Goal: Navigation & Orientation: Find specific page/section

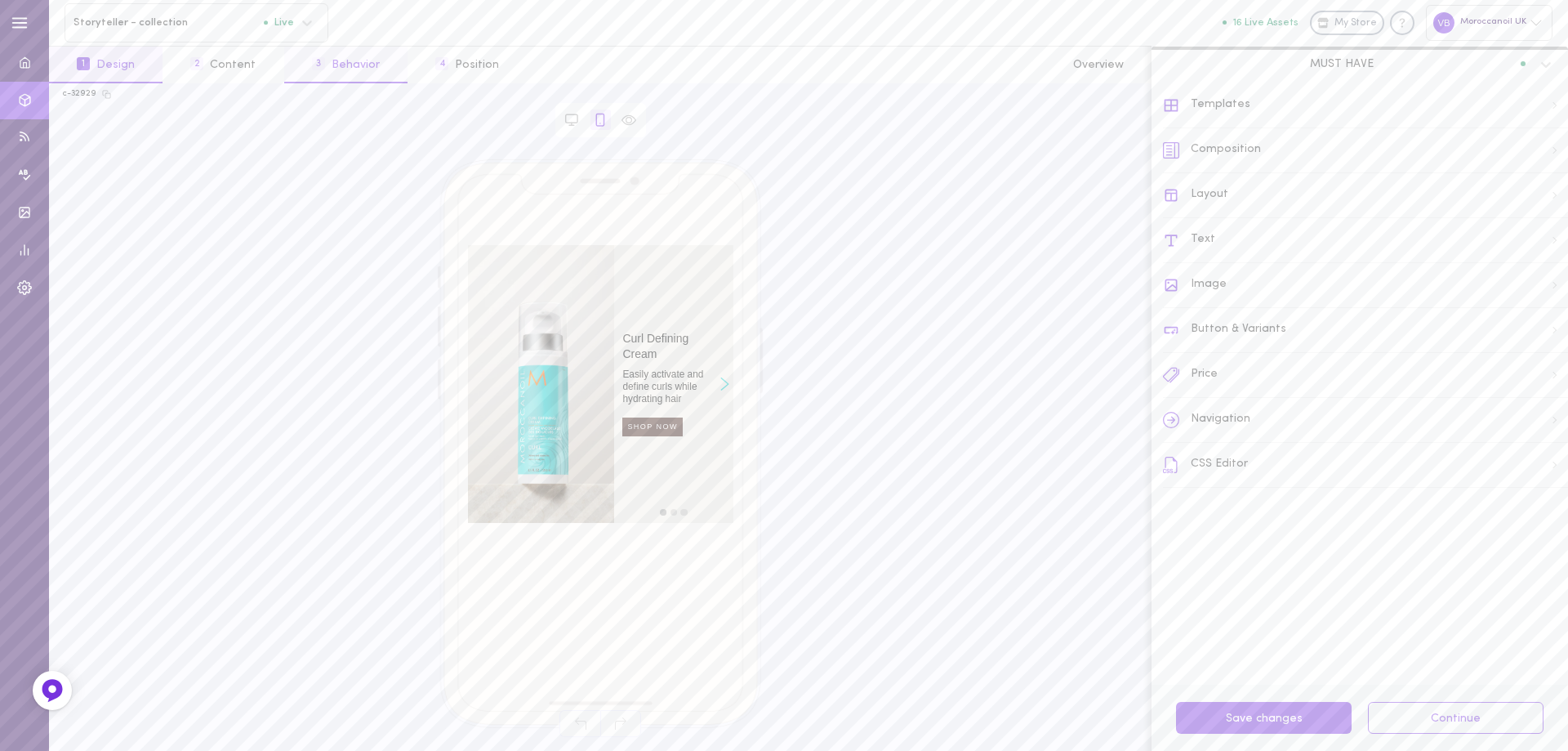
click at [340, 66] on button "3 Behavior" at bounding box center [345, 66] width 123 height 37
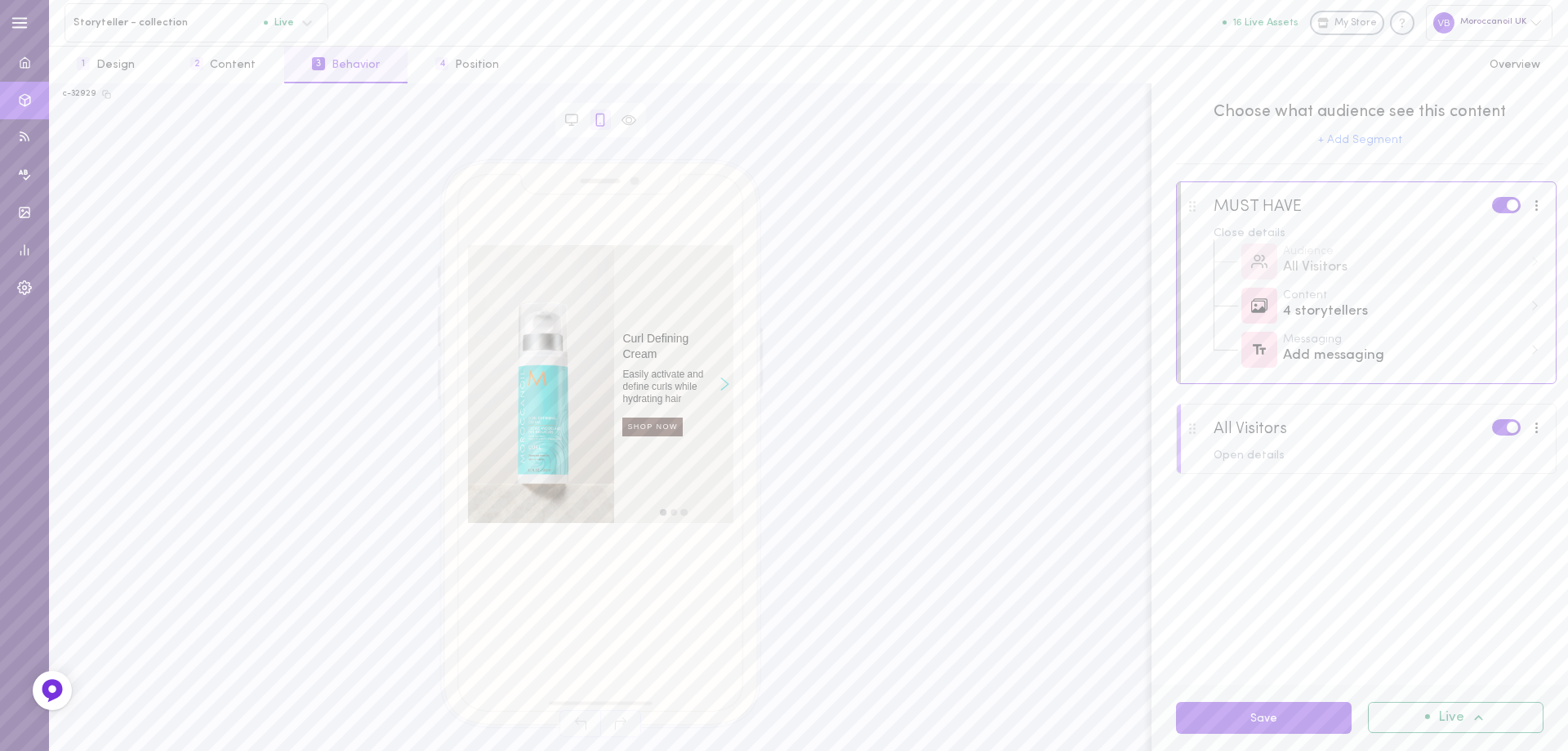
click at [1382, 271] on div "All Visitors" at bounding box center [1402, 267] width 240 height 20
click at [1531, 274] on div "Audience All Visitors" at bounding box center [1411, 262] width 258 height 32
click at [1353, 458] on div "Open details" at bounding box center [1379, 455] width 331 height 12
click at [1463, 543] on div "19 storytellers" at bounding box center [1402, 533] width 240 height 20
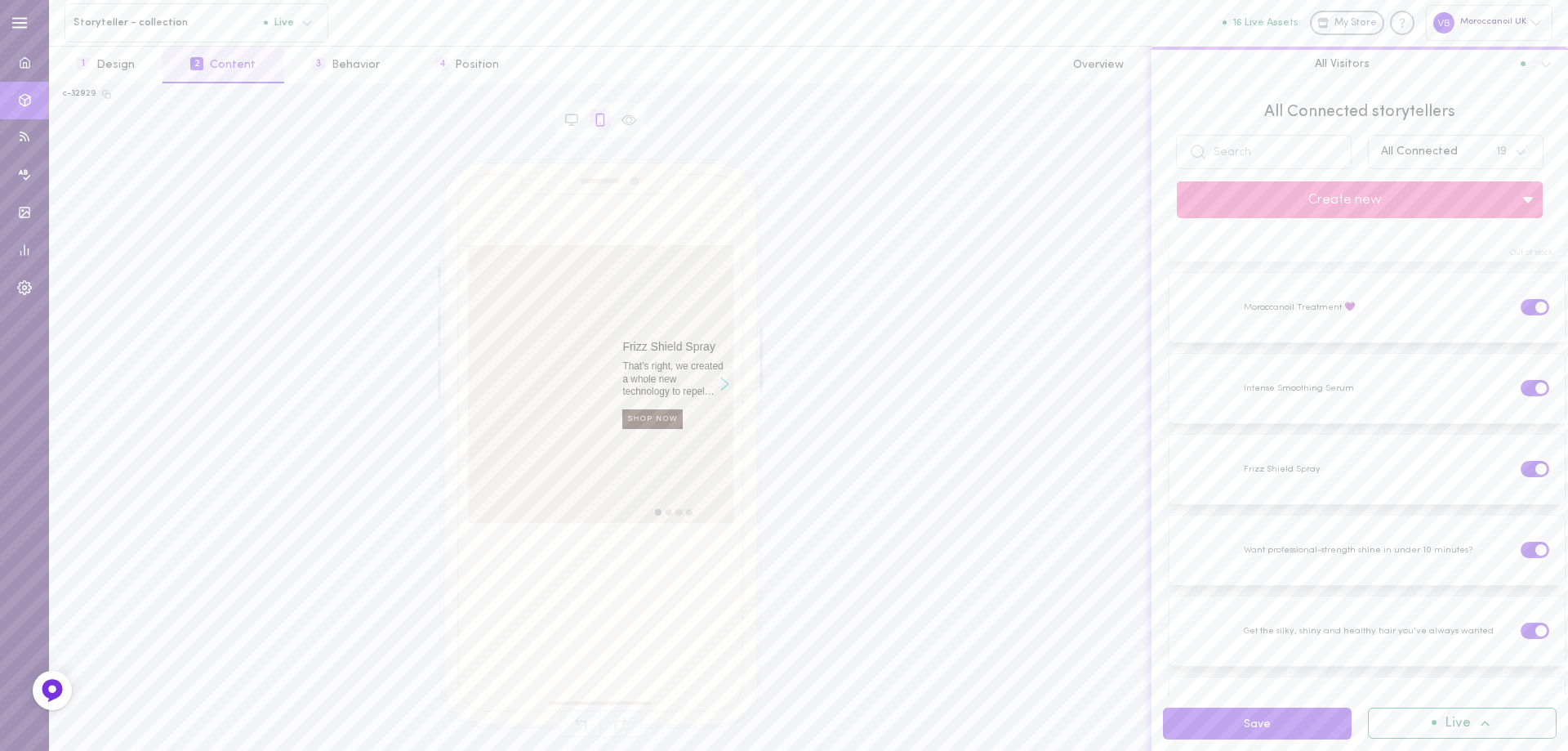
scroll to position [490, 0]
click at [1334, 491] on div at bounding box center [1367, 509] width 395 height 69
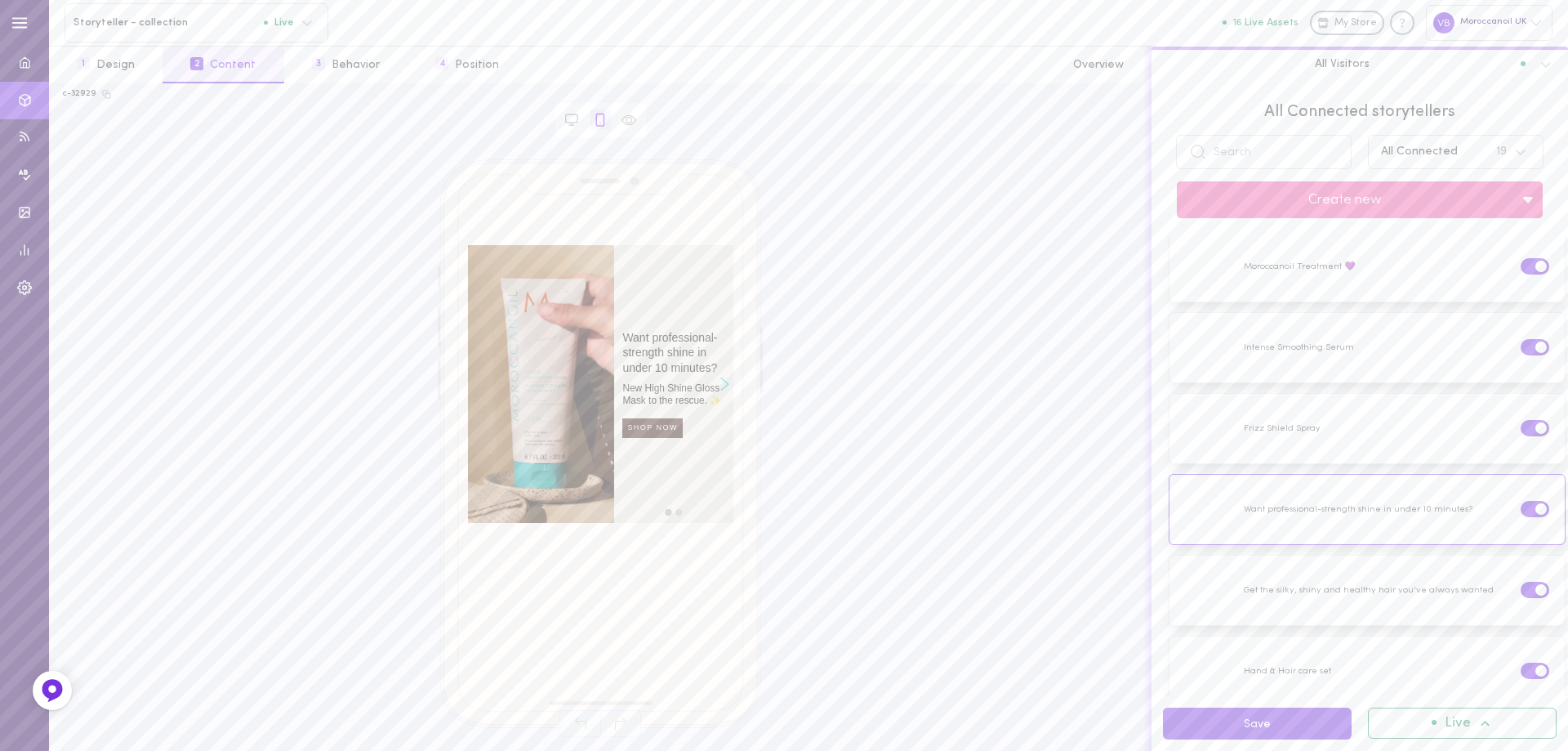
click at [724, 383] on icon "Right arrow" at bounding box center [725, 383] width 9 height 13
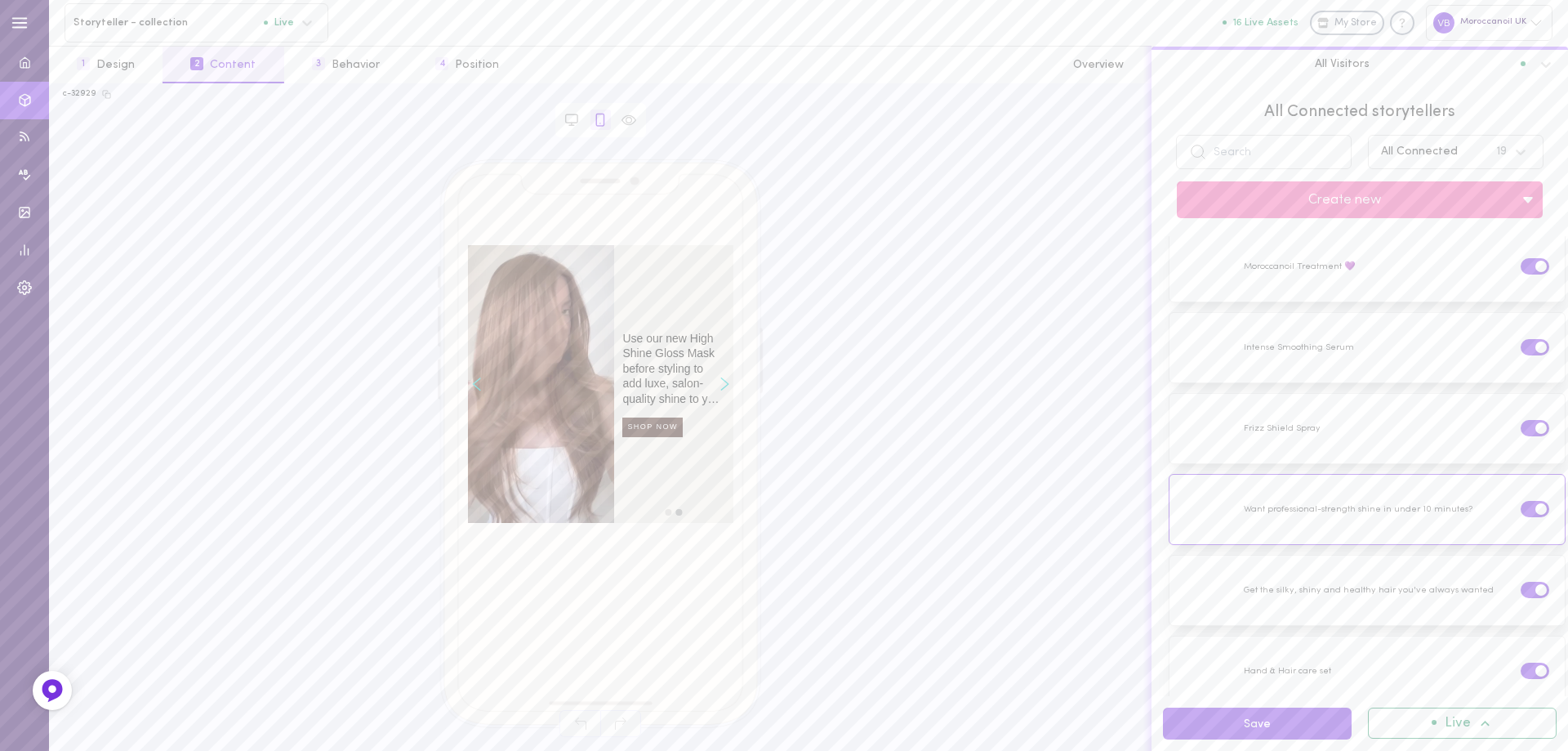
click at [728, 385] on icon "Right arrow" at bounding box center [725, 383] width 9 height 13
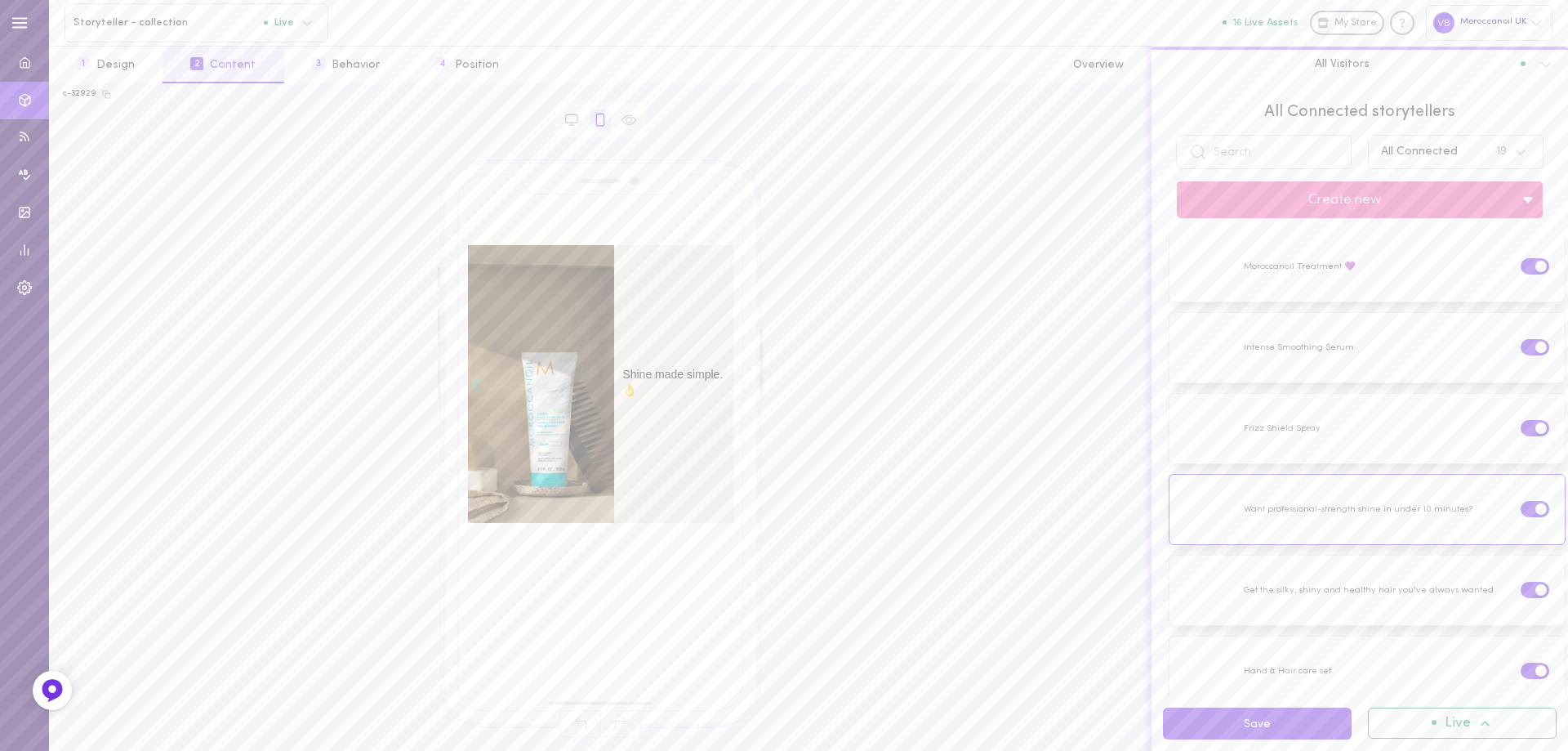
click at [477, 390] on icon "Left arrow" at bounding box center [476, 383] width 9 height 13
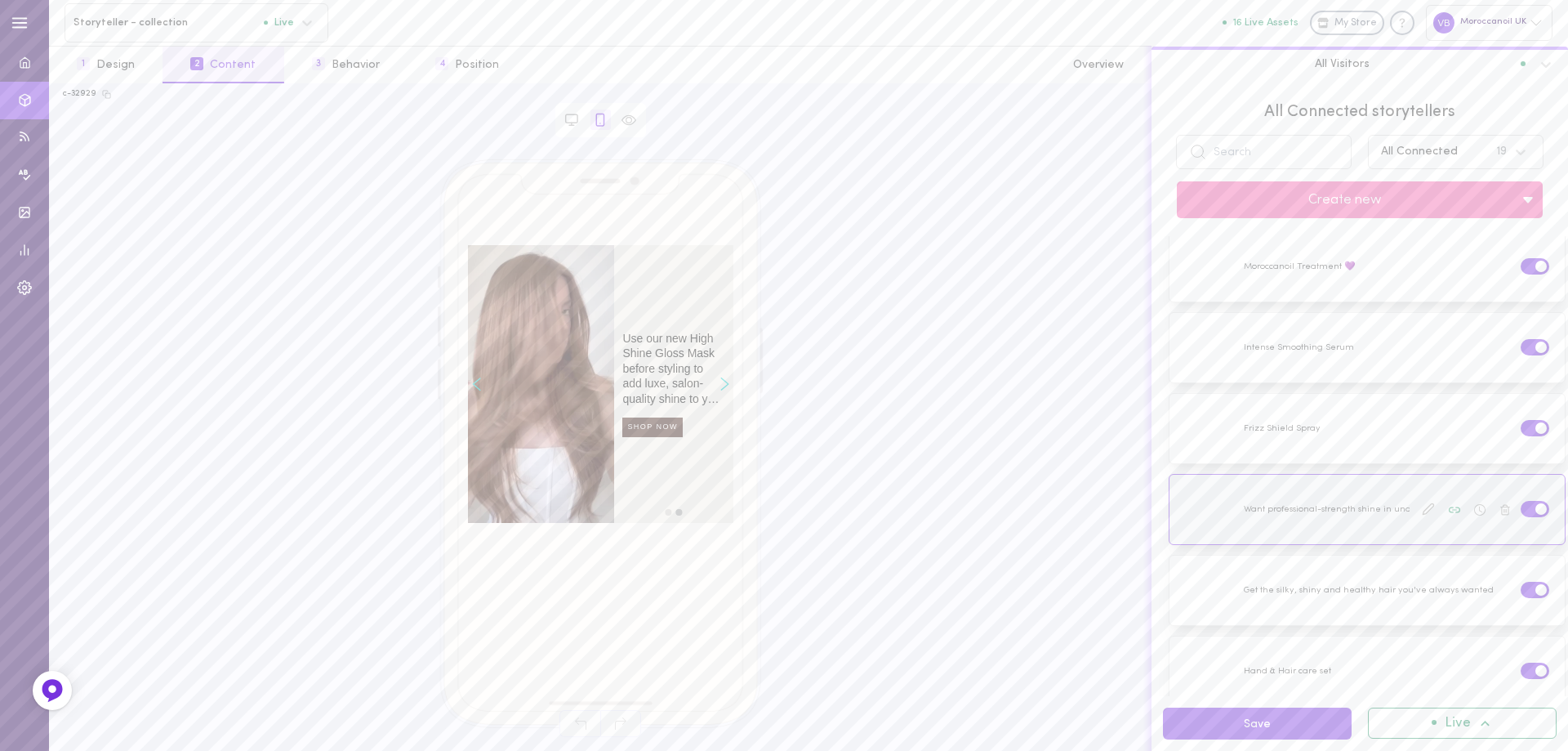
click at [1521, 500] on label at bounding box center [1535, 508] width 28 height 16
click at [0, 0] on input "checkbox" at bounding box center [0, 0] width 0 height 0
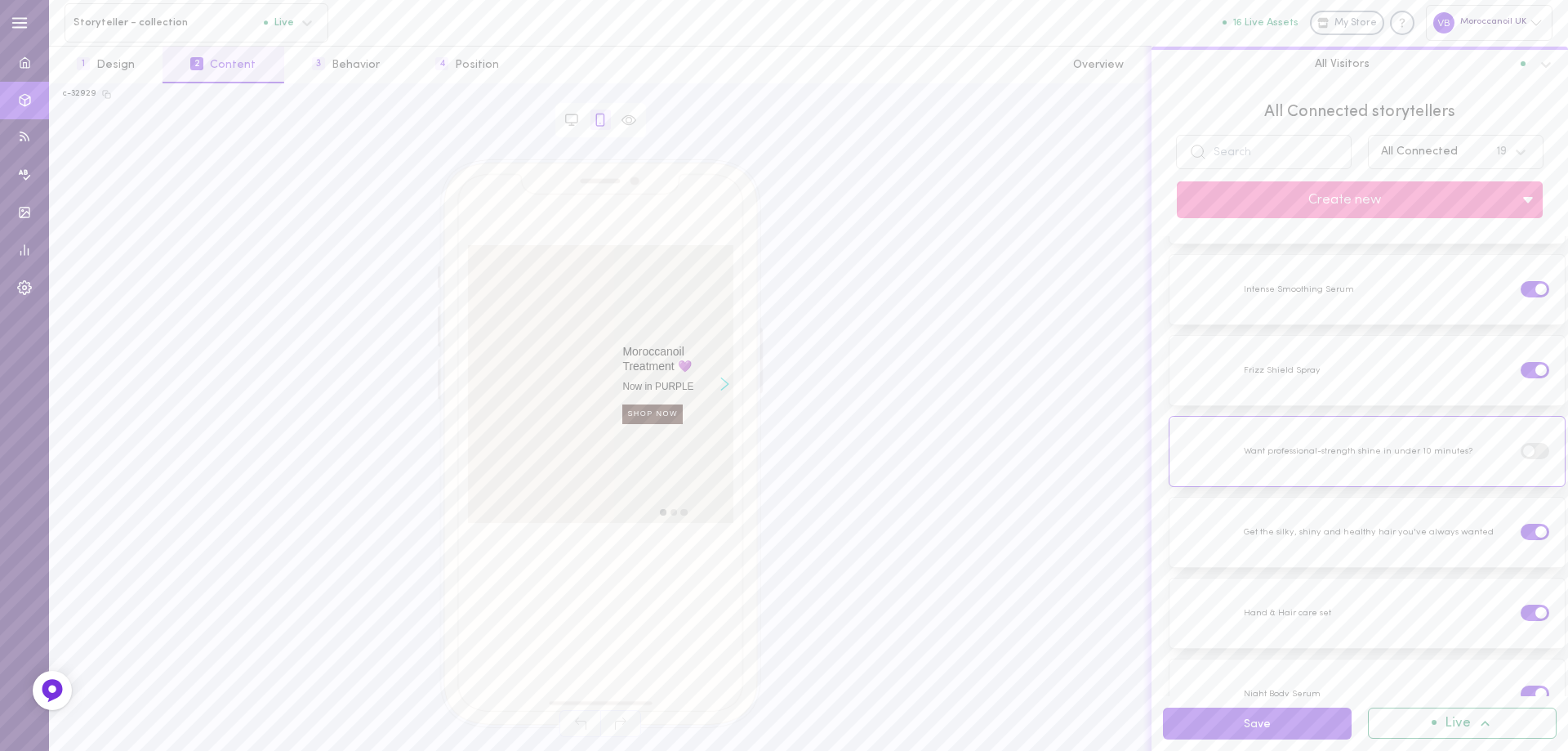
scroll to position [572, 0]
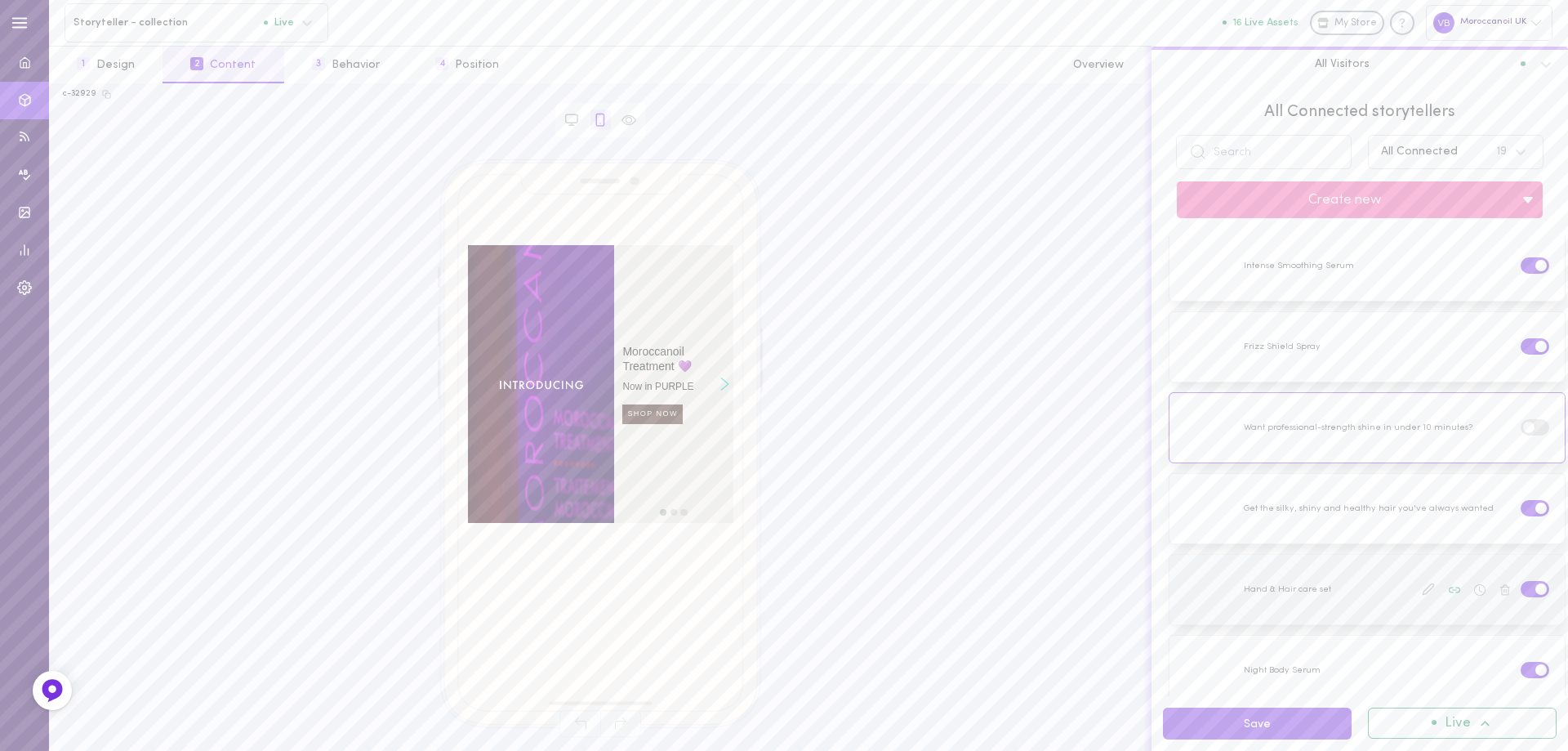
click at [1521, 581] on label at bounding box center [1535, 589] width 28 height 16
click at [0, 0] on input "checkbox" at bounding box center [0, 0] width 0 height 0
click at [1286, 447] on div at bounding box center [1367, 445] width 395 height 69
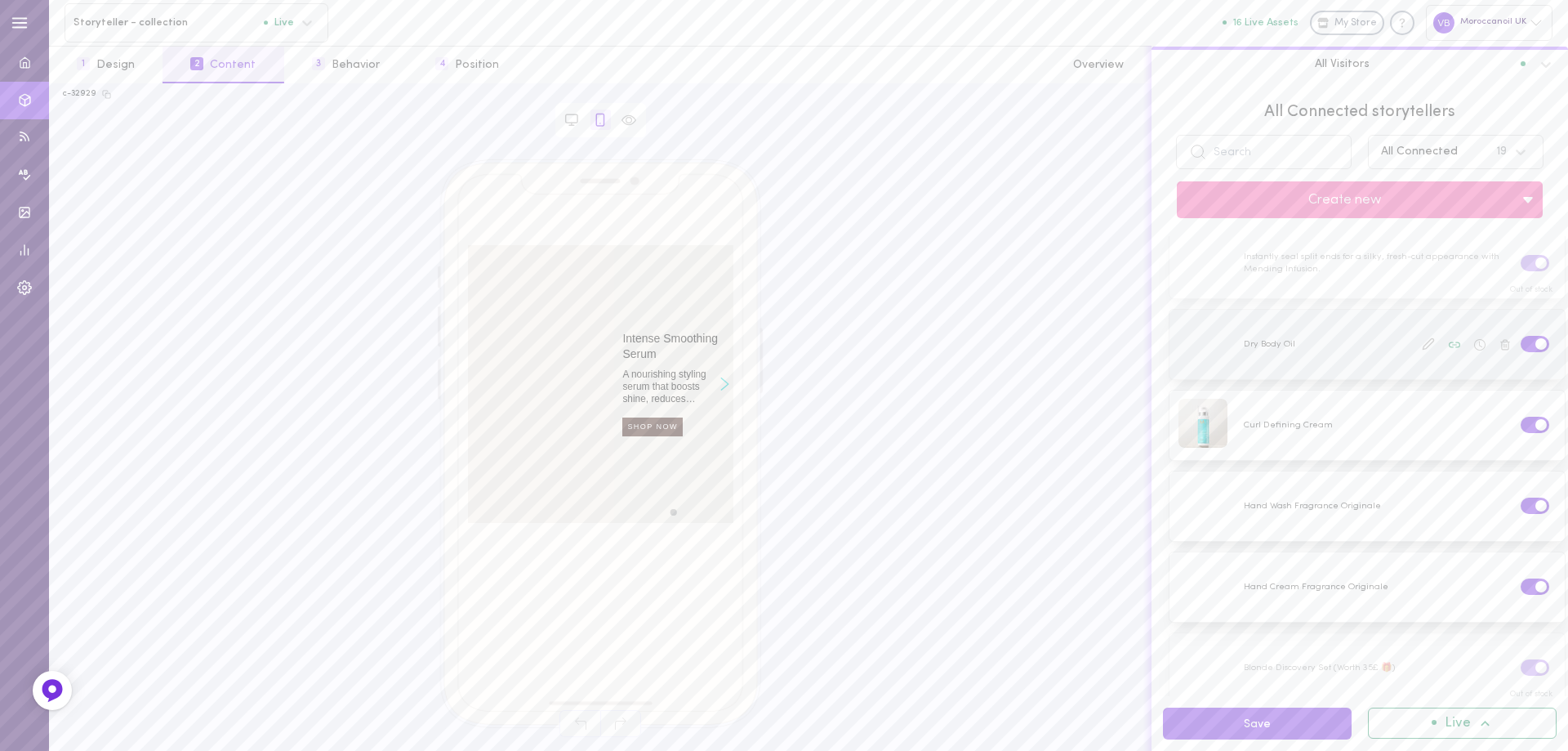
scroll to position [0, 0]
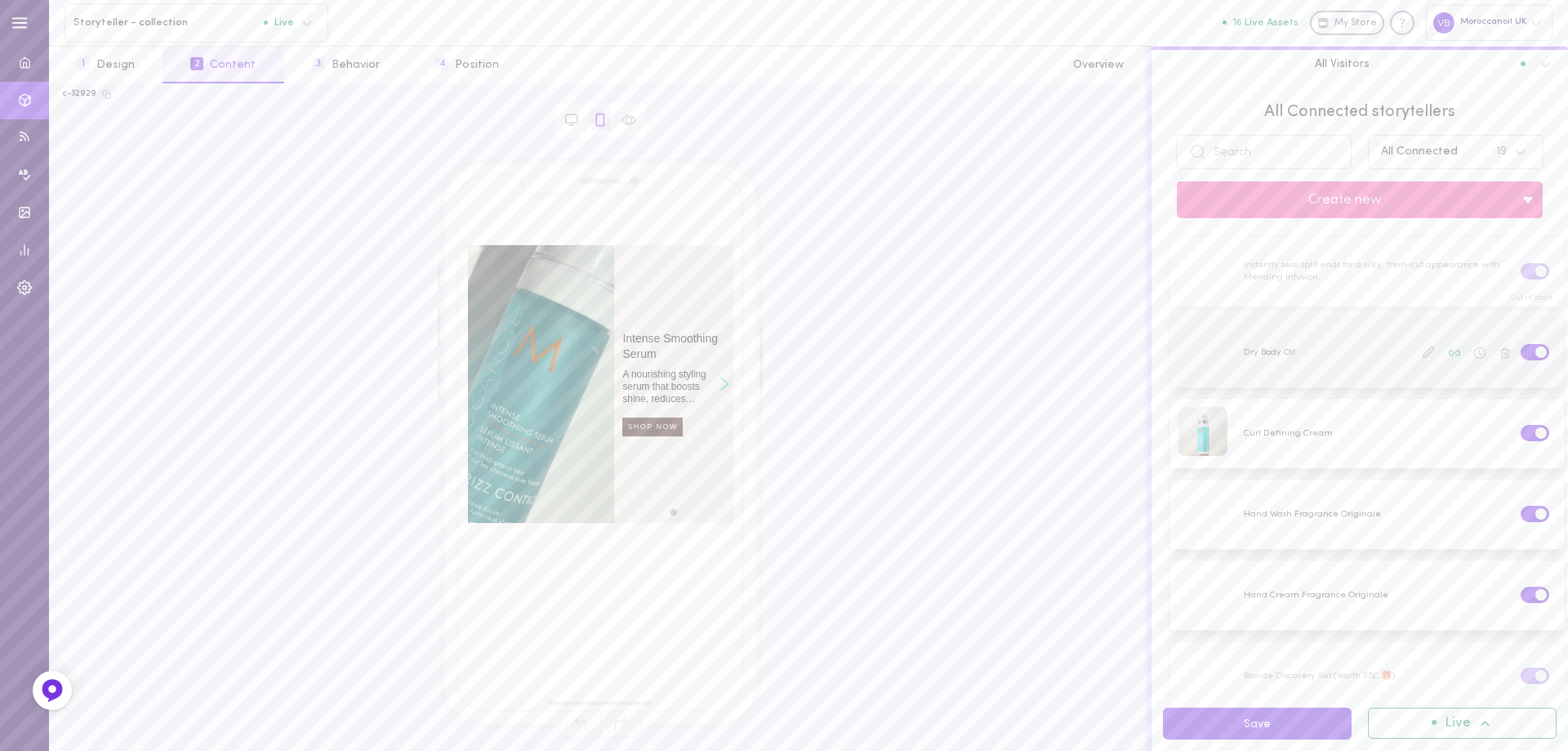
click at [1307, 349] on div at bounding box center [1367, 352] width 395 height 69
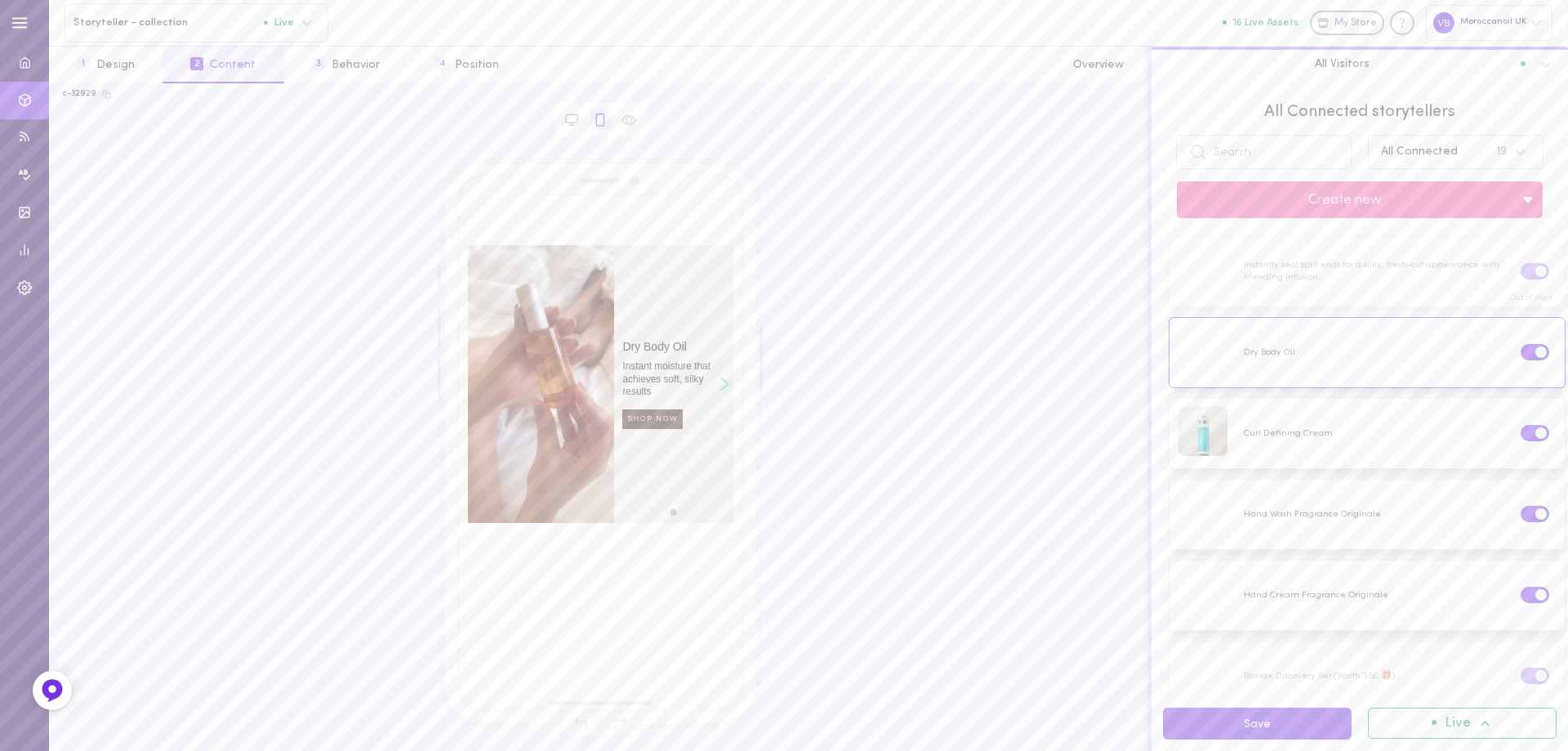
click at [721, 386] on icon "Right arrow" at bounding box center [725, 383] width 9 height 13
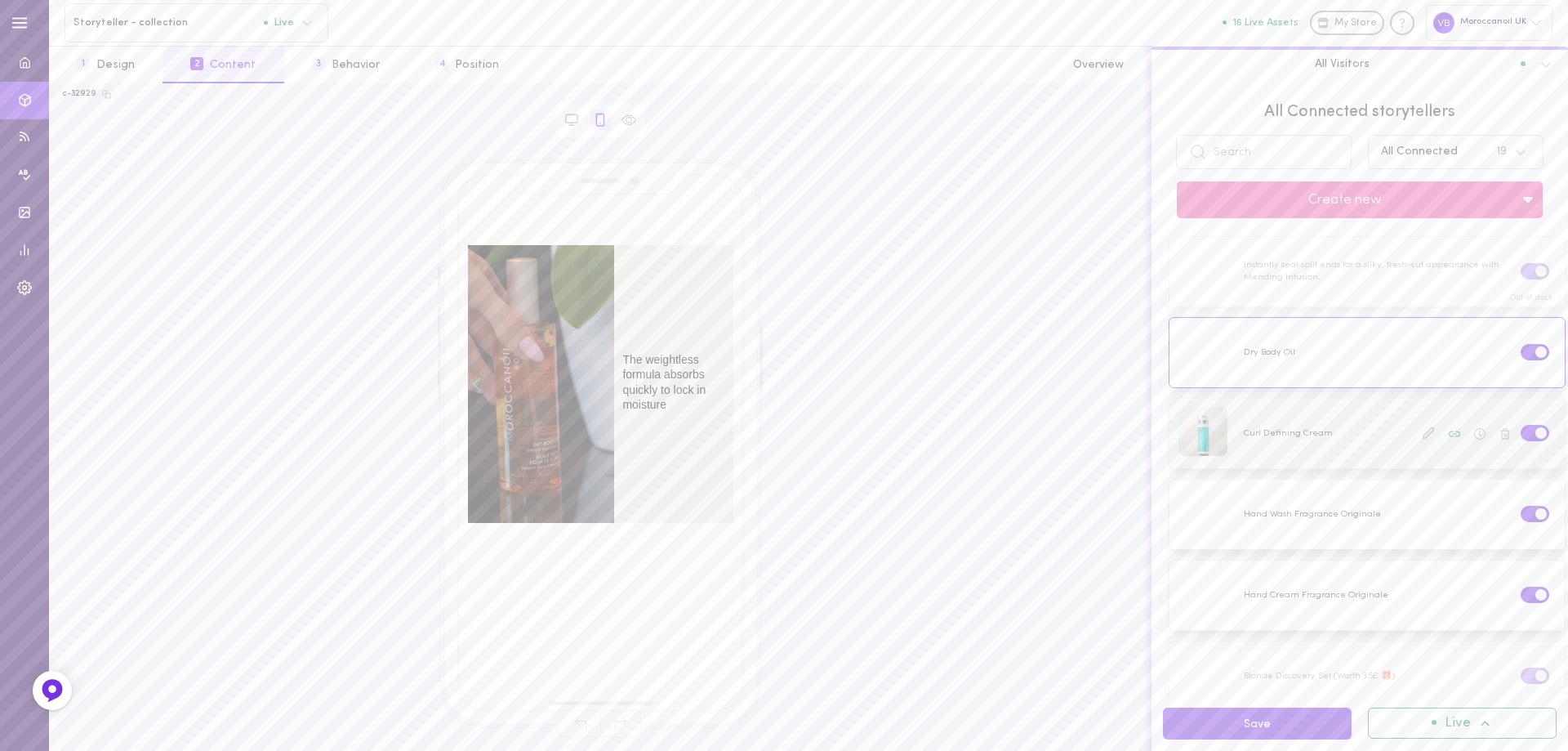
click at [1331, 437] on div at bounding box center [1367, 433] width 395 height 69
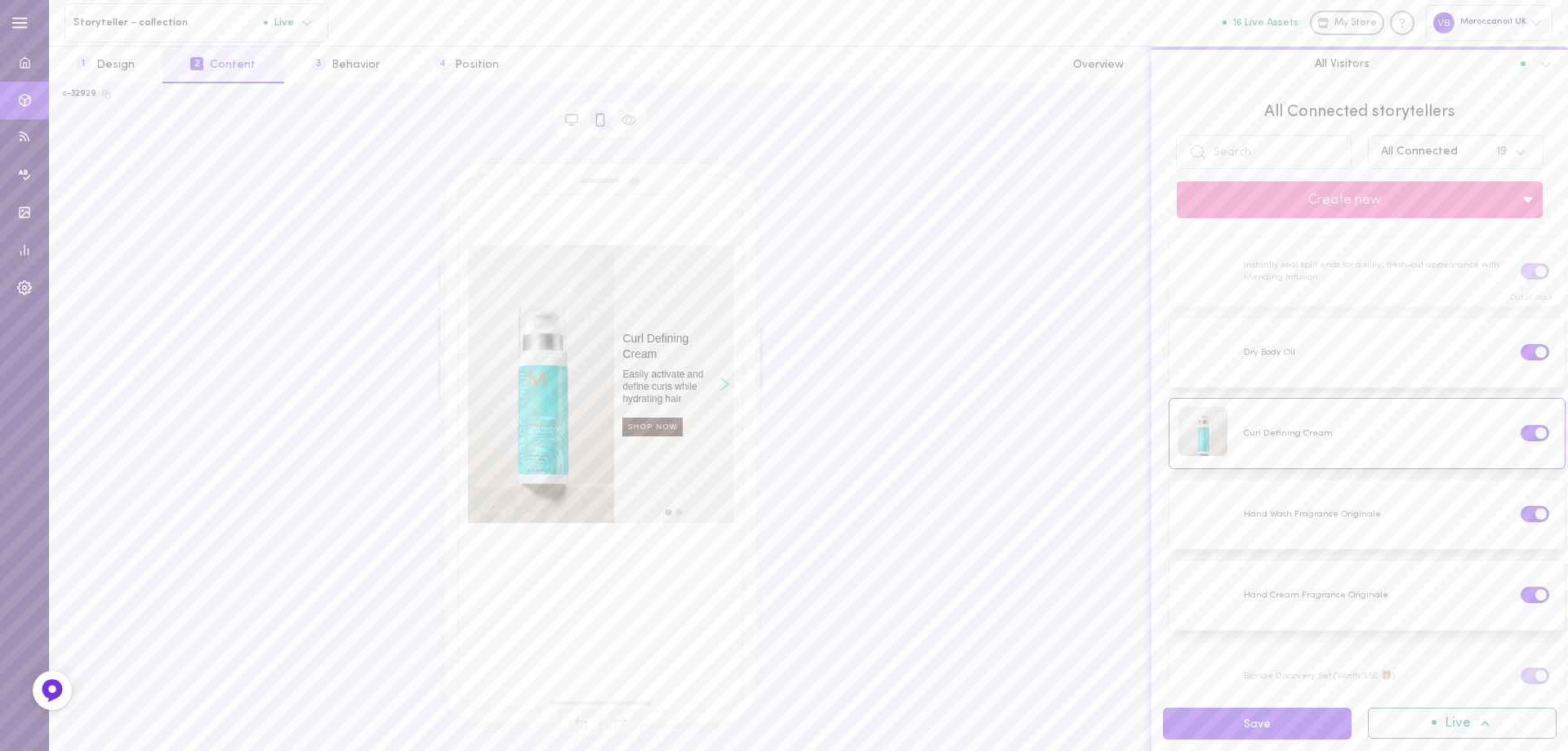
click at [725, 389] on icon "Right arrow" at bounding box center [725, 383] width 9 height 13
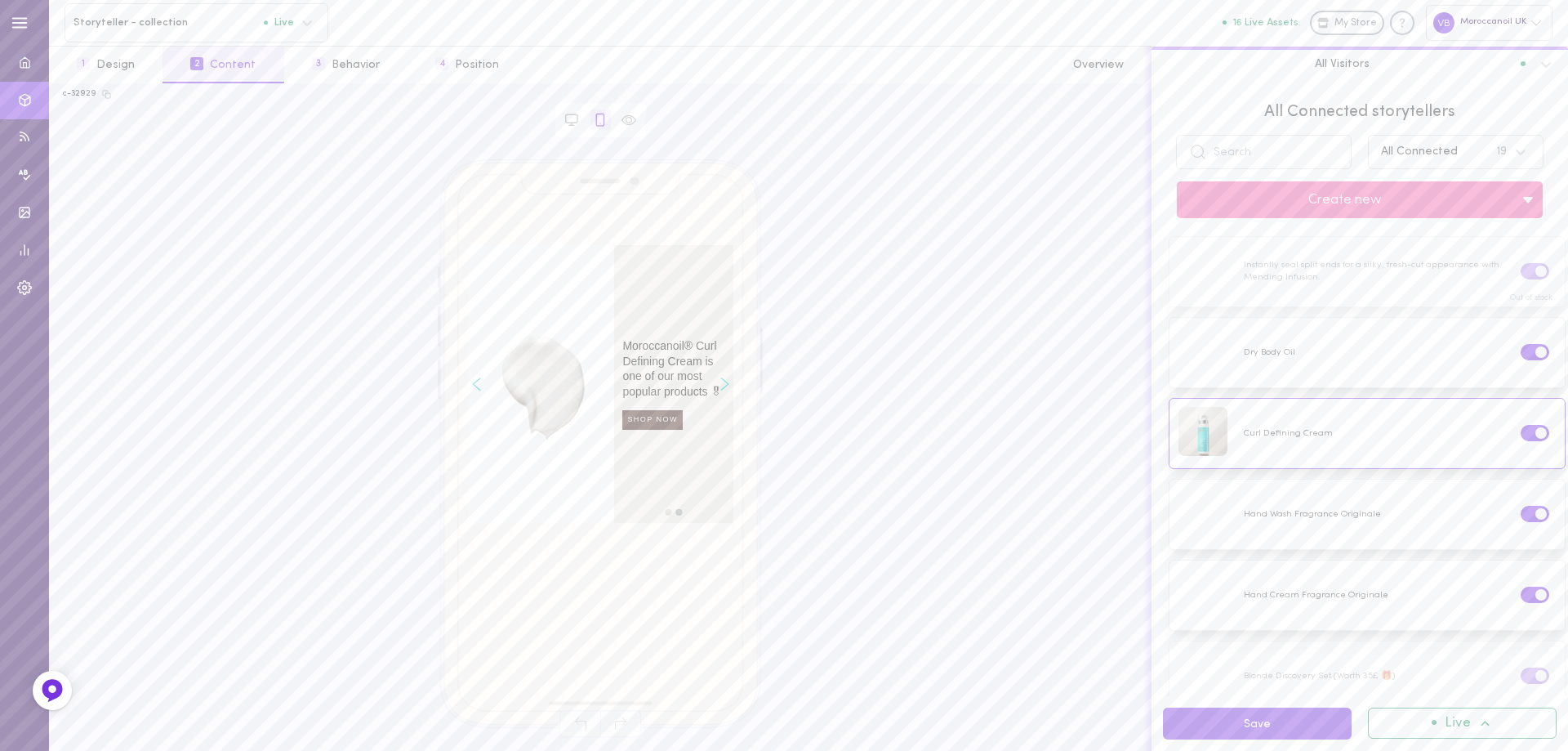
click at [725, 389] on icon "Right arrow" at bounding box center [725, 383] width 9 height 13
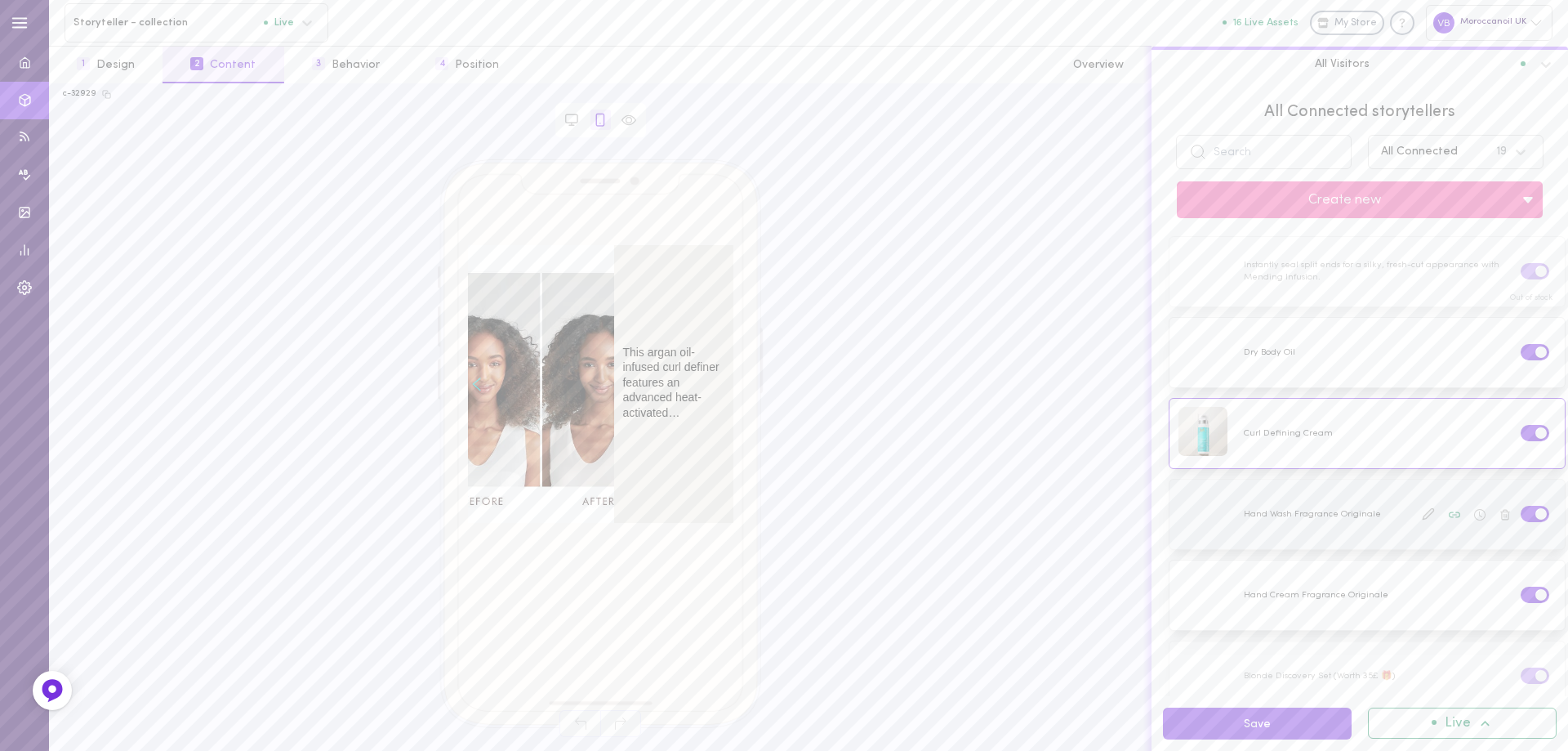
click at [1294, 523] on div at bounding box center [1367, 514] width 395 height 69
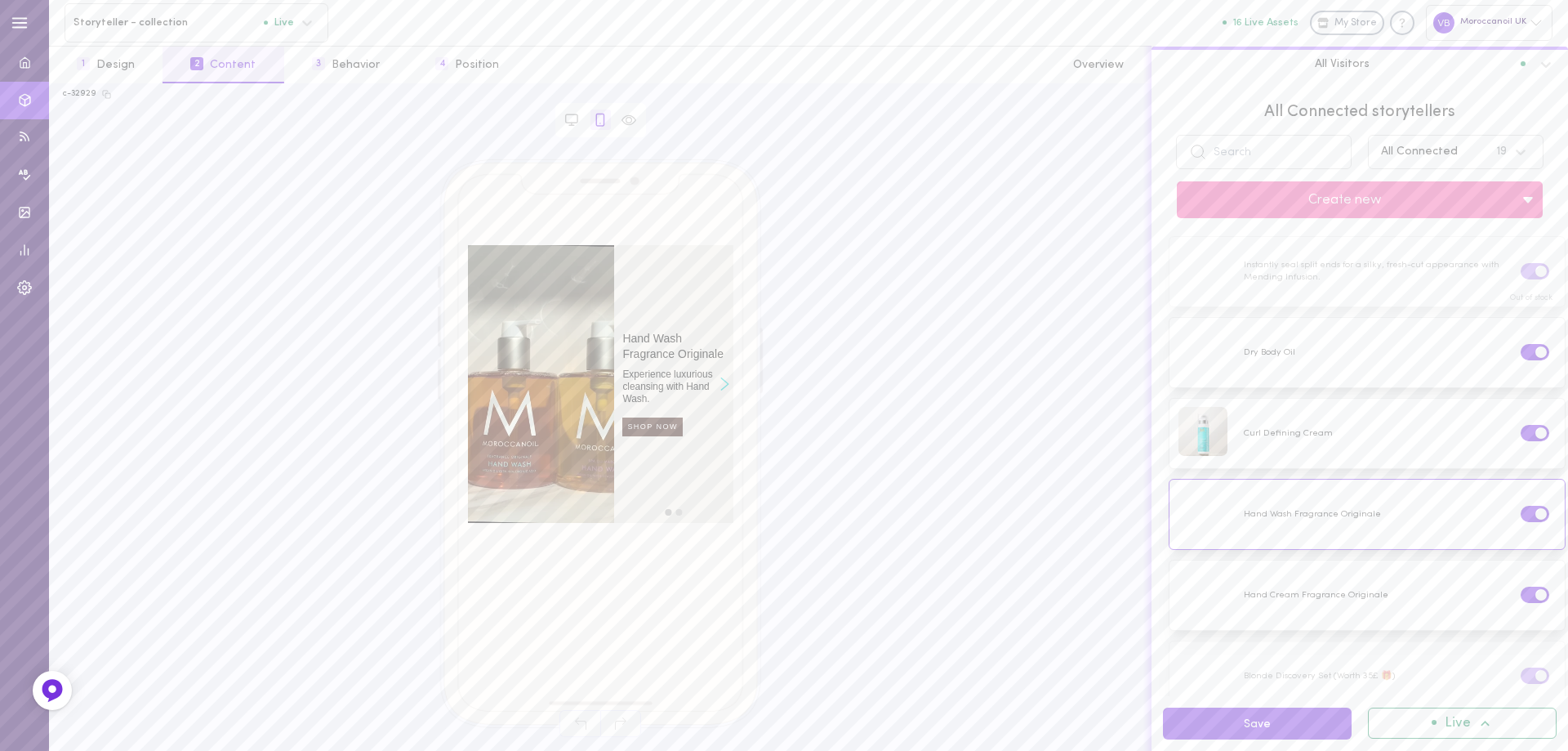
click at [725, 388] on icon "Right arrow" at bounding box center [725, 383] width 9 height 13
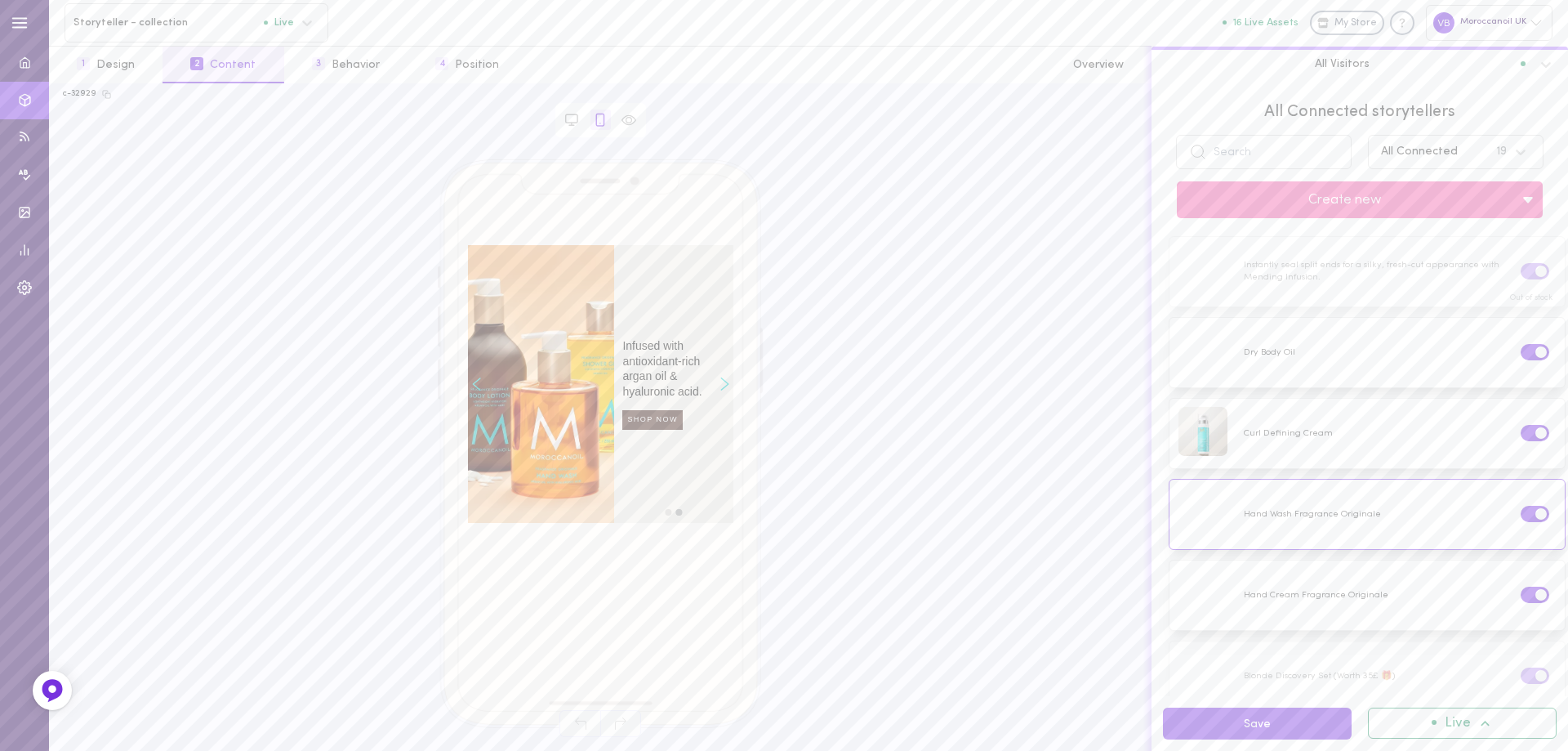
click at [726, 389] on icon "Right arrow" at bounding box center [725, 383] width 9 height 13
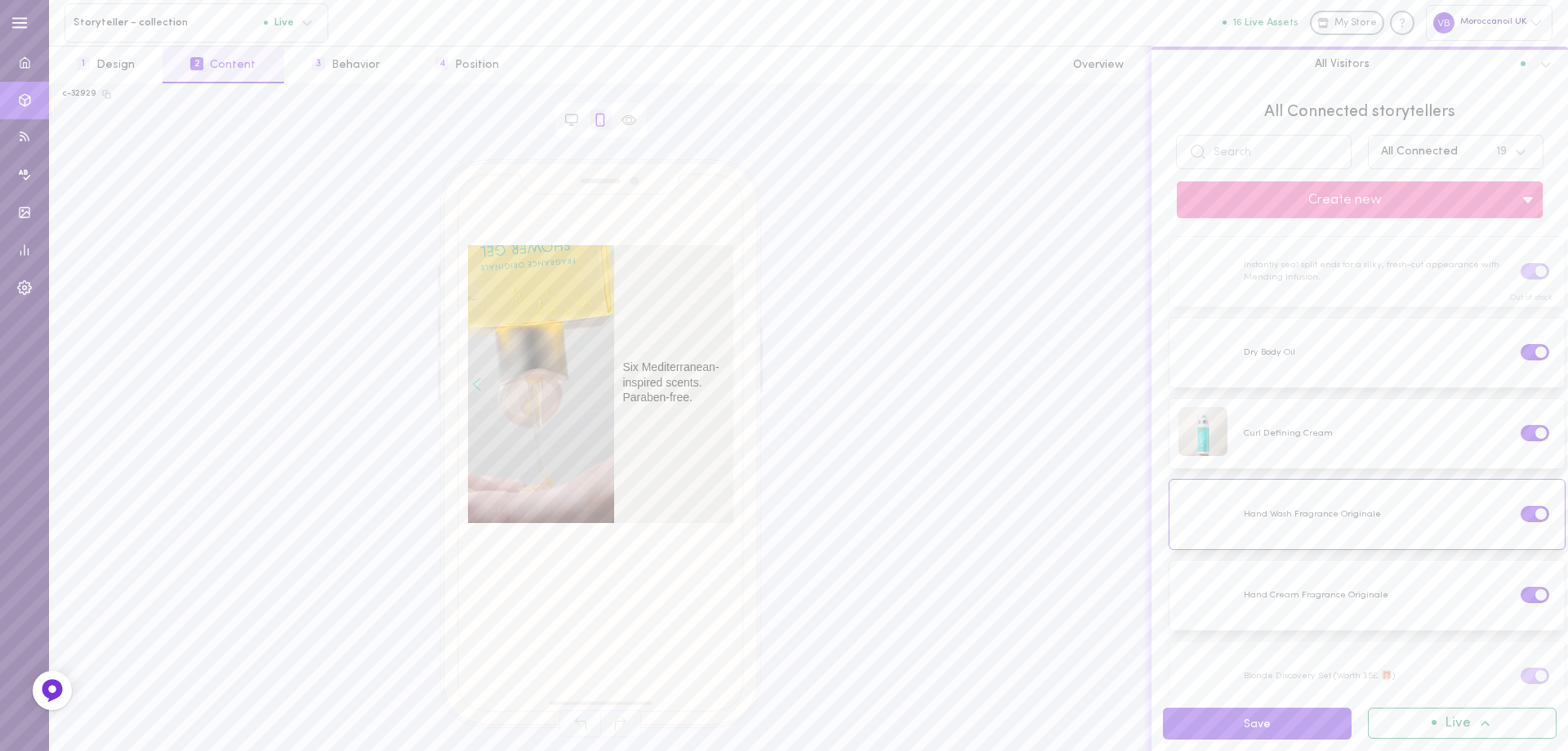
click at [469, 383] on div "left arrow" at bounding box center [476, 384] width 17 height 278
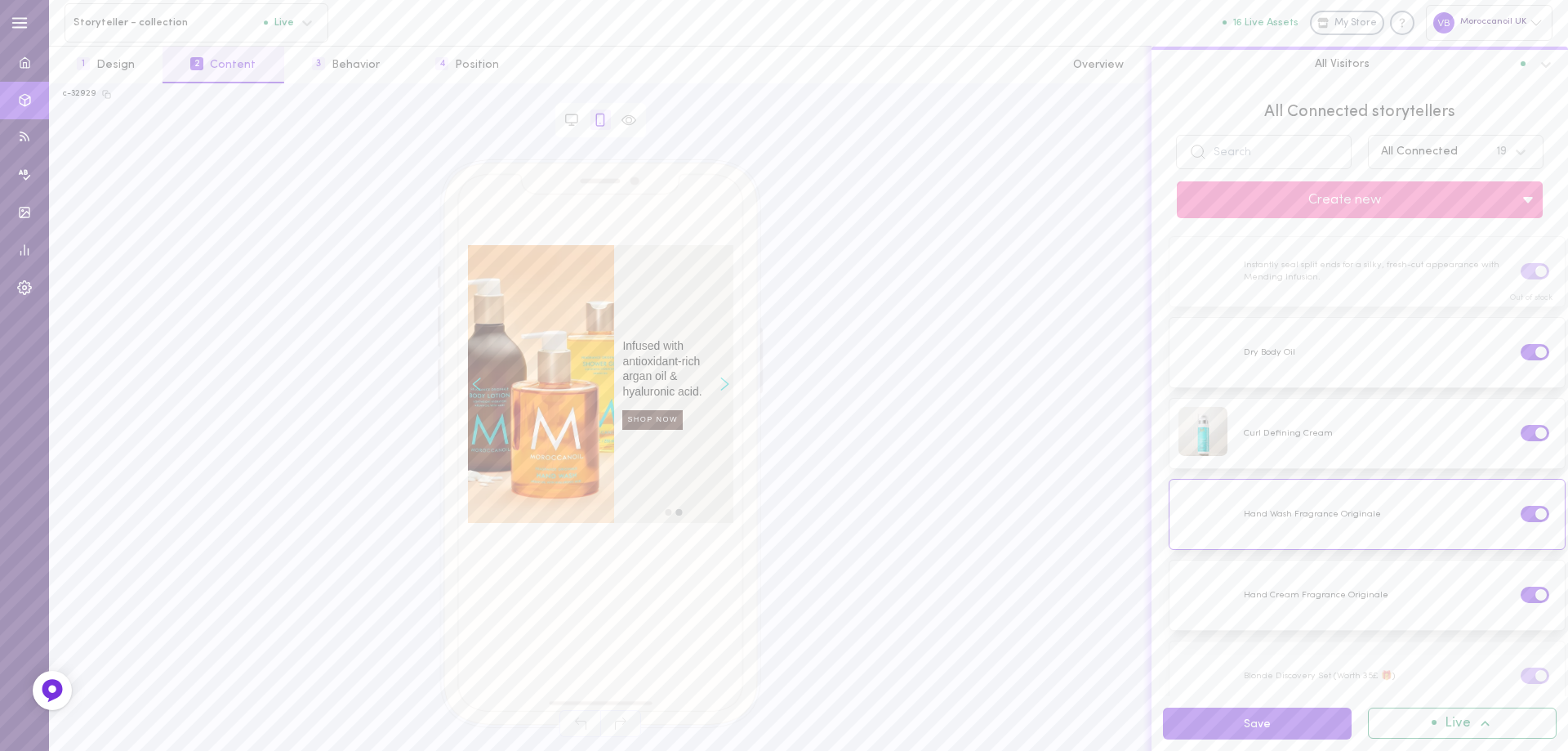
click at [469, 383] on div "left arrow" at bounding box center [476, 384] width 17 height 278
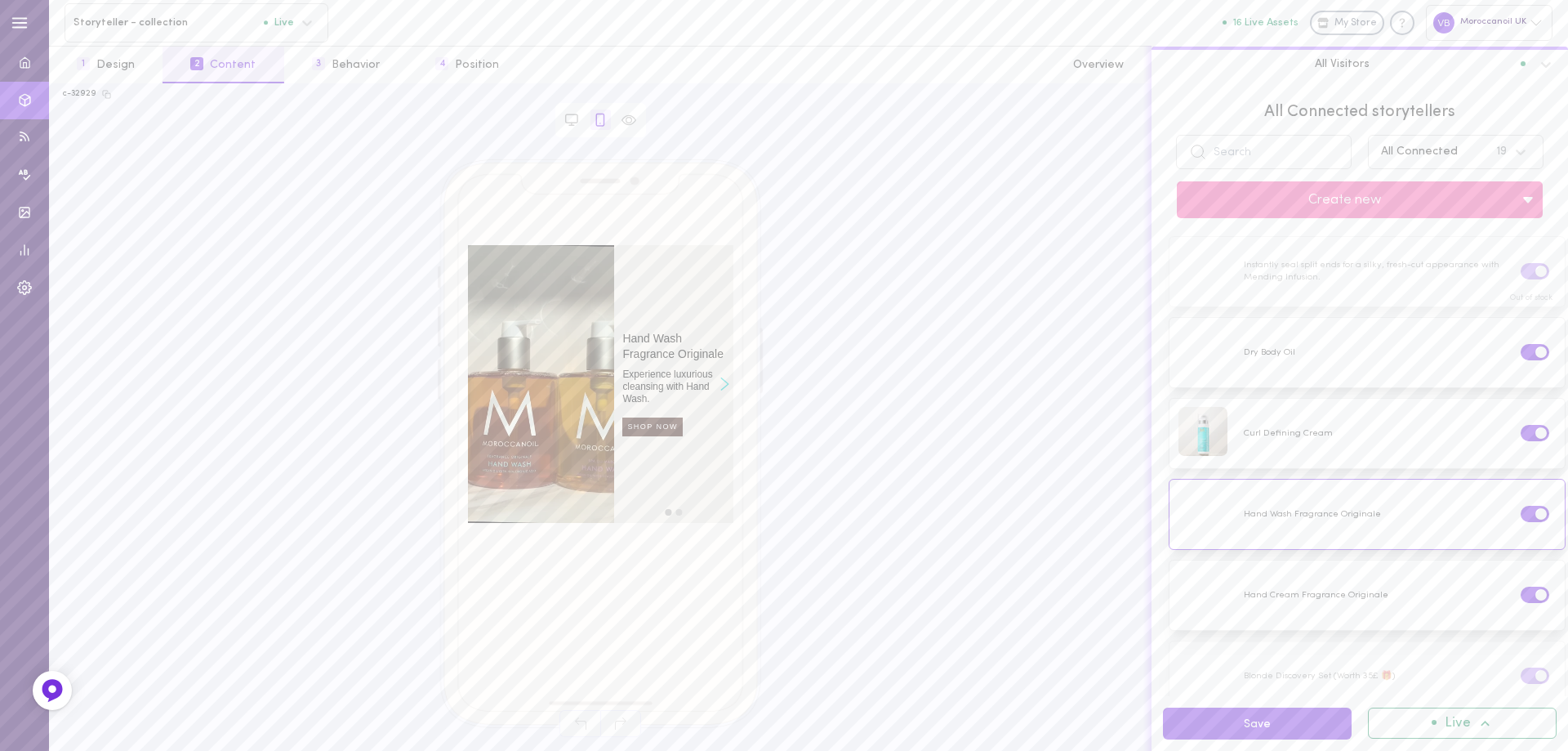
click at [722, 379] on icon "Right arrow" at bounding box center [724, 384] width 7 height 12
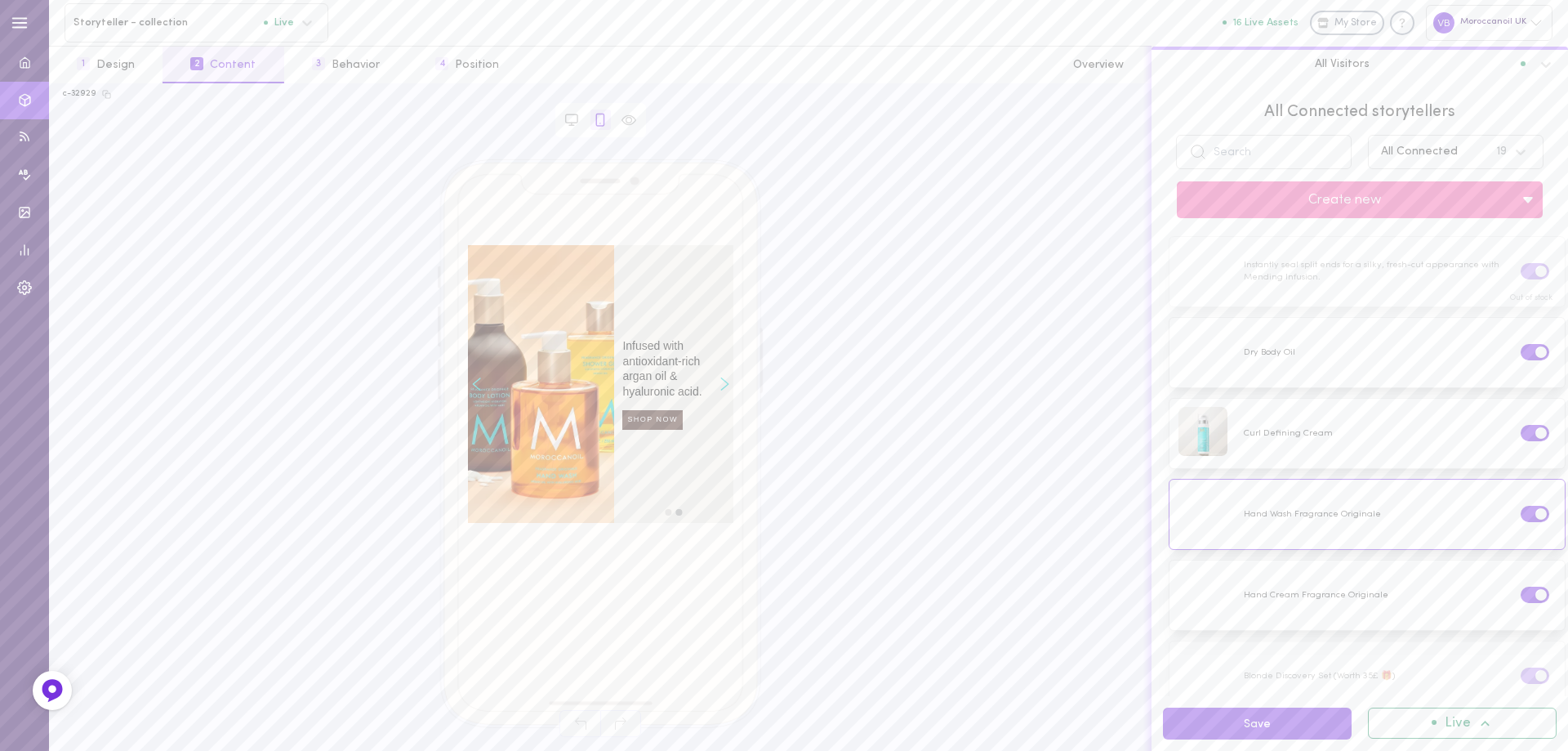
click at [723, 383] on icon "Right arrow" at bounding box center [725, 383] width 9 height 13
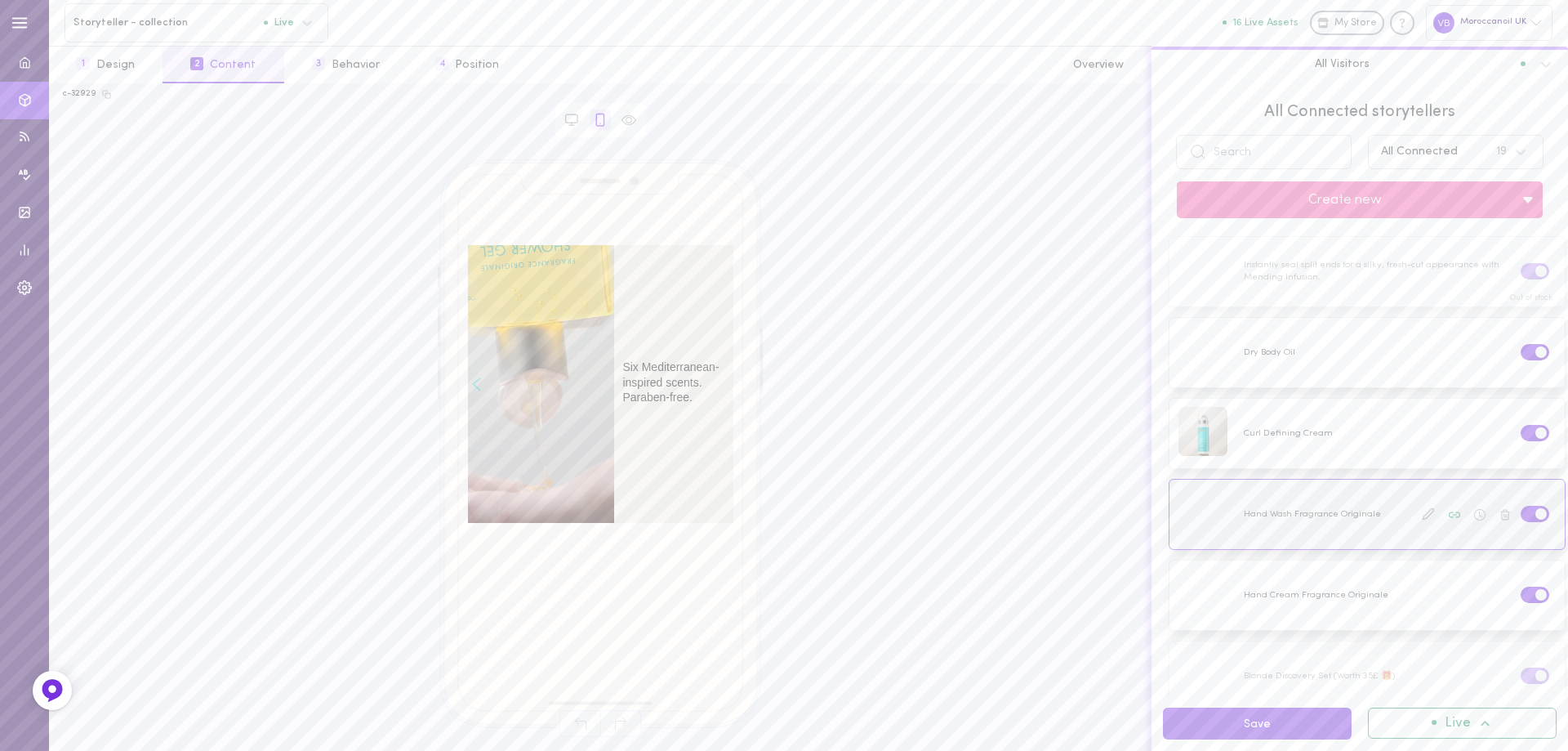
click at [1521, 515] on label at bounding box center [1535, 514] width 28 height 16
click at [0, 0] on input "checkbox" at bounding box center [0, 0] width 0 height 0
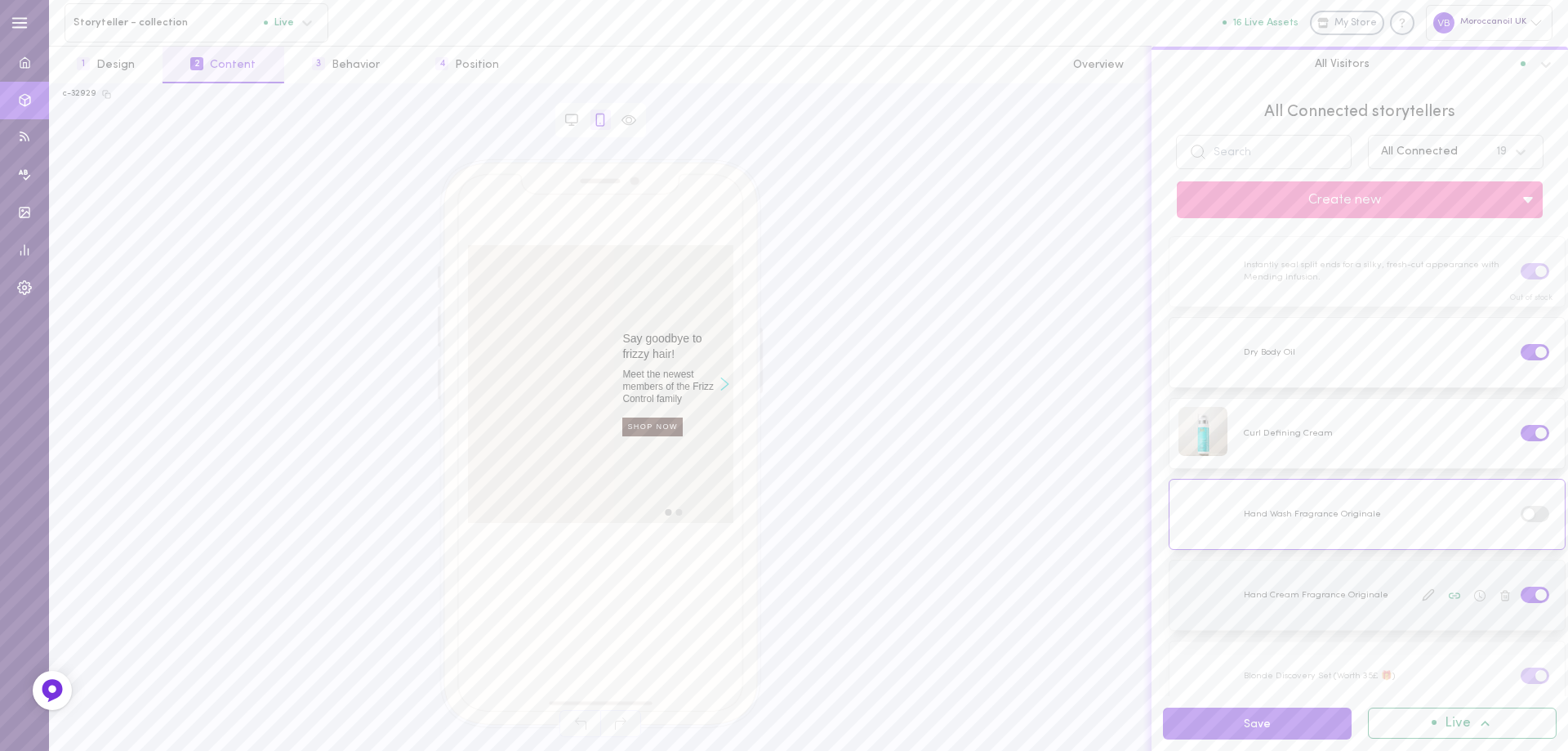
click at [1315, 595] on div at bounding box center [1367, 595] width 395 height 69
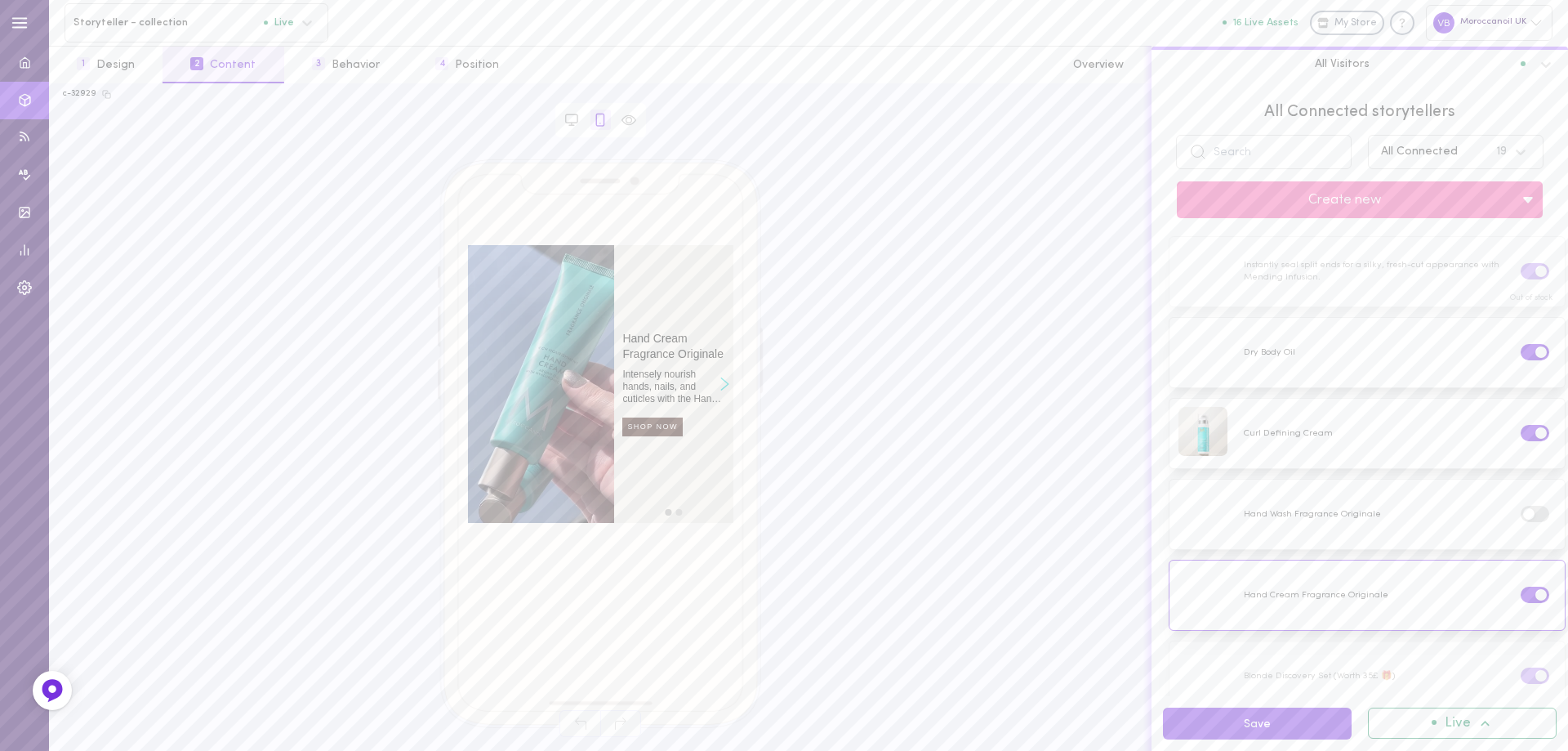
click at [728, 376] on div "right arrow" at bounding box center [724, 384] width 17 height 278
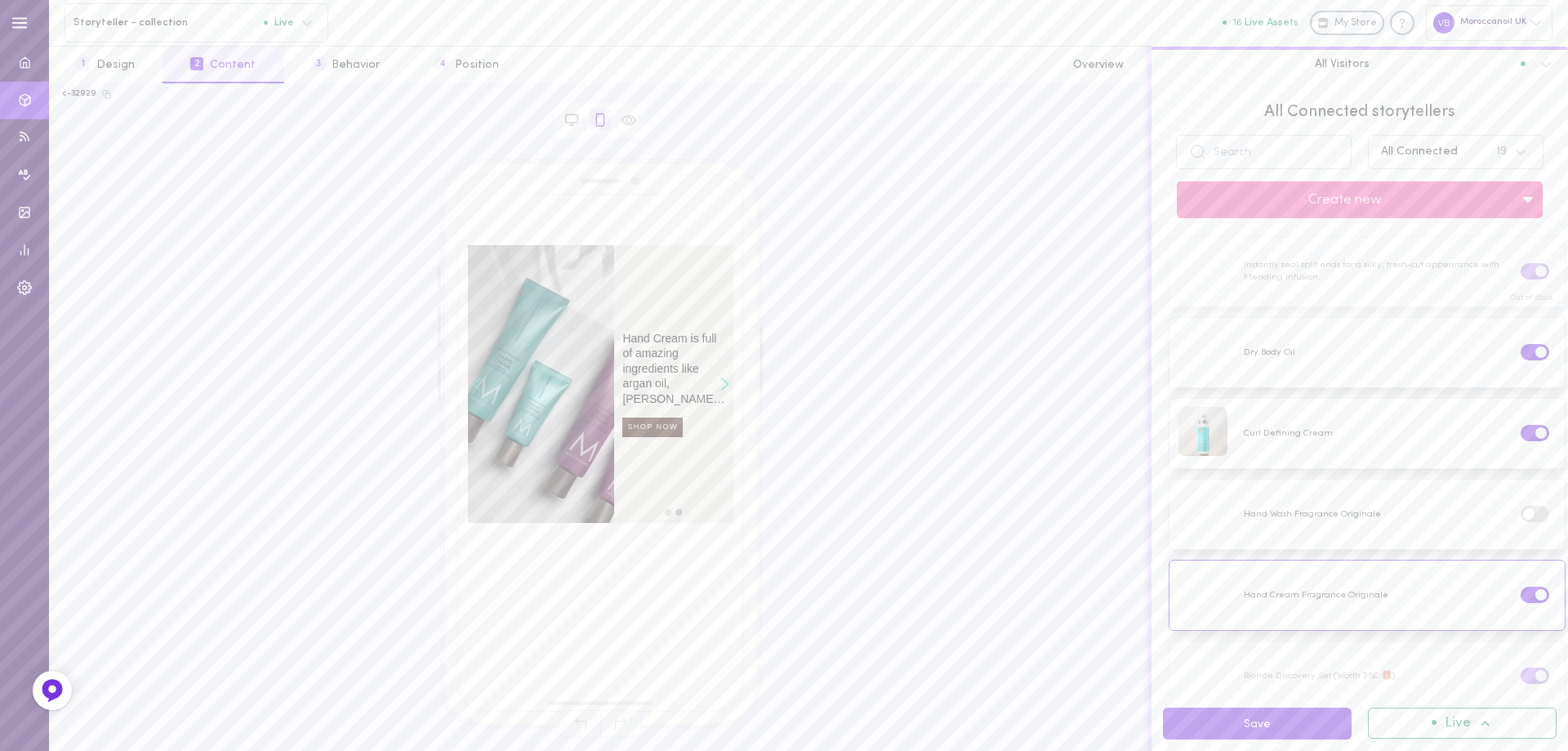
click at [728, 384] on icon "Right arrow" at bounding box center [724, 384] width 7 height 12
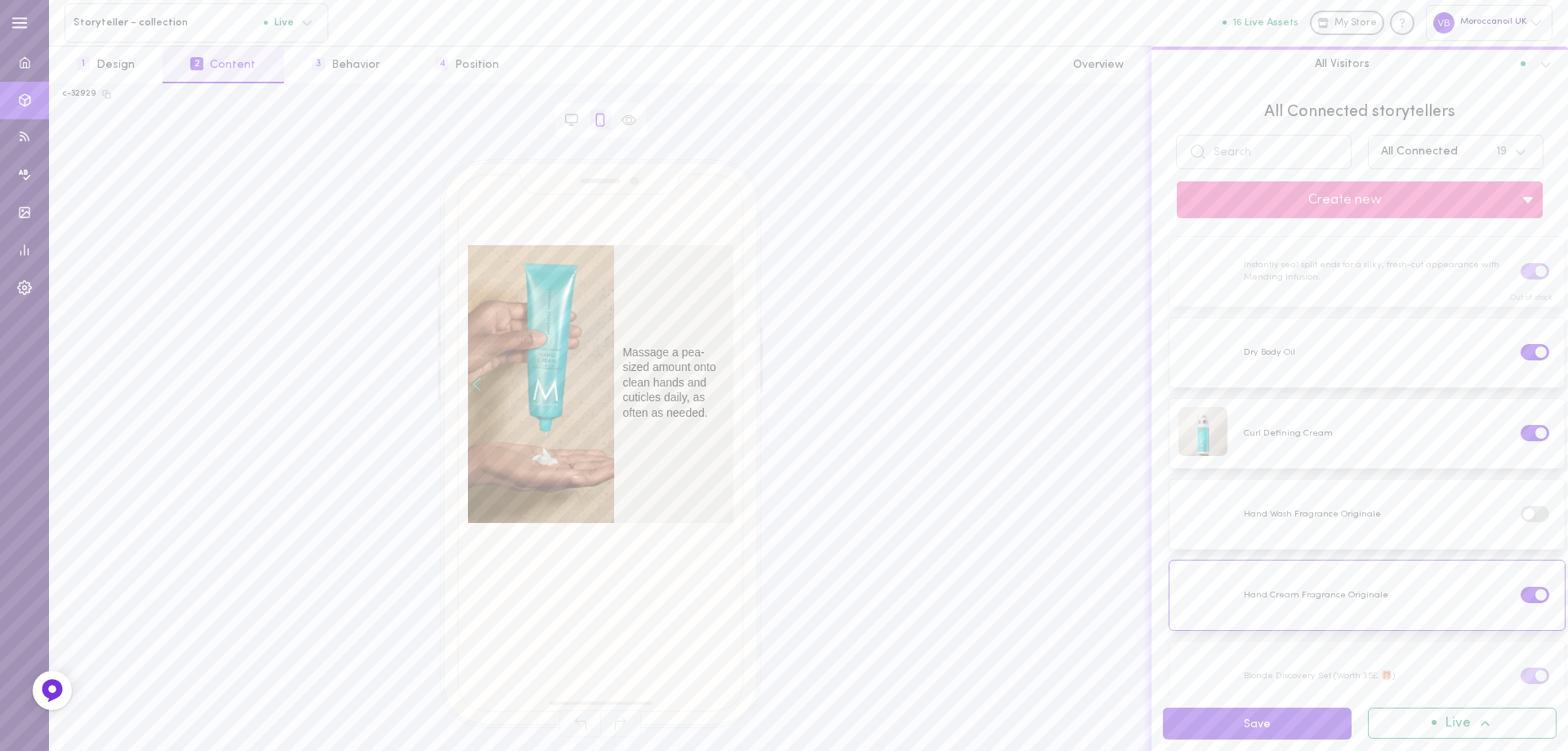
click at [474, 386] on icon "Left arrow" at bounding box center [476, 383] width 9 height 13
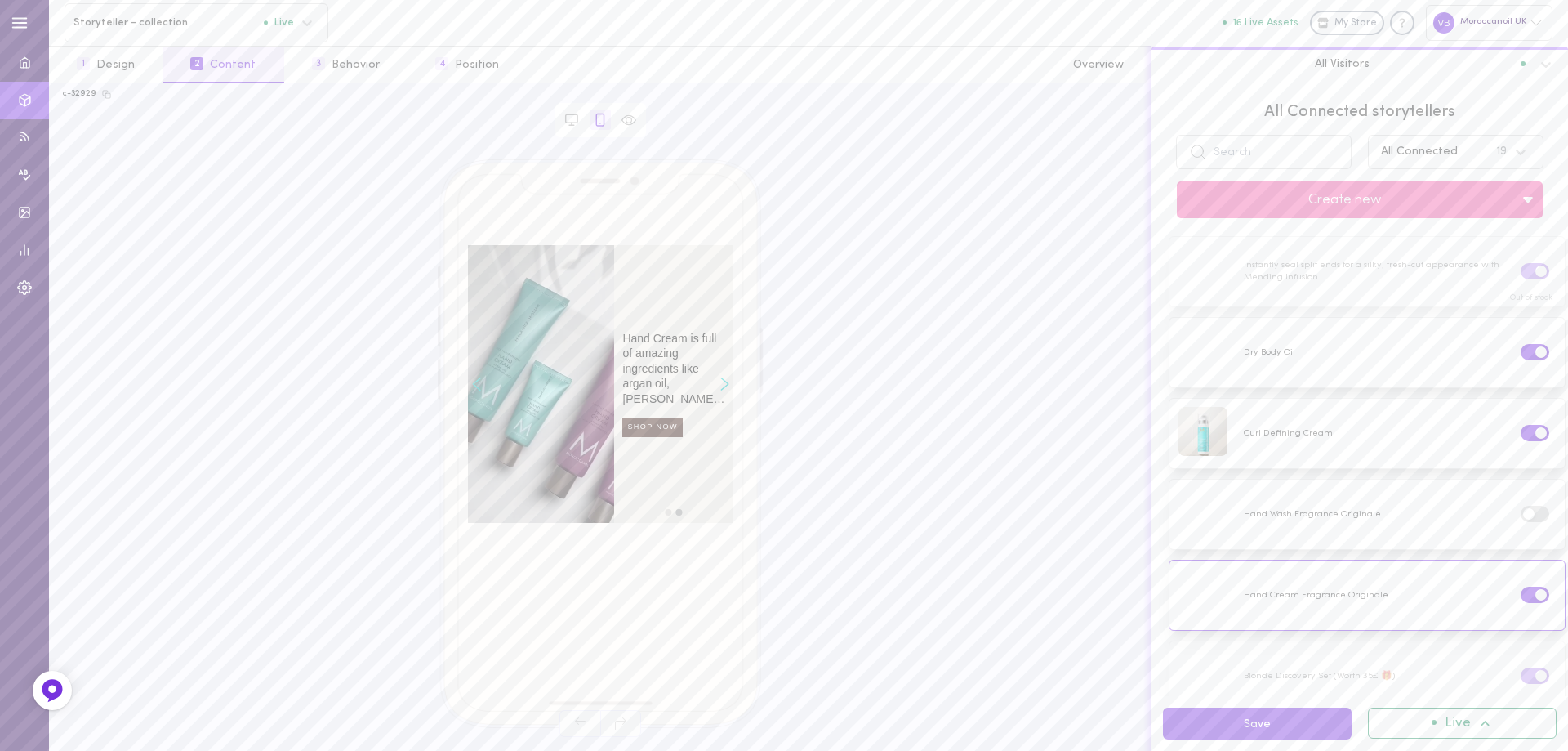
click at [474, 386] on icon "Left arrow" at bounding box center [476, 383] width 9 height 13
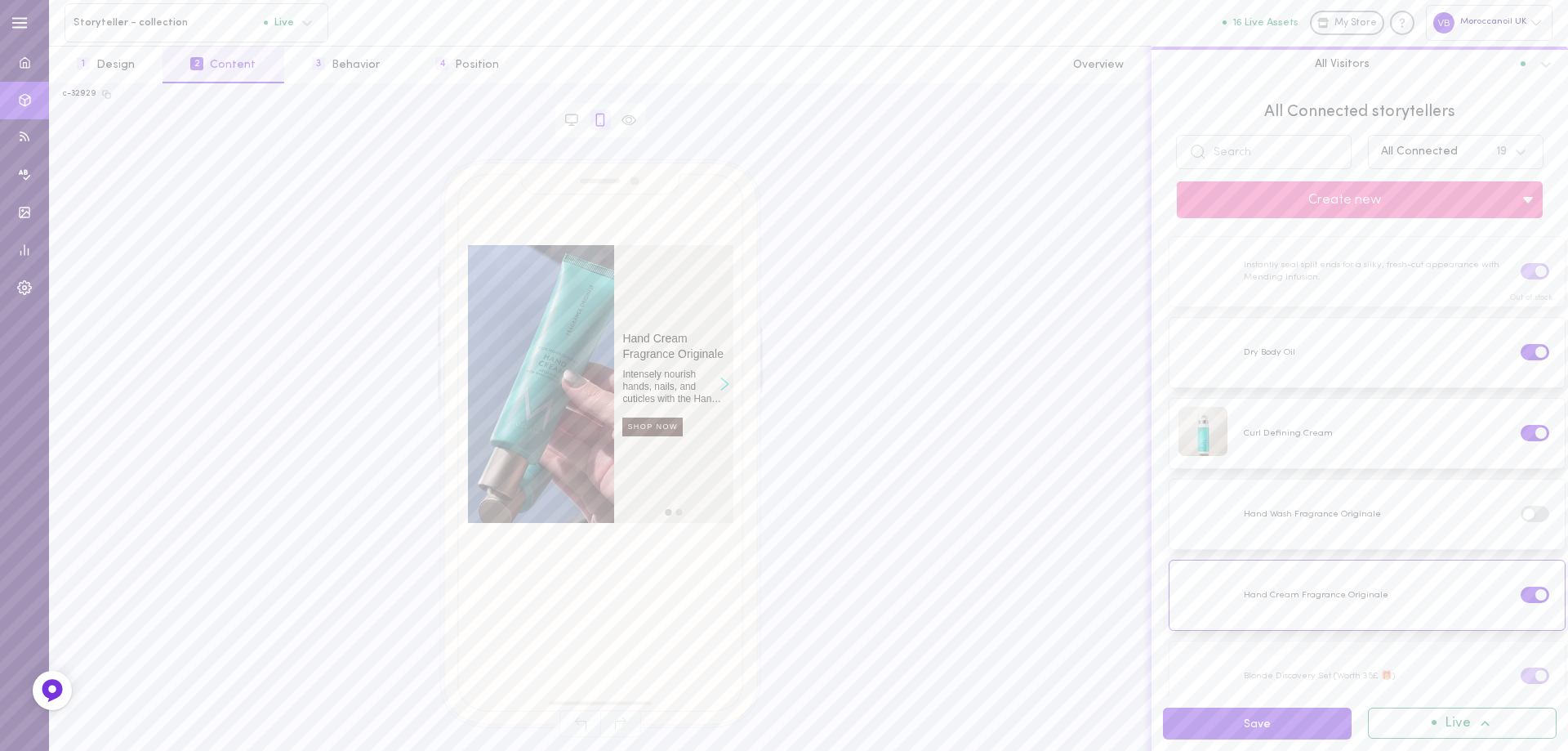
click at [725, 381] on icon "Right arrow" at bounding box center [724, 384] width 7 height 12
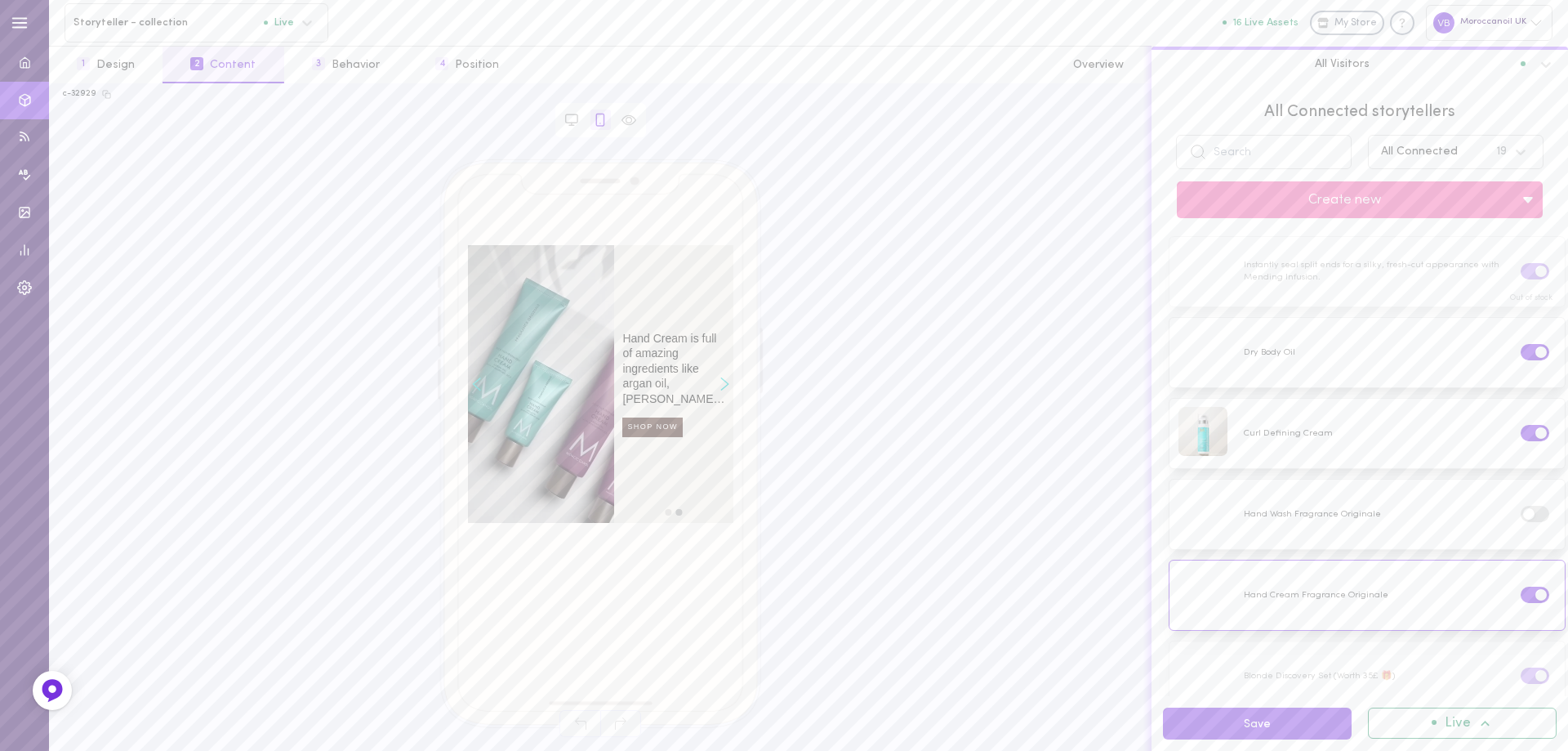
click at [725, 381] on icon "Right arrow" at bounding box center [724, 384] width 7 height 12
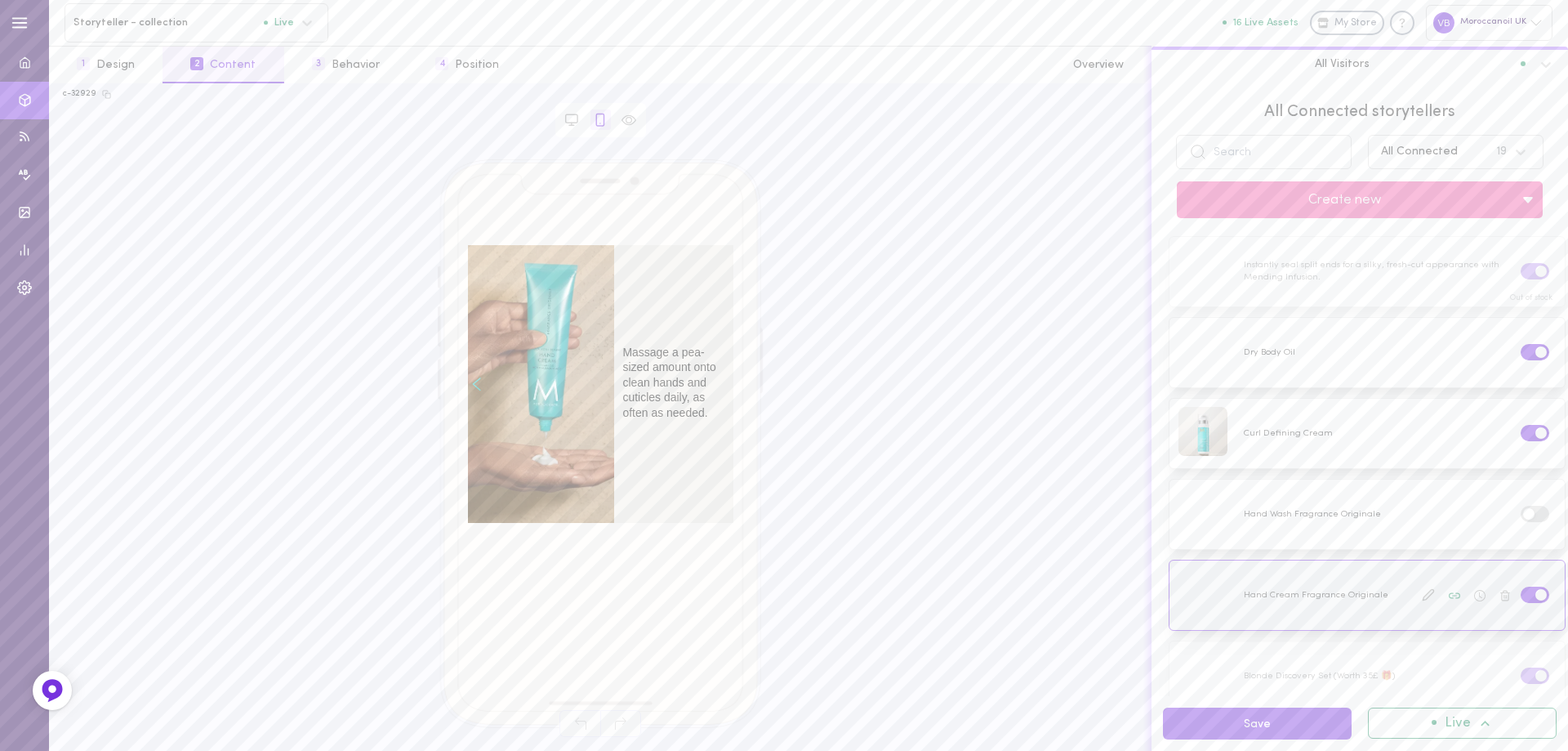
click at [1300, 594] on div at bounding box center [1367, 595] width 395 height 69
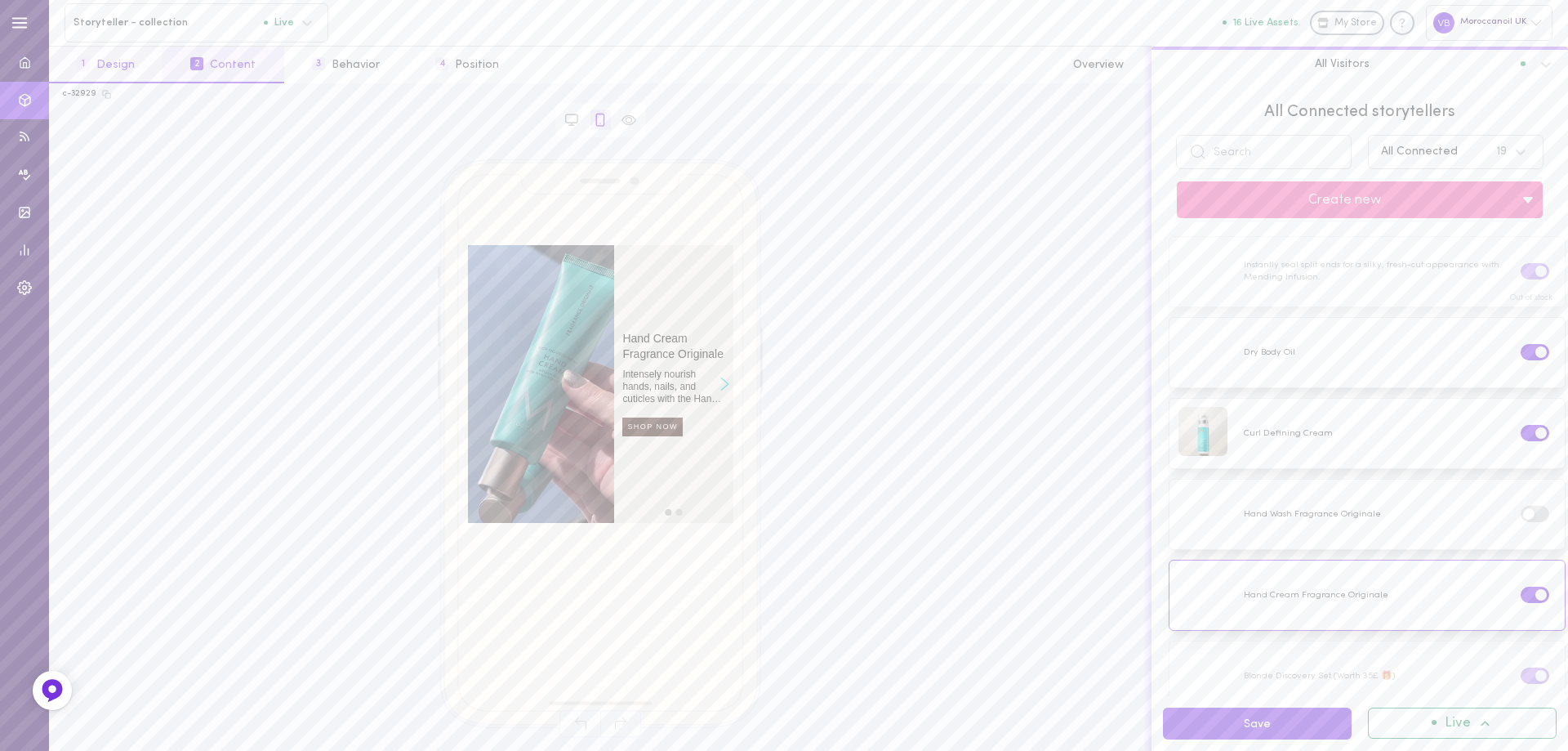
click at [108, 68] on button "1 Design" at bounding box center [105, 66] width 113 height 37
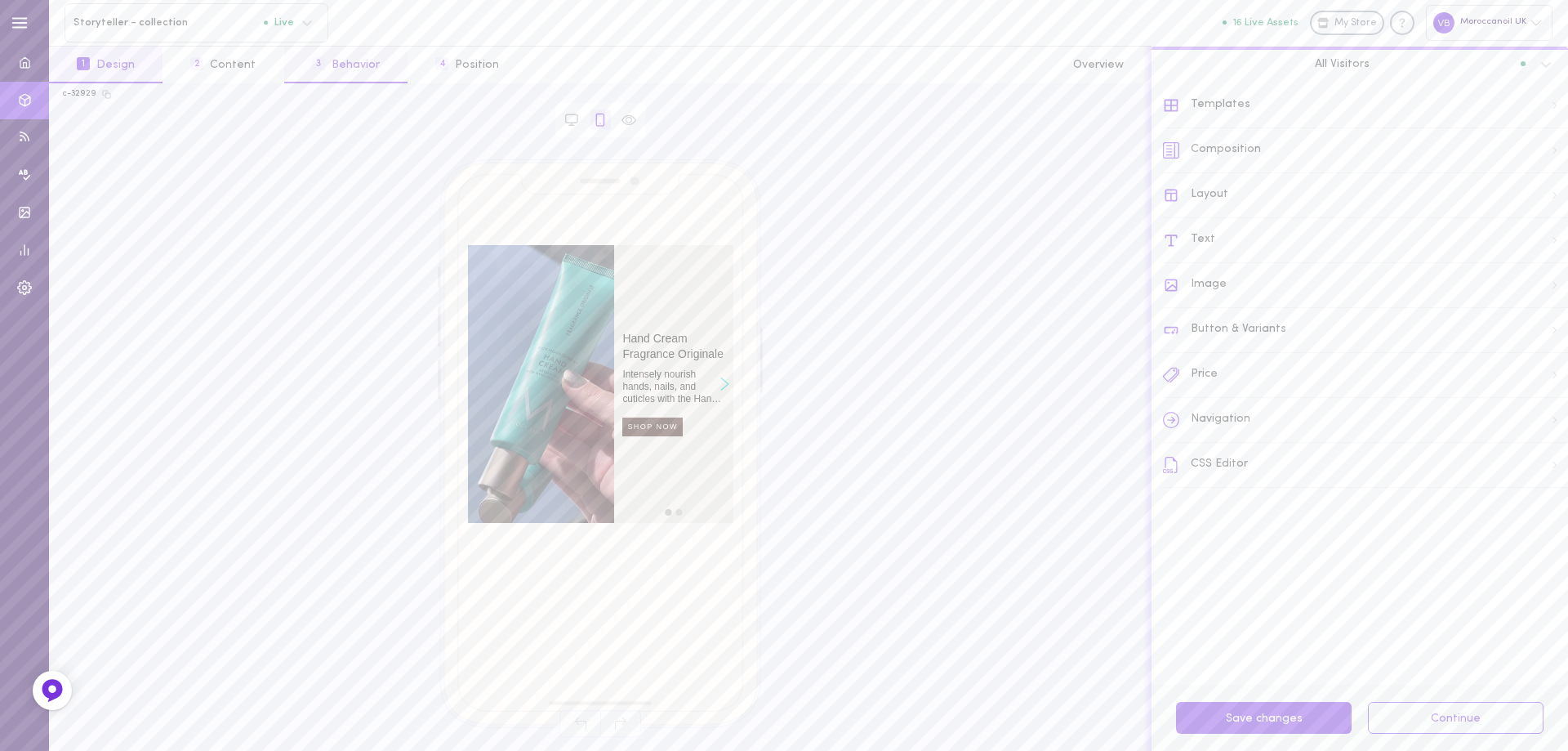
click at [347, 69] on button "3 Behavior" at bounding box center [345, 66] width 123 height 37
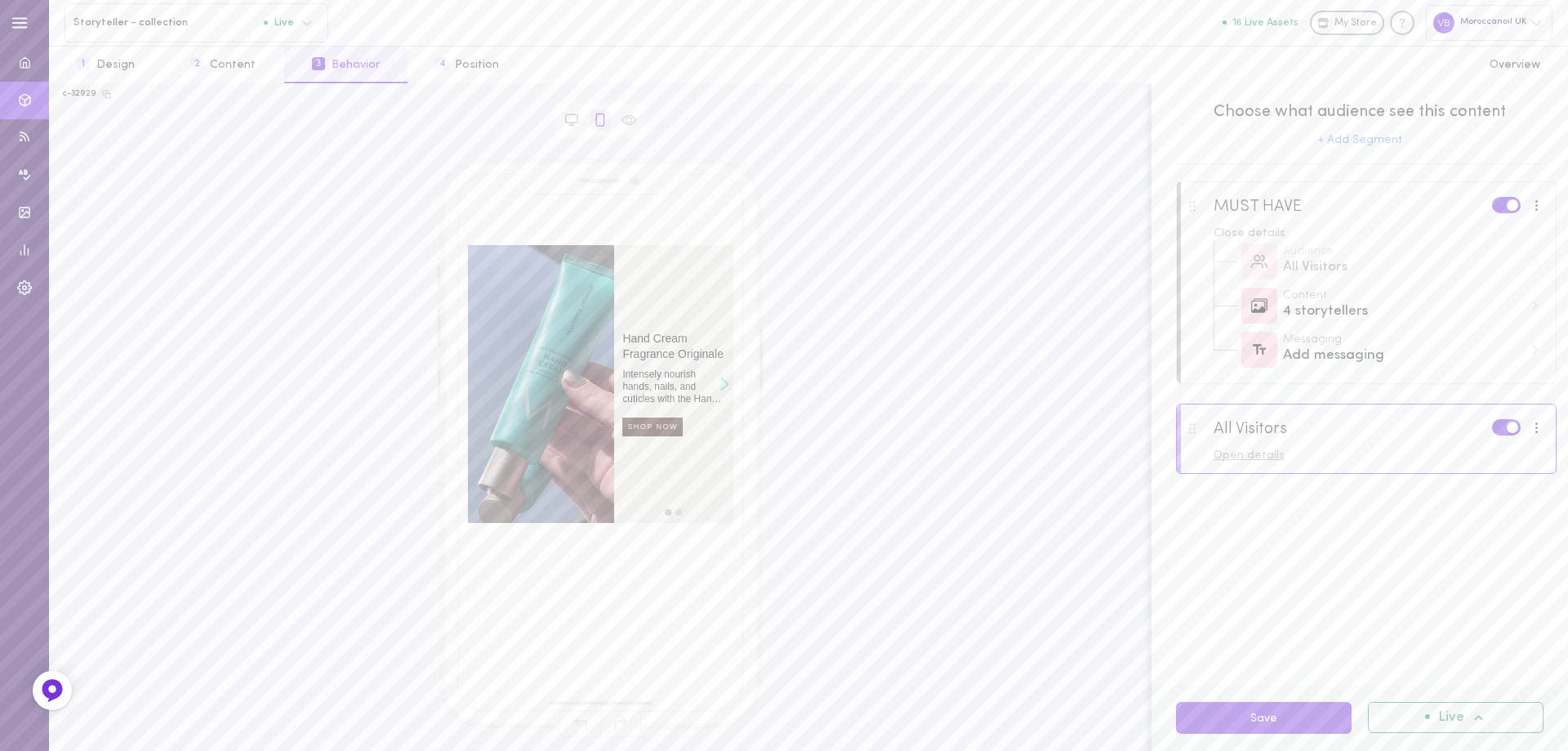
click at [1384, 458] on div "Open details" at bounding box center [1379, 455] width 331 height 12
click at [1352, 542] on div "16 storytellers" at bounding box center [1402, 533] width 240 height 20
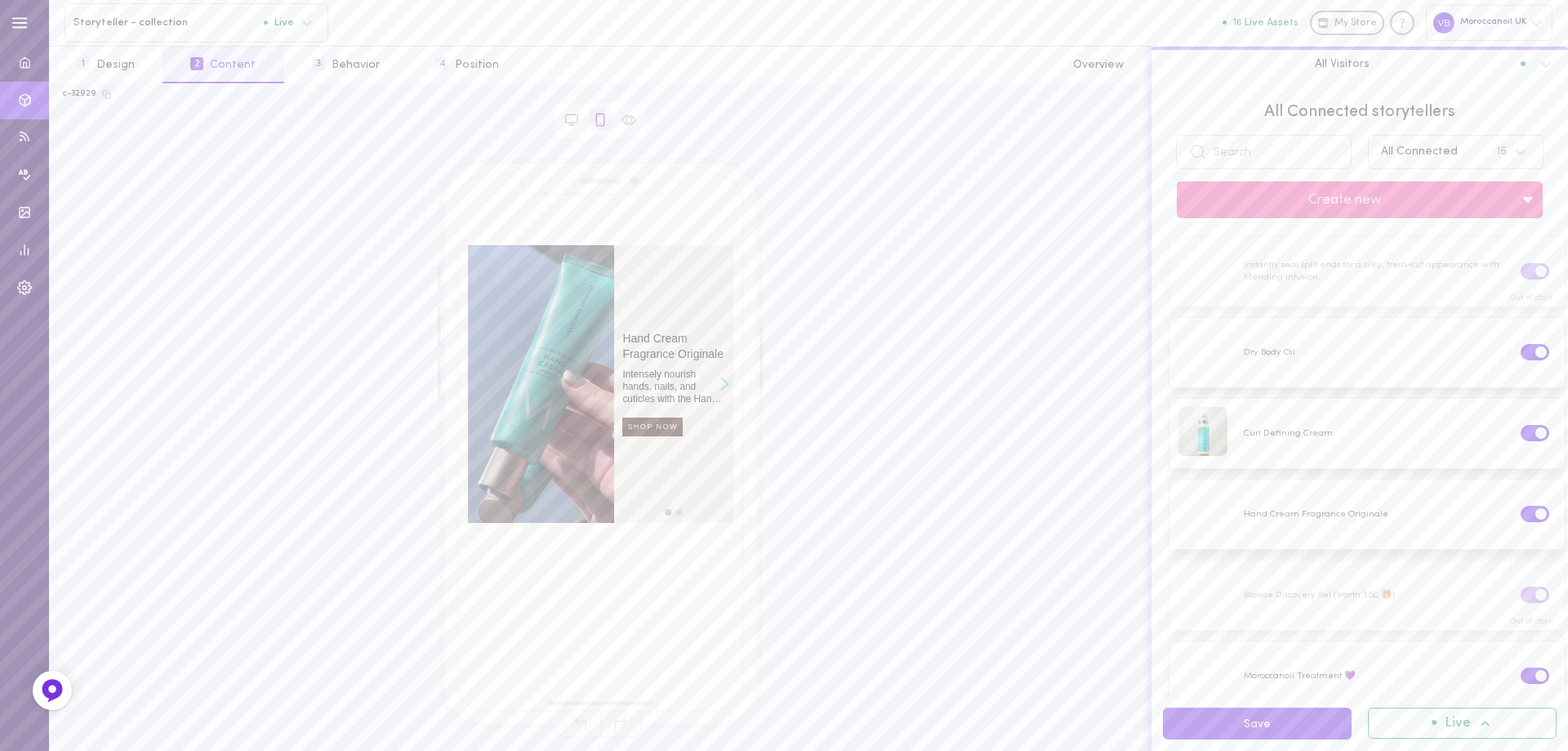
scroll to position [163, 0]
click at [1282, 352] on div at bounding box center [1367, 351] width 395 height 69
click at [1422, 345] on icon at bounding box center [1428, 350] width 13 height 13
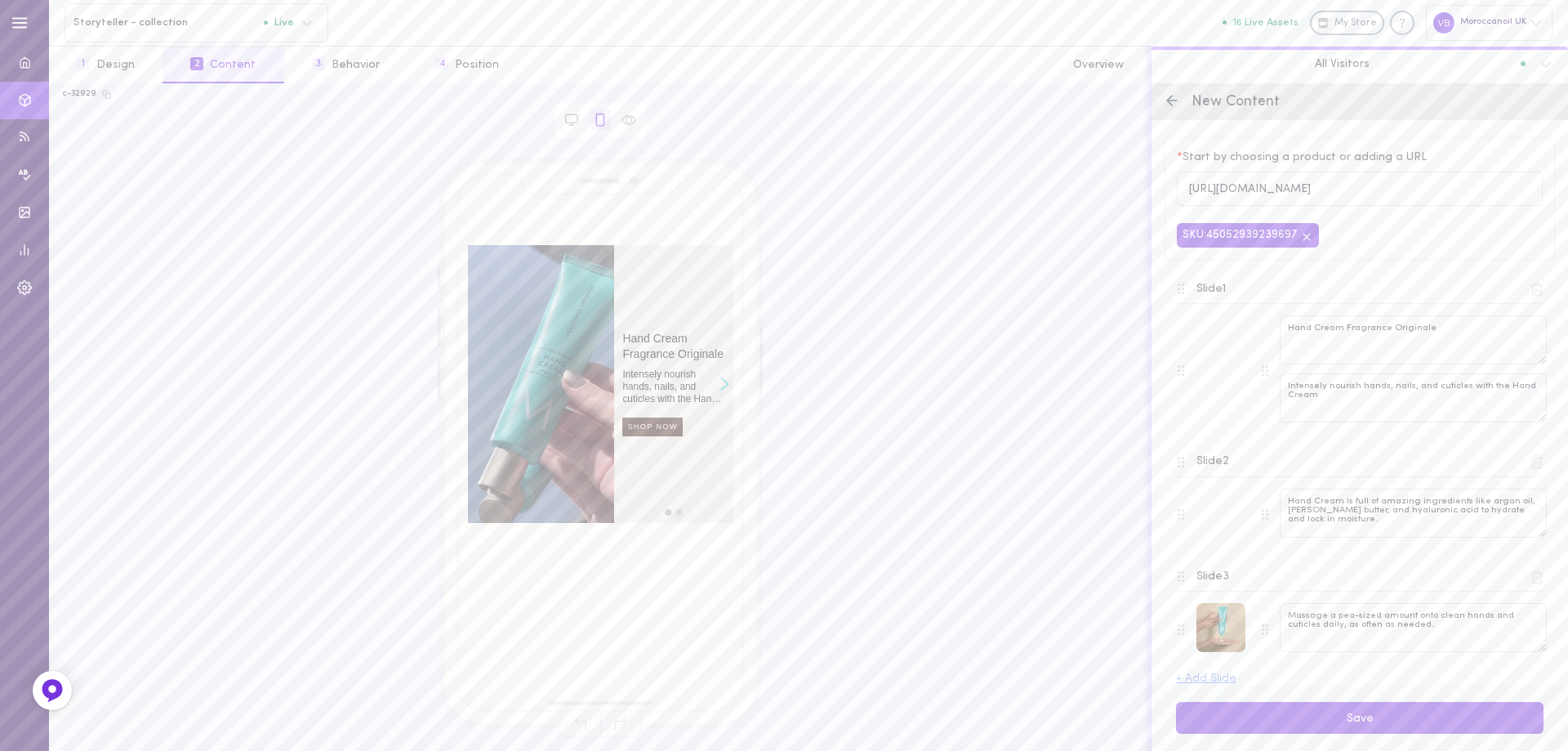
click at [1170, 99] on polyline at bounding box center [1170, 100] width 5 height 10
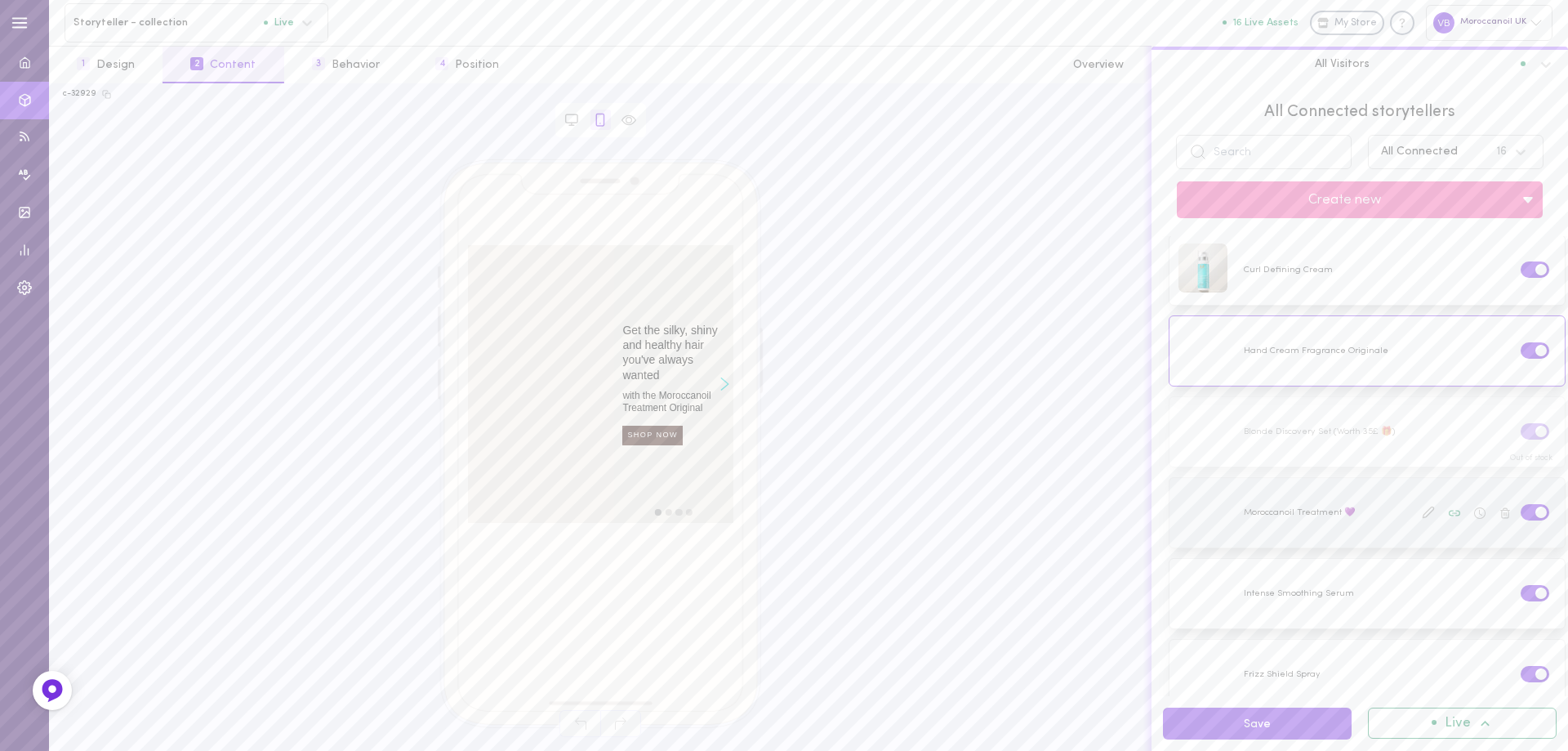
click at [1302, 524] on div at bounding box center [1367, 513] width 395 height 69
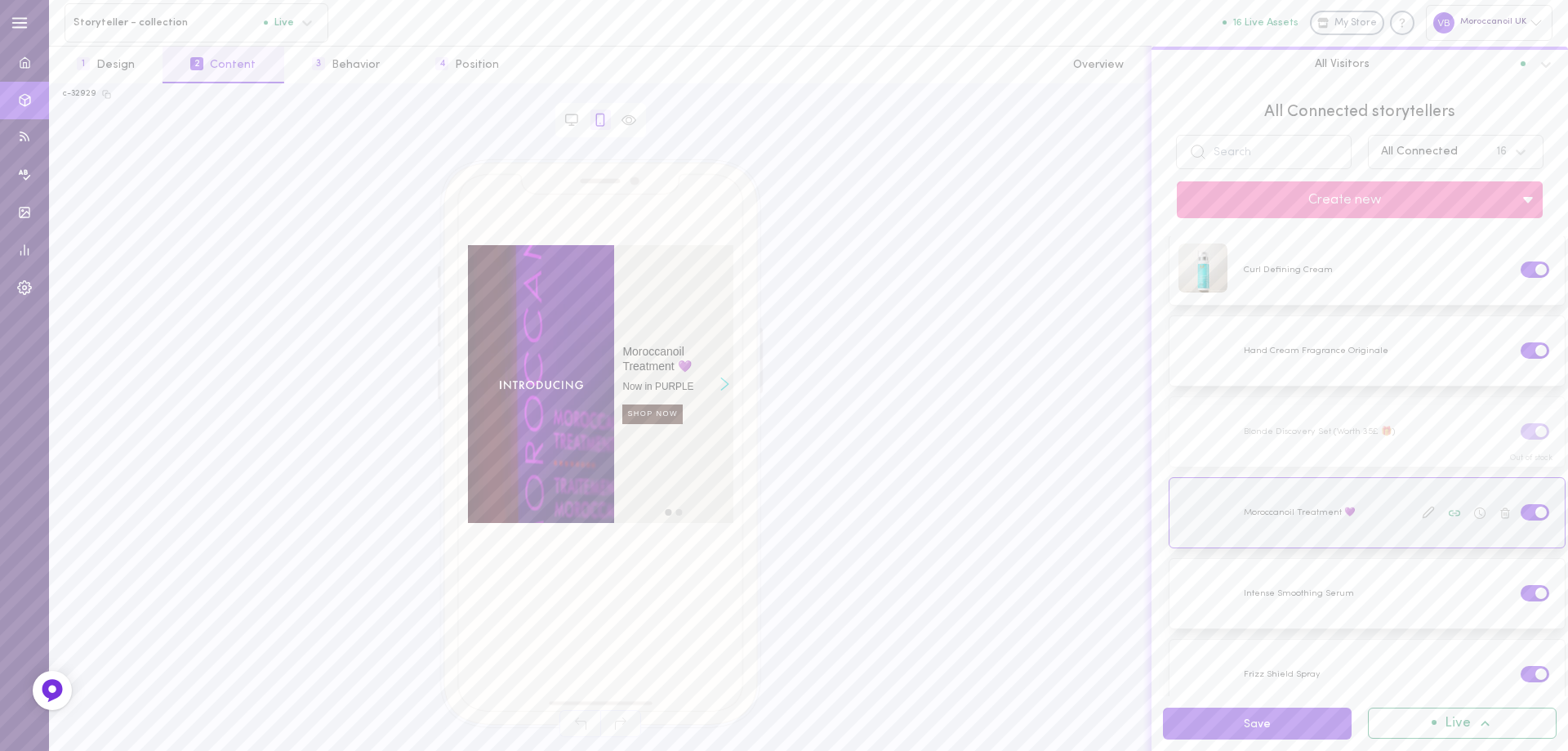
click at [1521, 504] on label at bounding box center [1535, 512] width 28 height 16
click at [0, 0] on input "checkbox" at bounding box center [0, 0] width 0 height 0
click at [1336, 583] on div at bounding box center [1367, 593] width 395 height 69
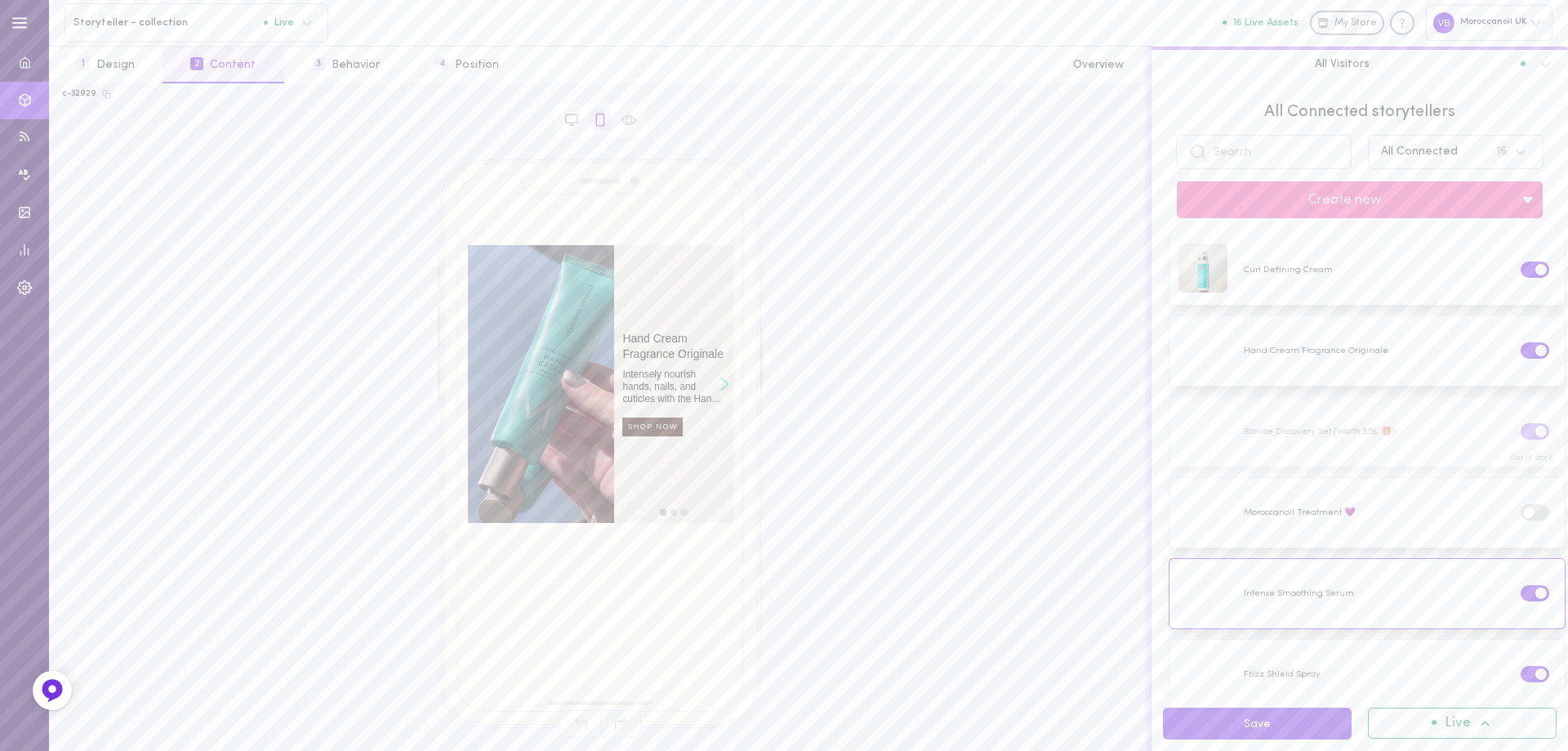
click at [726, 381] on icon "Right arrow" at bounding box center [725, 383] width 9 height 13
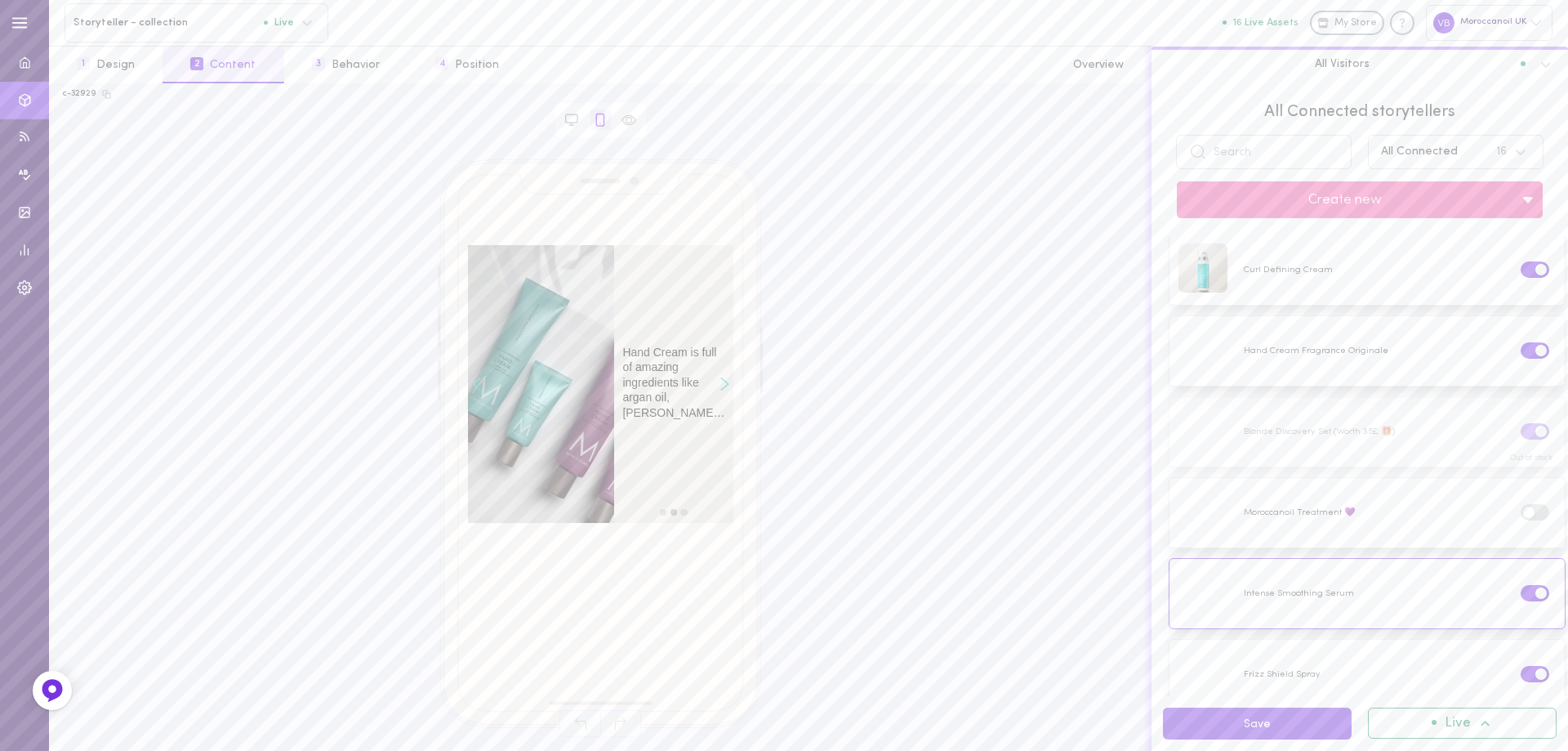
click at [726, 381] on icon "Right arrow" at bounding box center [725, 383] width 9 height 13
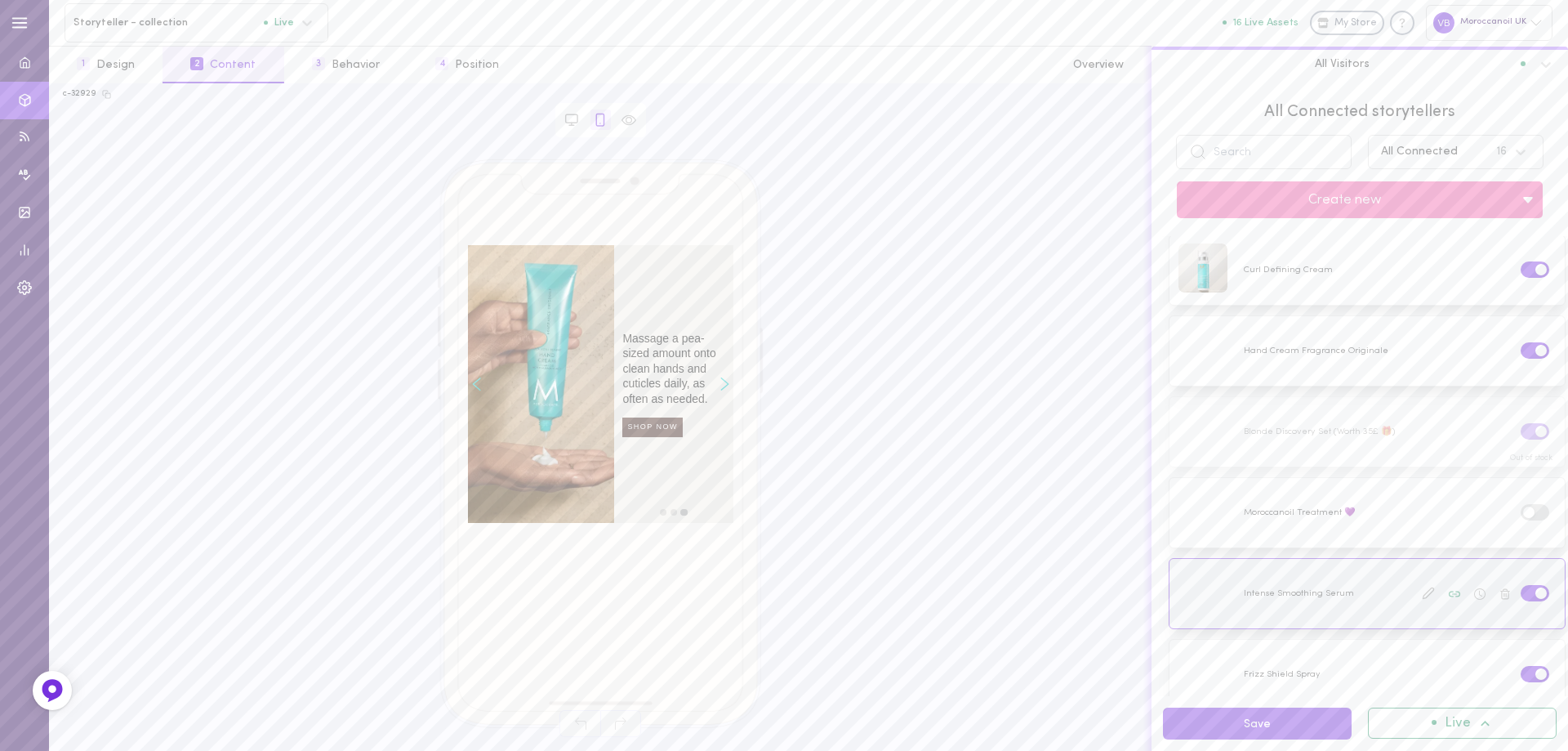
click at [1297, 577] on div at bounding box center [1367, 593] width 395 height 69
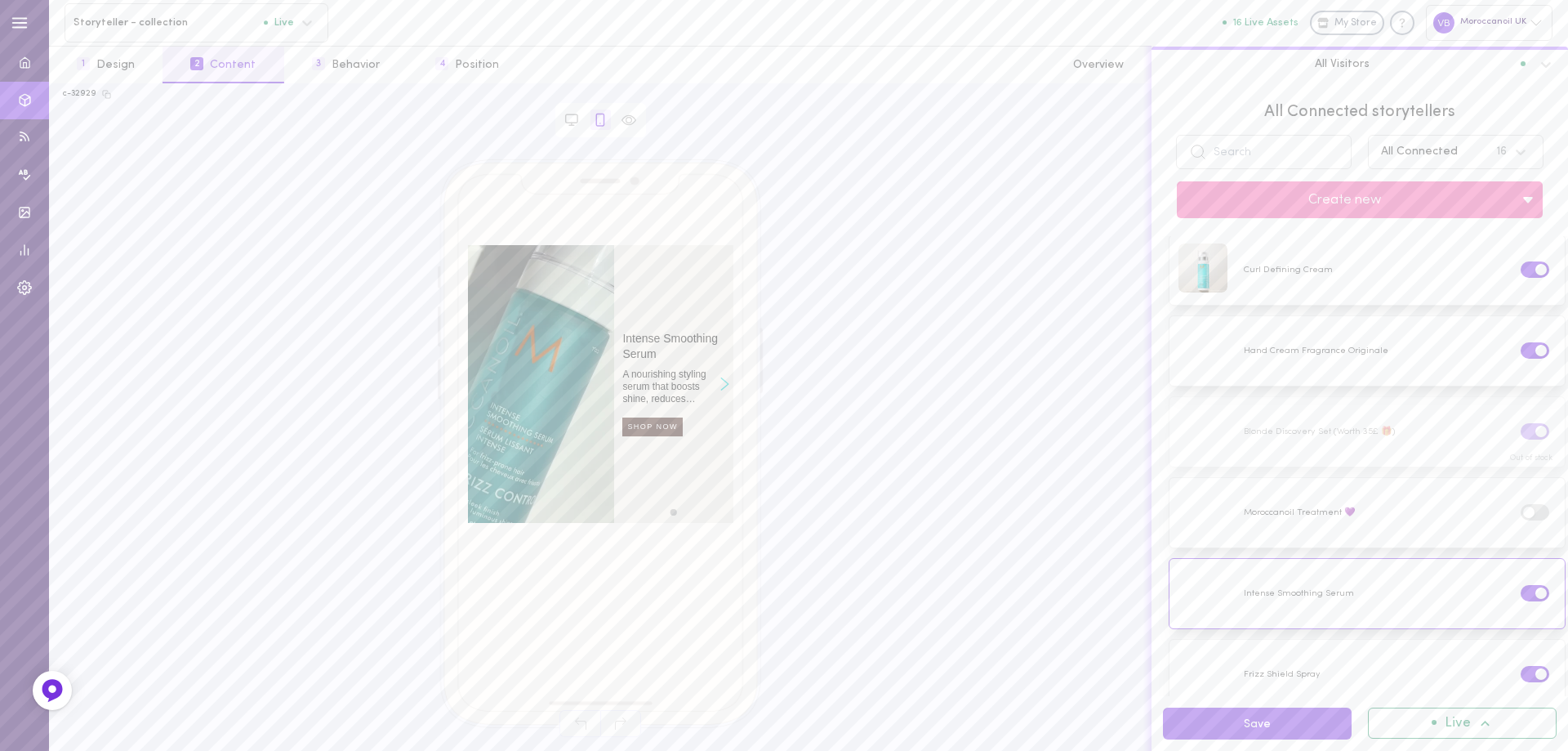
click at [724, 381] on icon "Right arrow" at bounding box center [724, 384] width 7 height 12
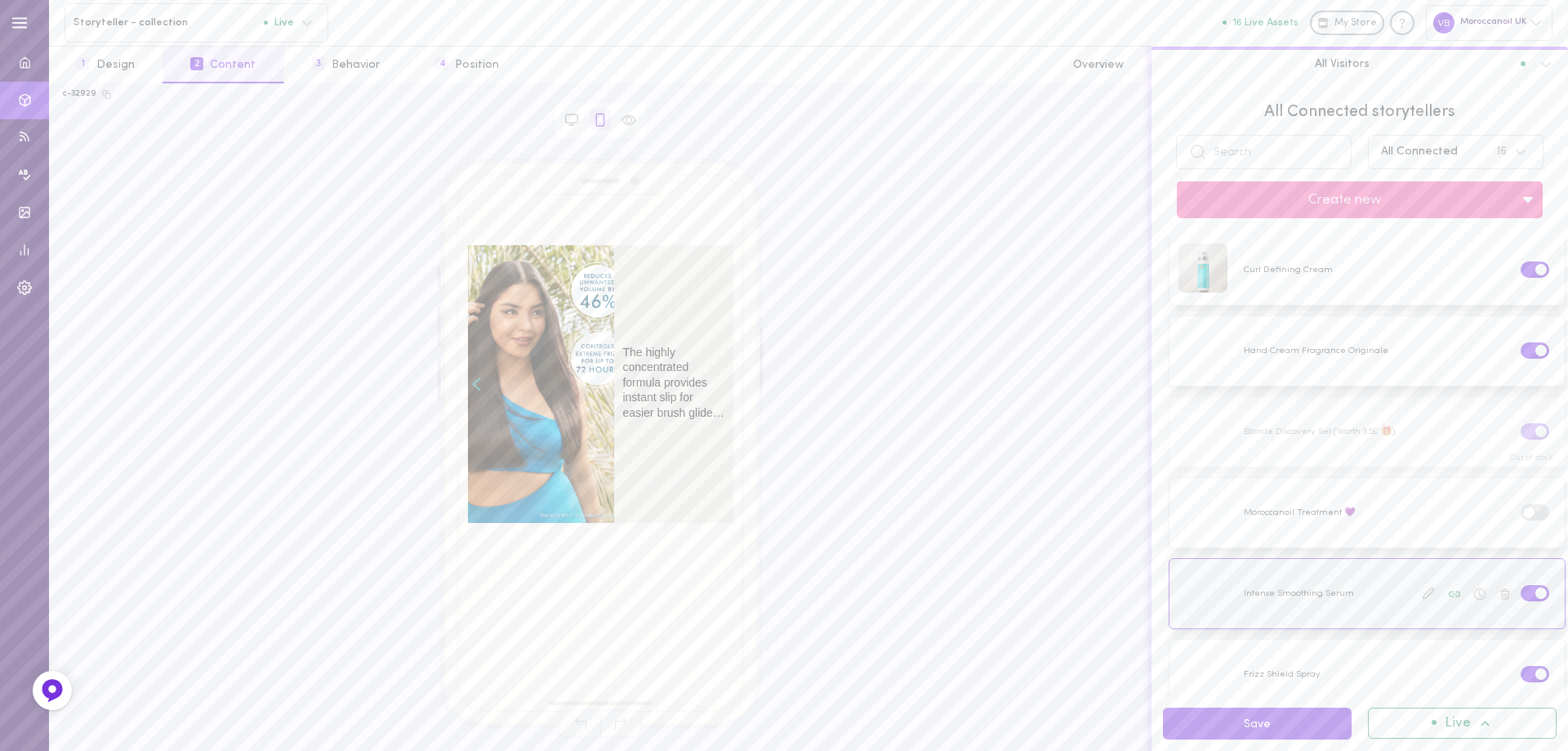
click at [1521, 585] on label at bounding box center [1535, 592] width 28 height 16
click at [0, 0] on input "checkbox" at bounding box center [0, 0] width 0 height 0
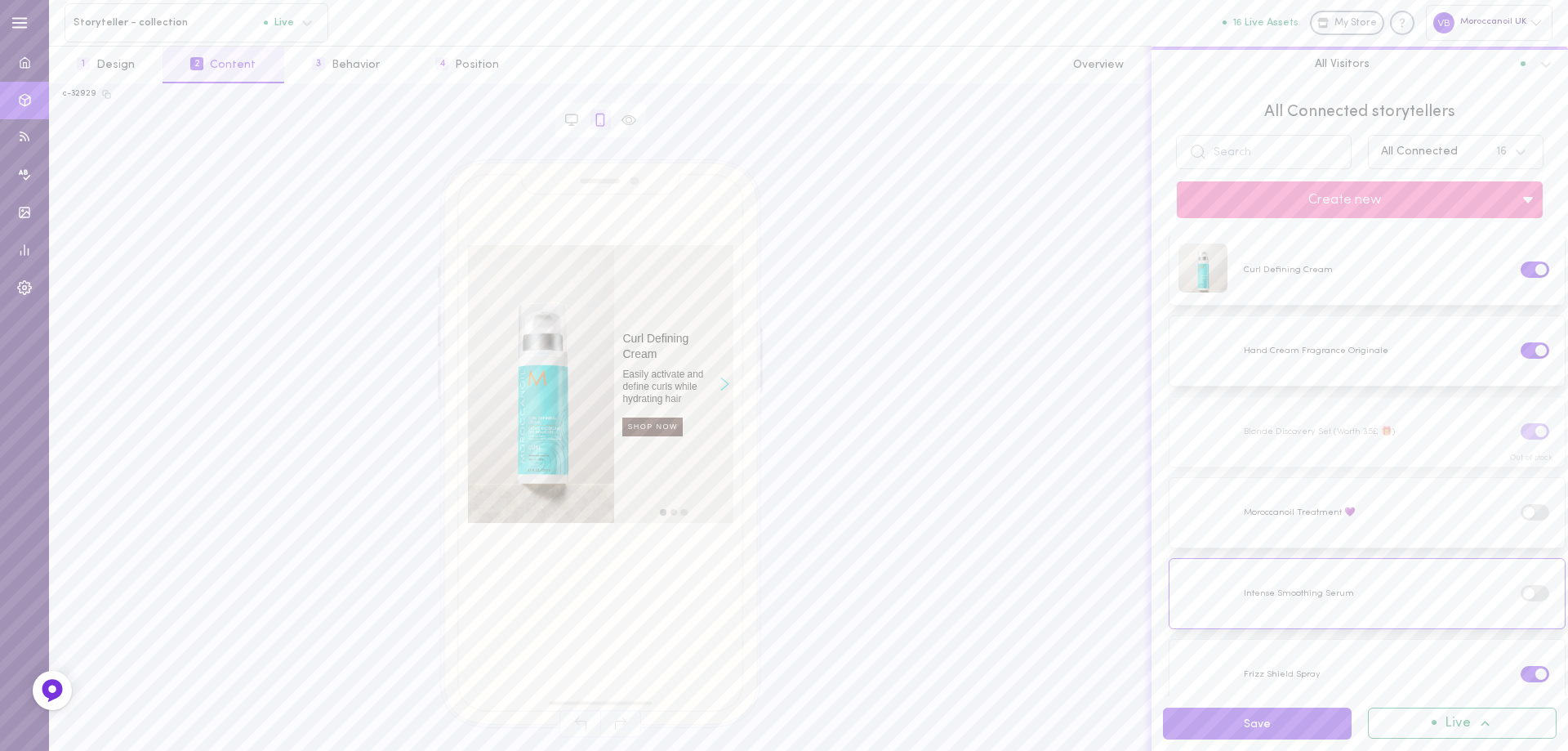
scroll to position [245, 0]
click at [1278, 564] on div at bounding box center [1367, 592] width 395 height 69
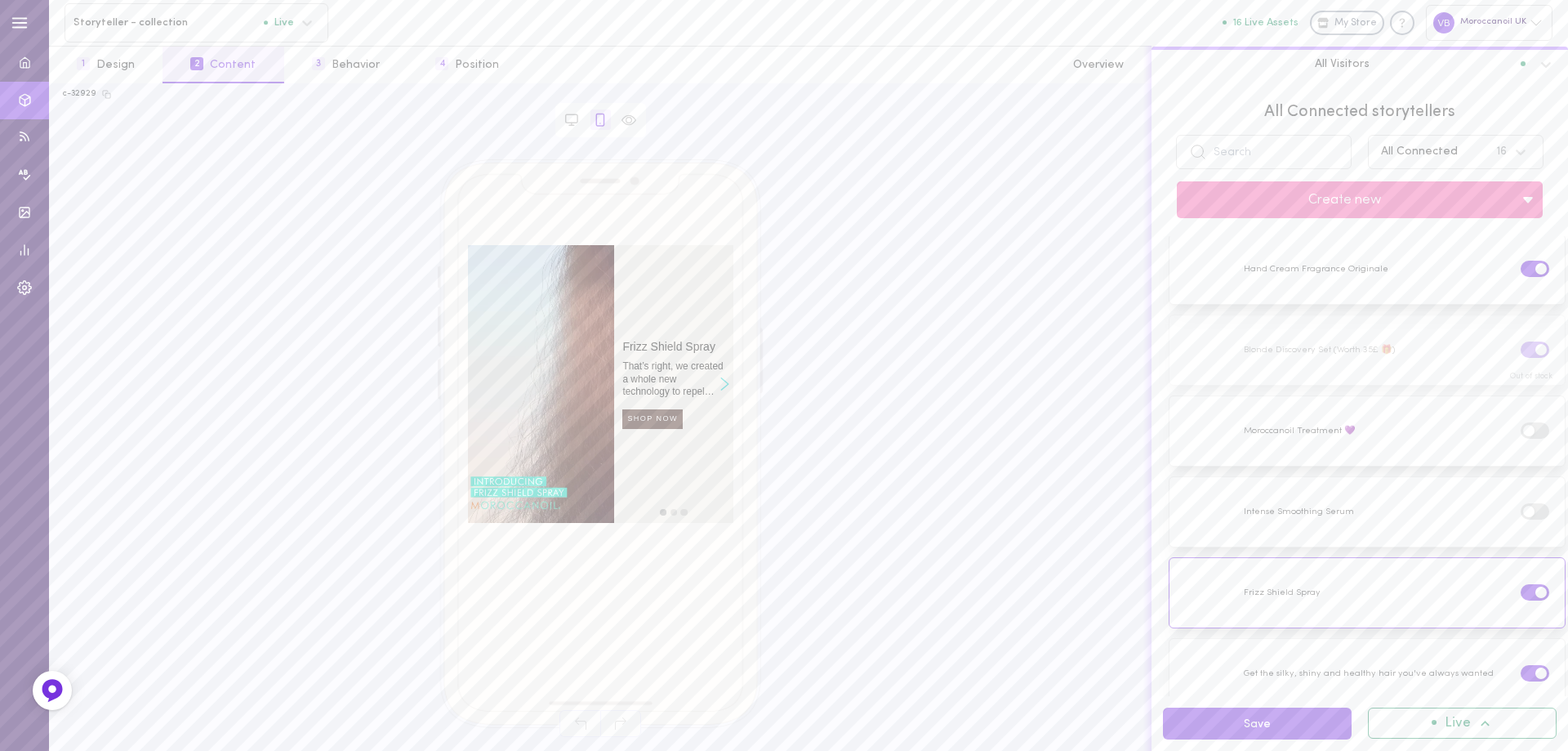
click at [722, 377] on icon "Right arrow" at bounding box center [725, 383] width 9 height 13
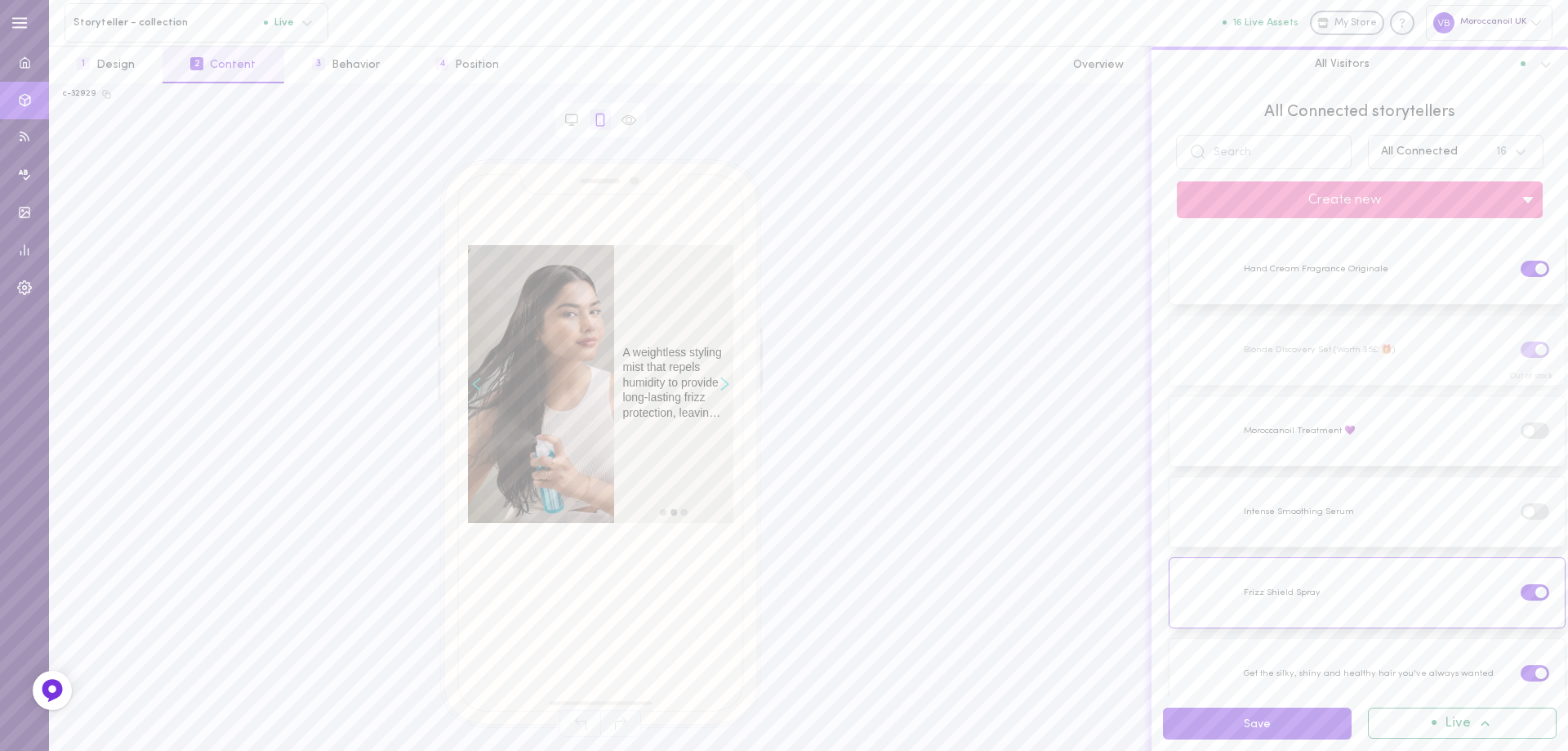
click at [722, 377] on icon "Right arrow" at bounding box center [725, 383] width 9 height 13
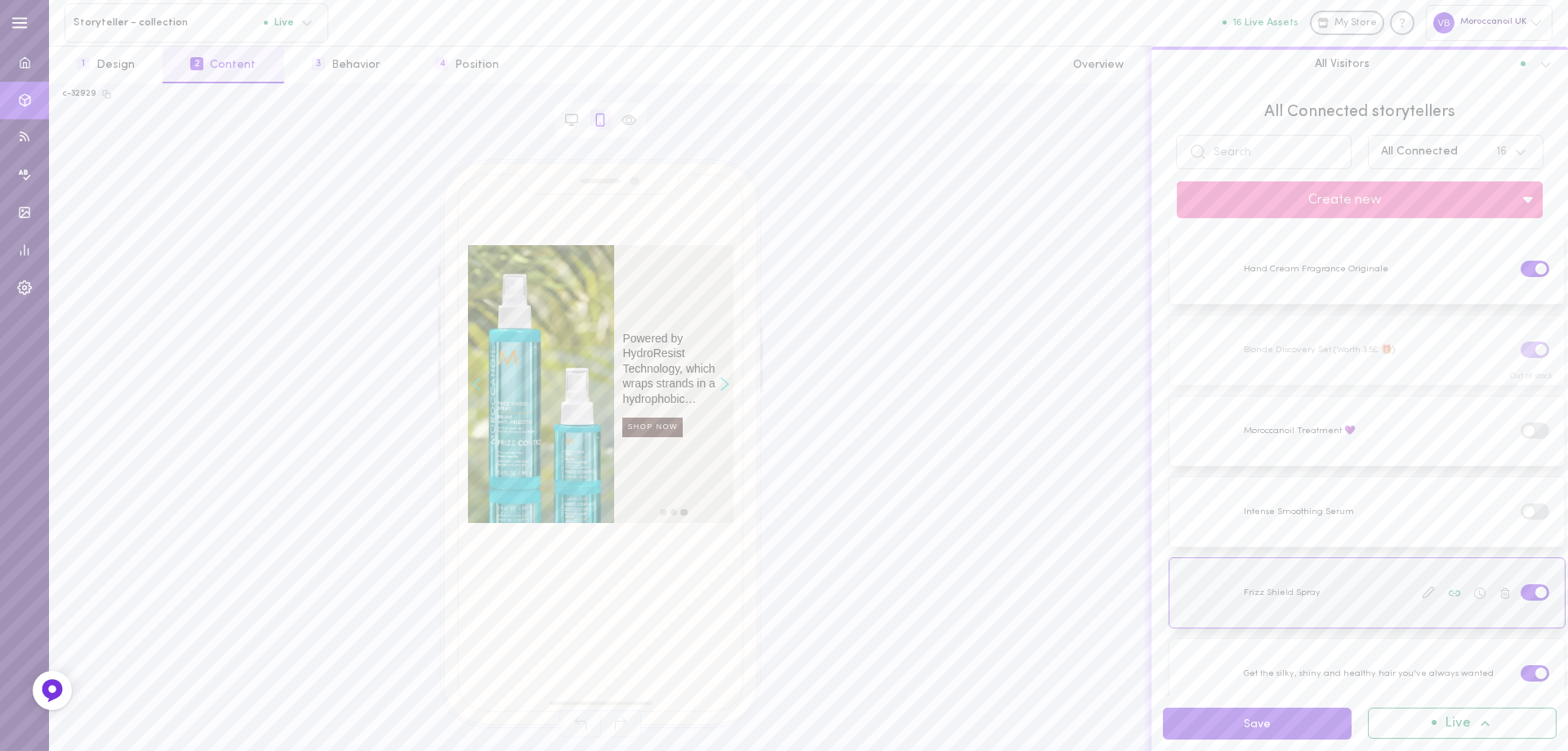
click at [1521, 585] on label at bounding box center [1535, 592] width 28 height 16
click at [0, 0] on input "checkbox" at bounding box center [0, 0] width 0 height 0
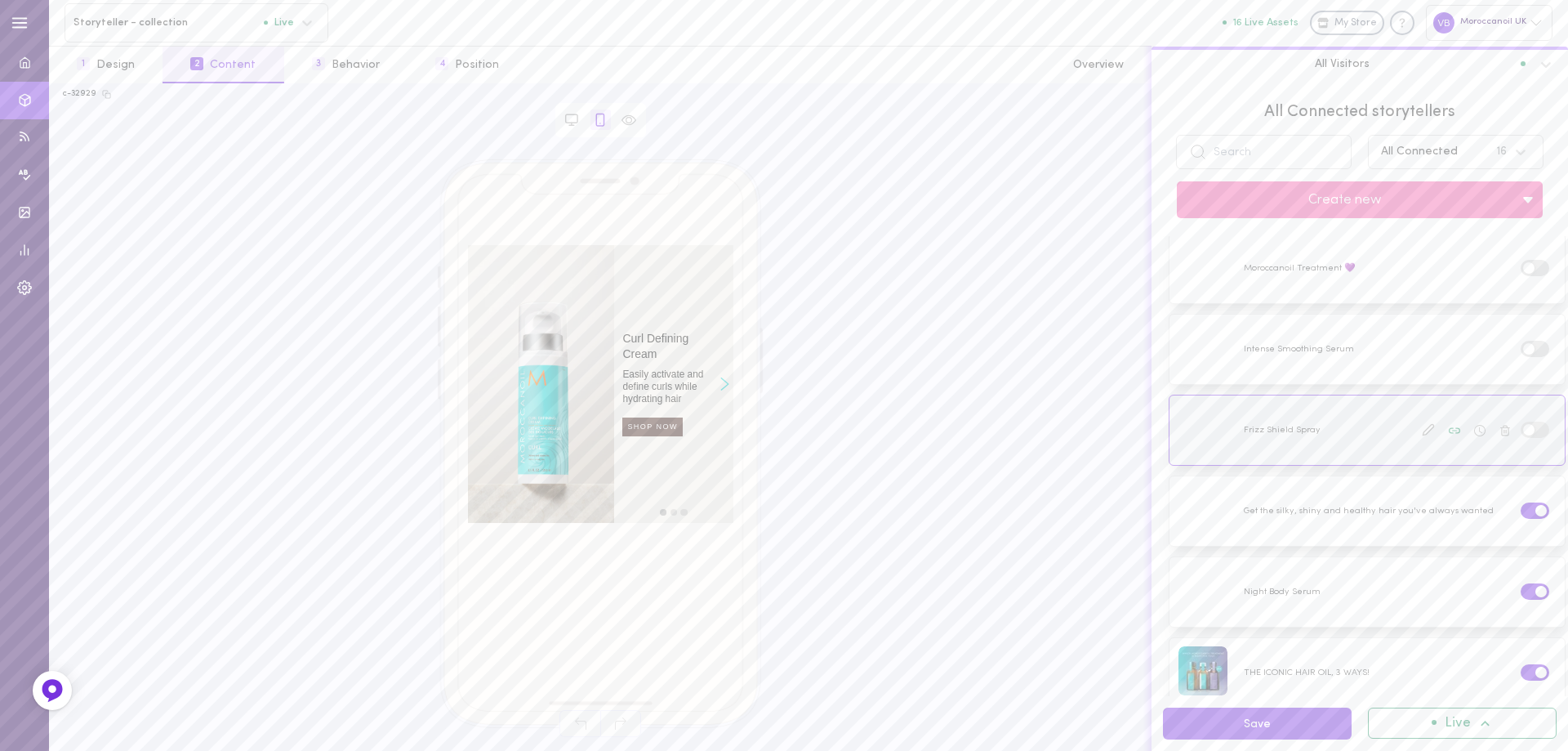
scroll to position [408, 0]
click at [1331, 495] on div at bounding box center [1367, 510] width 395 height 69
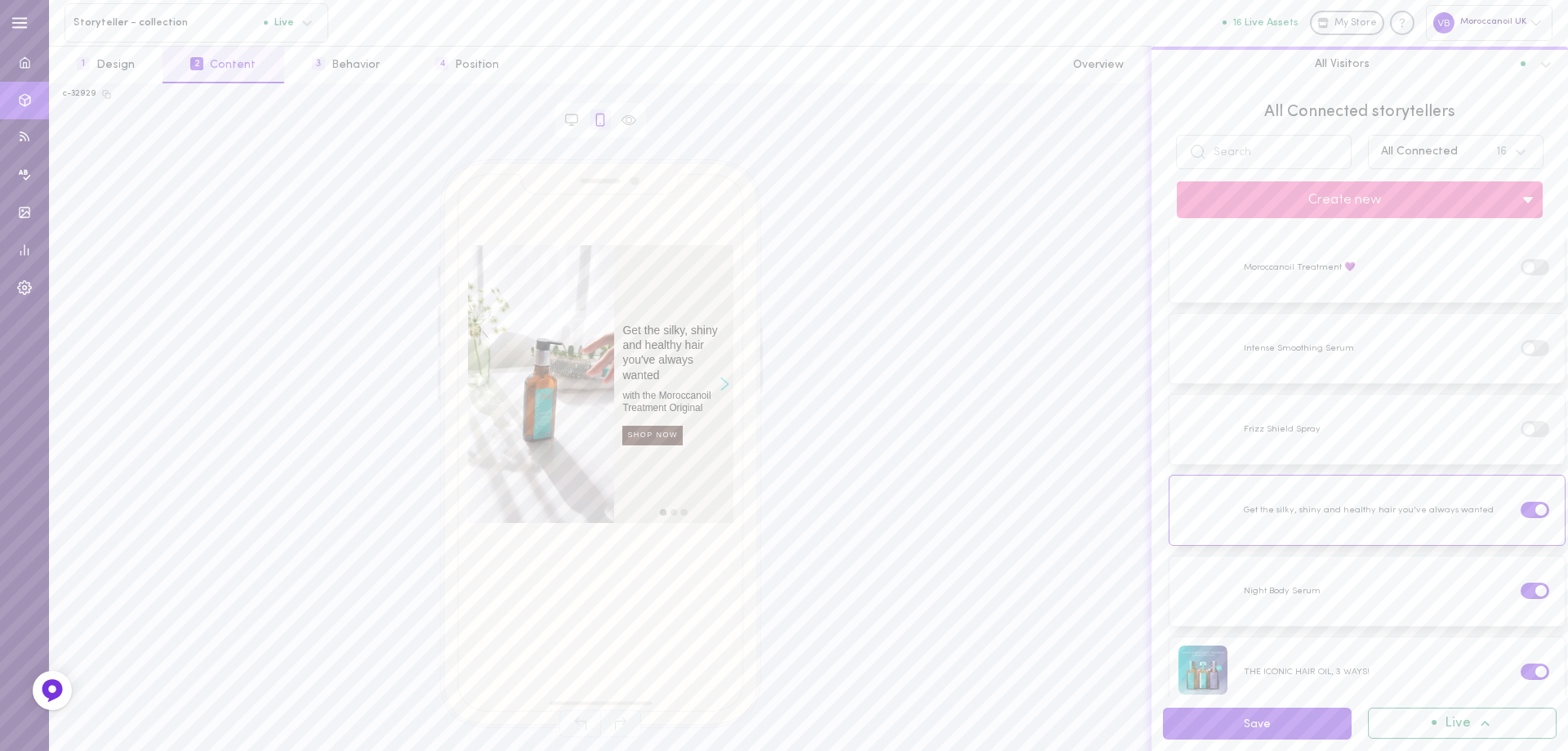
click at [723, 377] on icon "Right arrow" at bounding box center [725, 383] width 9 height 13
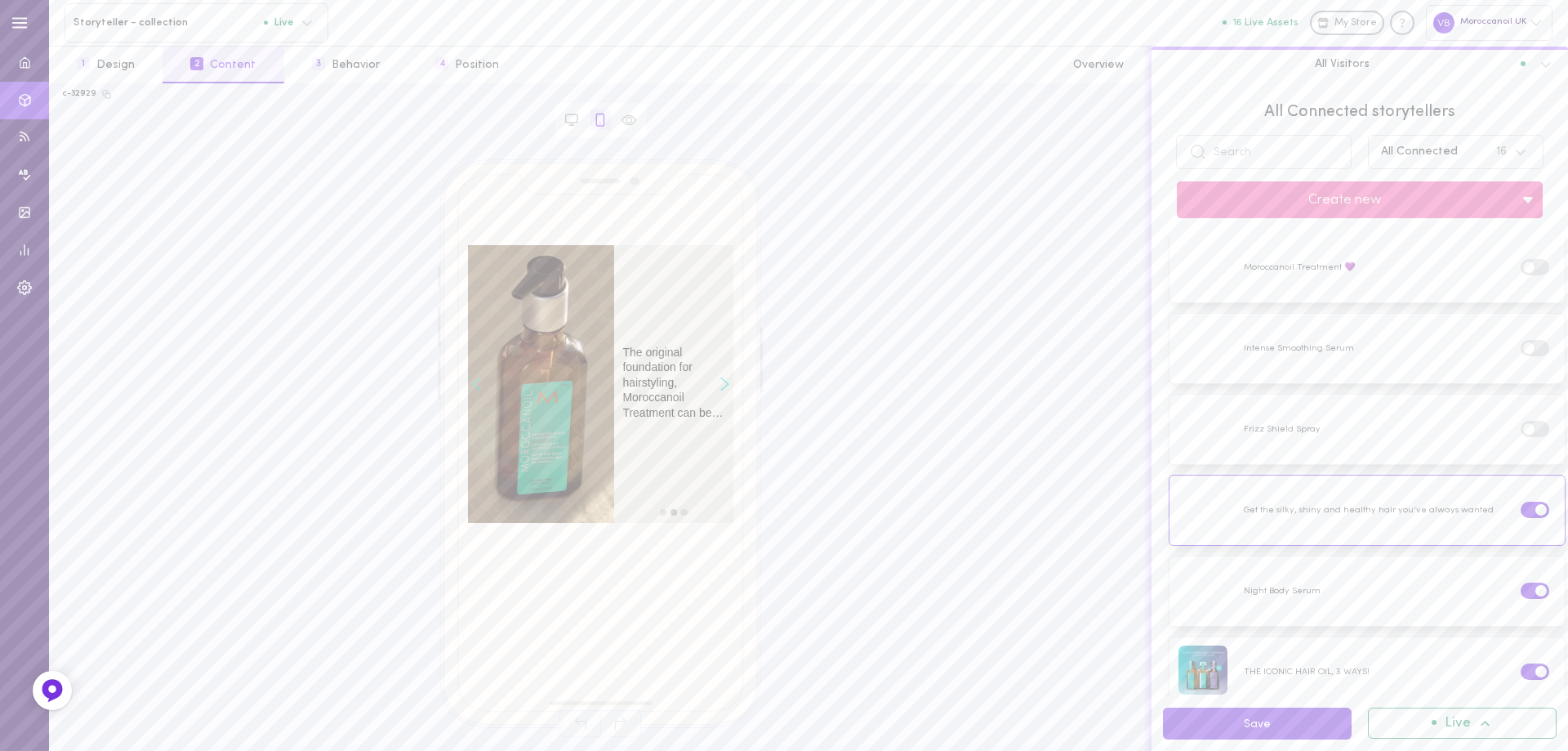
click at [721, 384] on icon "Right arrow" at bounding box center [725, 383] width 9 height 13
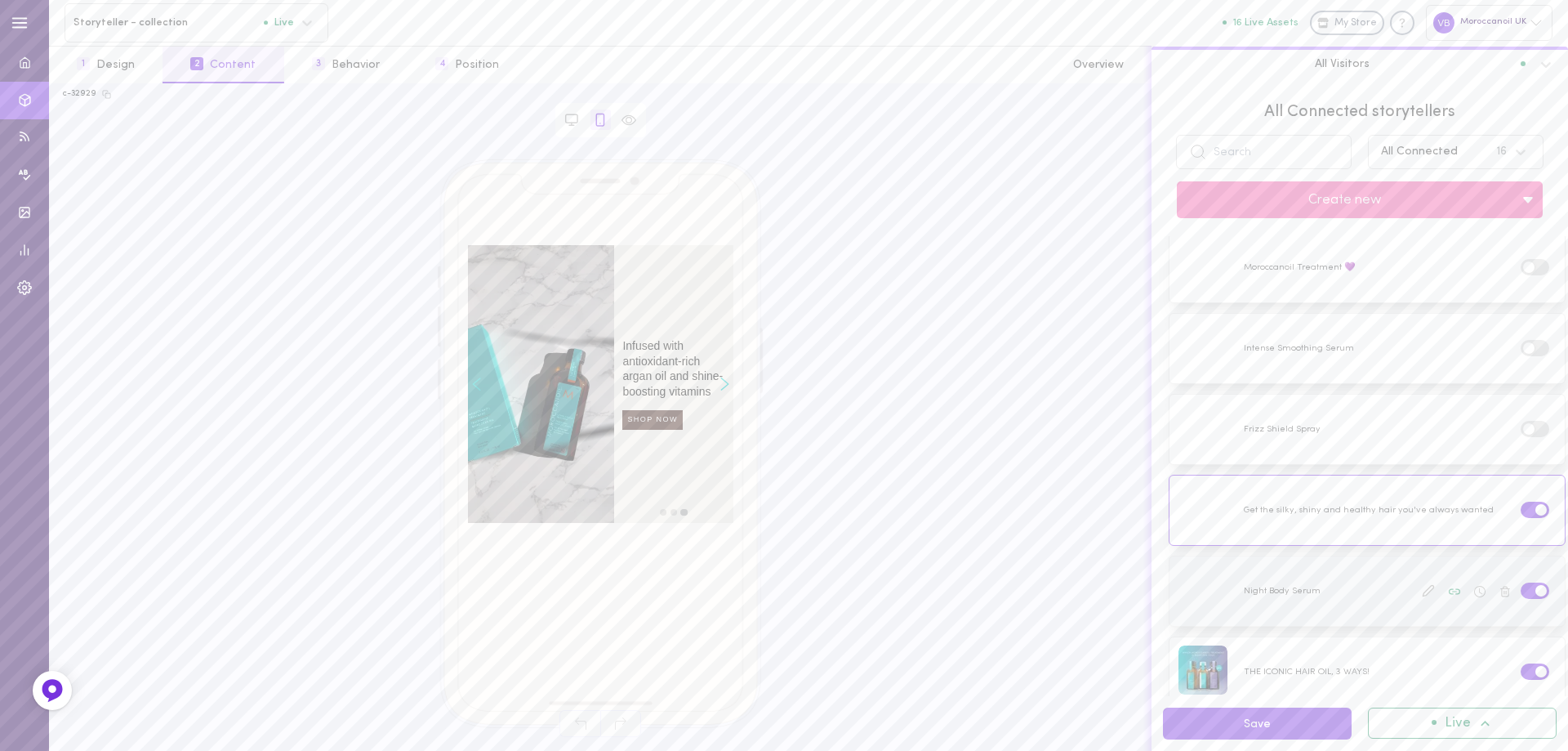
click at [1353, 575] on div at bounding box center [1367, 591] width 395 height 69
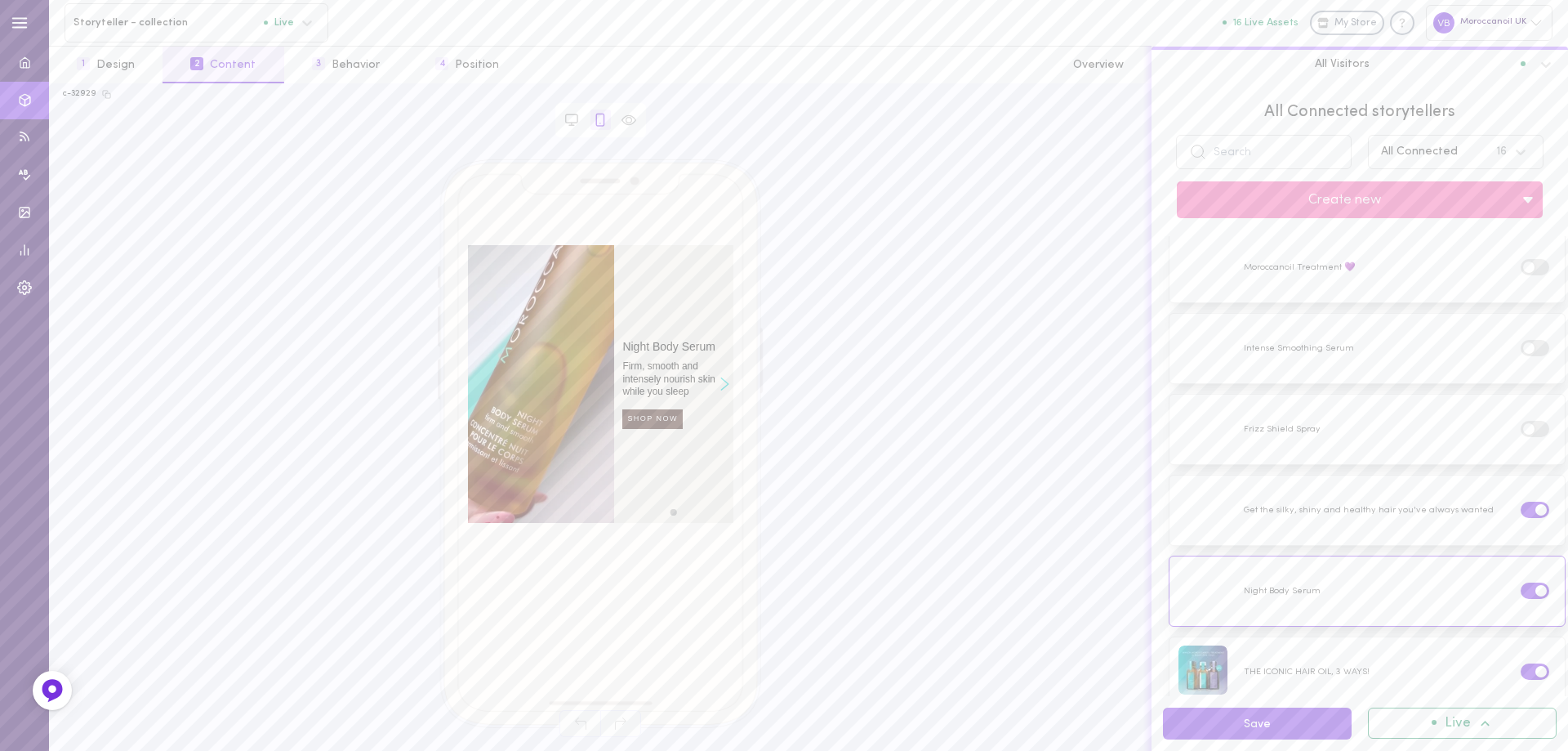
click at [721, 384] on icon "Right arrow" at bounding box center [725, 383] width 9 height 13
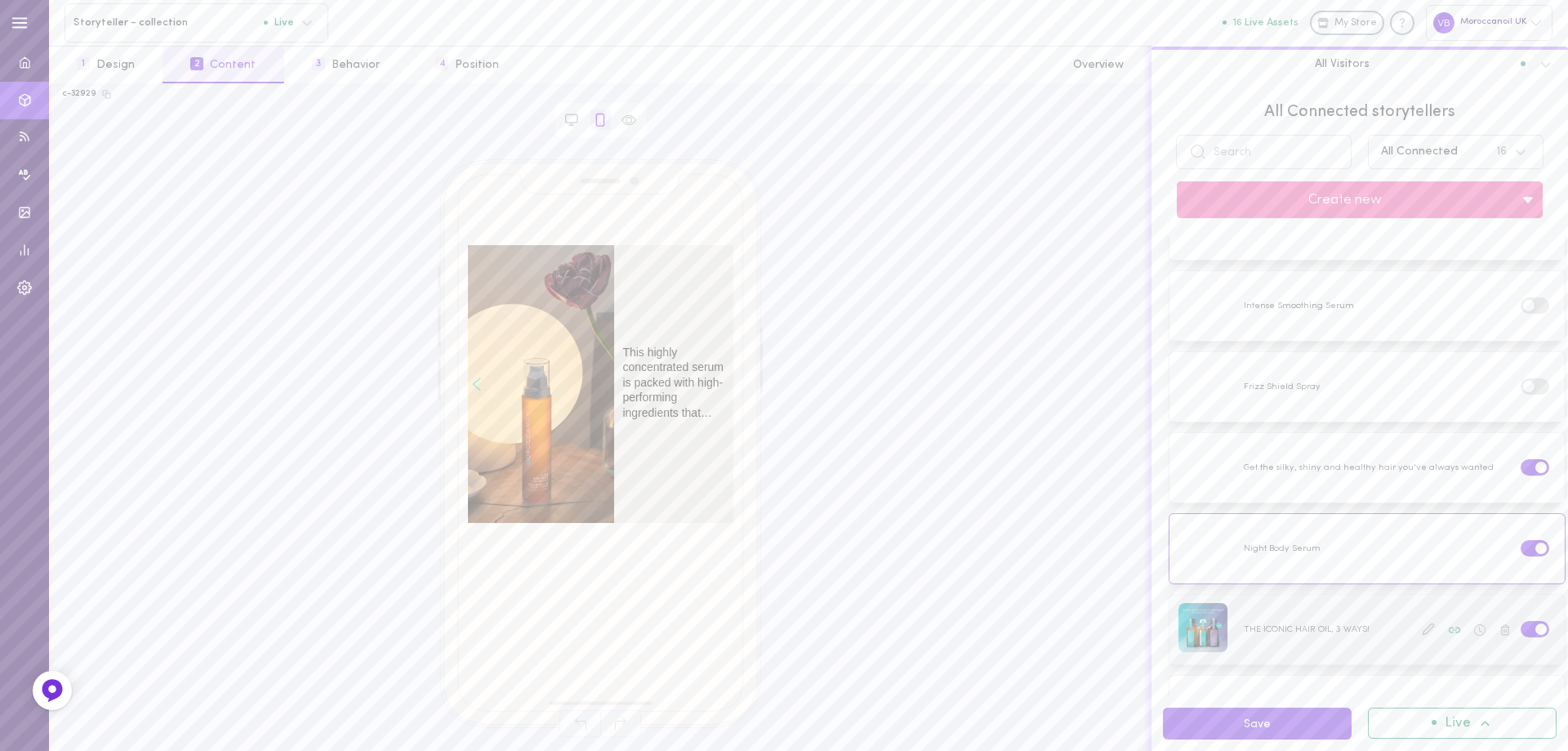
scroll to position [490, 0]
click at [1310, 570] on div at bounding box center [1367, 590] width 395 height 69
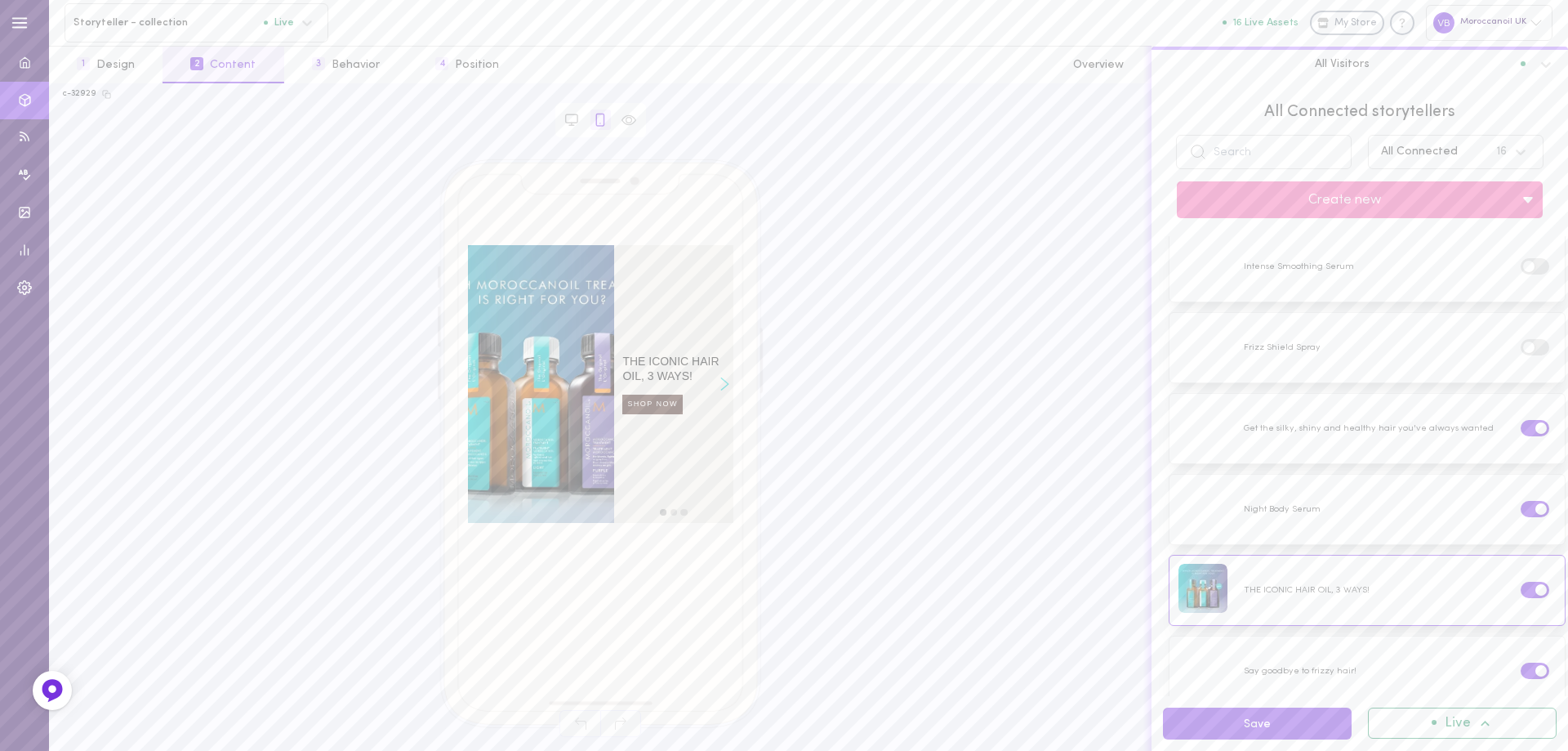
click at [723, 383] on icon "Right arrow" at bounding box center [725, 383] width 9 height 13
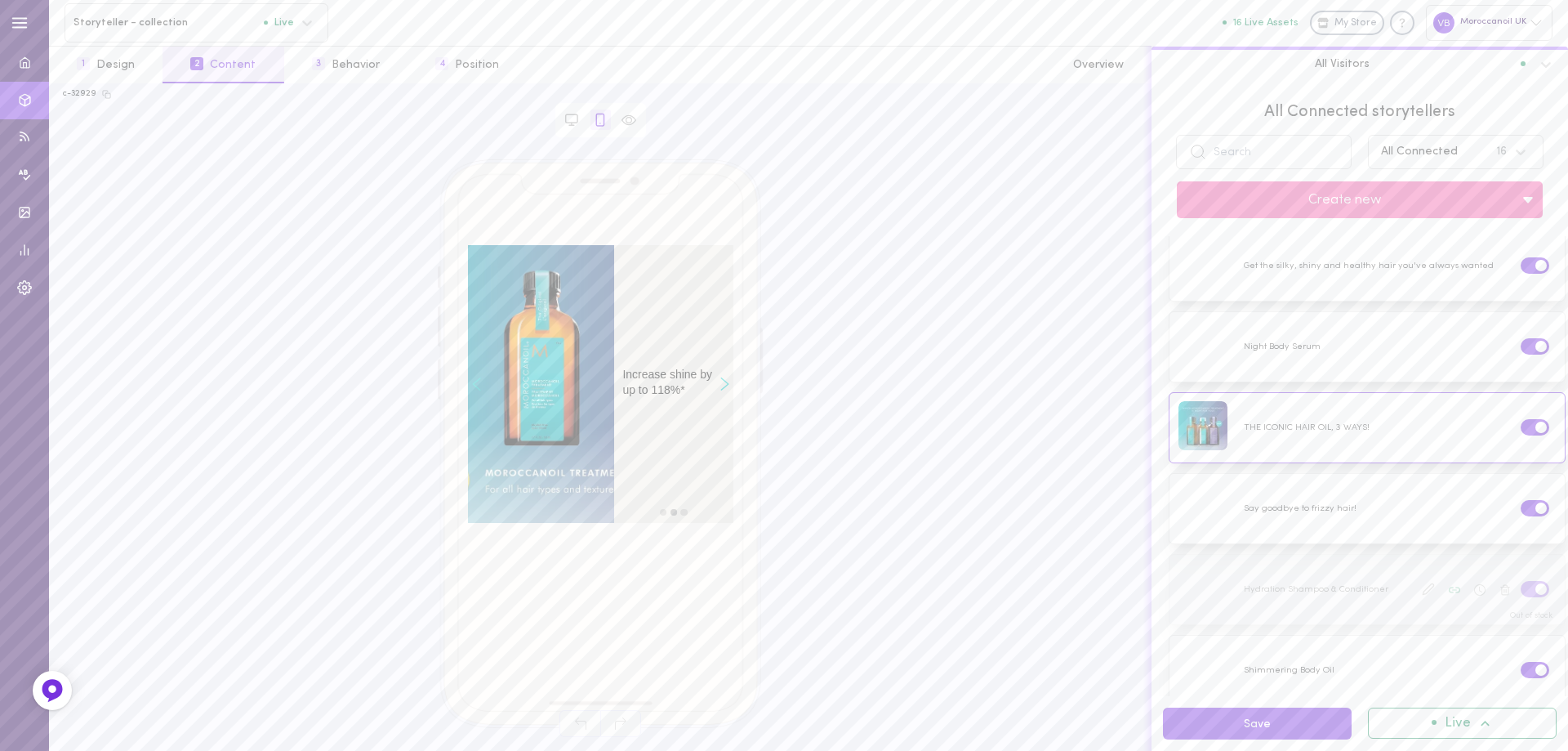
scroll to position [654, 0]
click at [1303, 479] on div at bounding box center [1367, 507] width 395 height 69
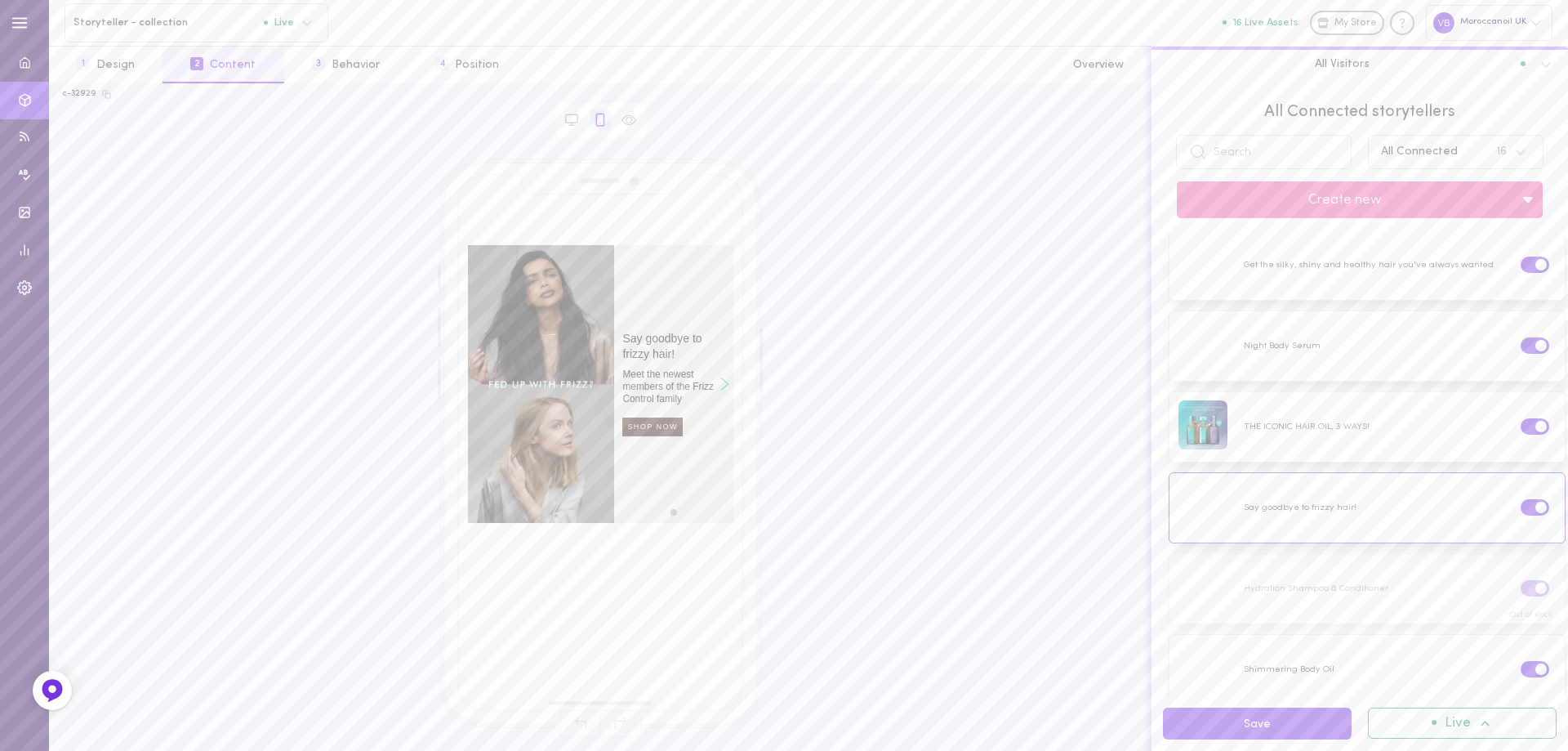
click at [724, 386] on icon "Right arrow" at bounding box center [725, 383] width 9 height 13
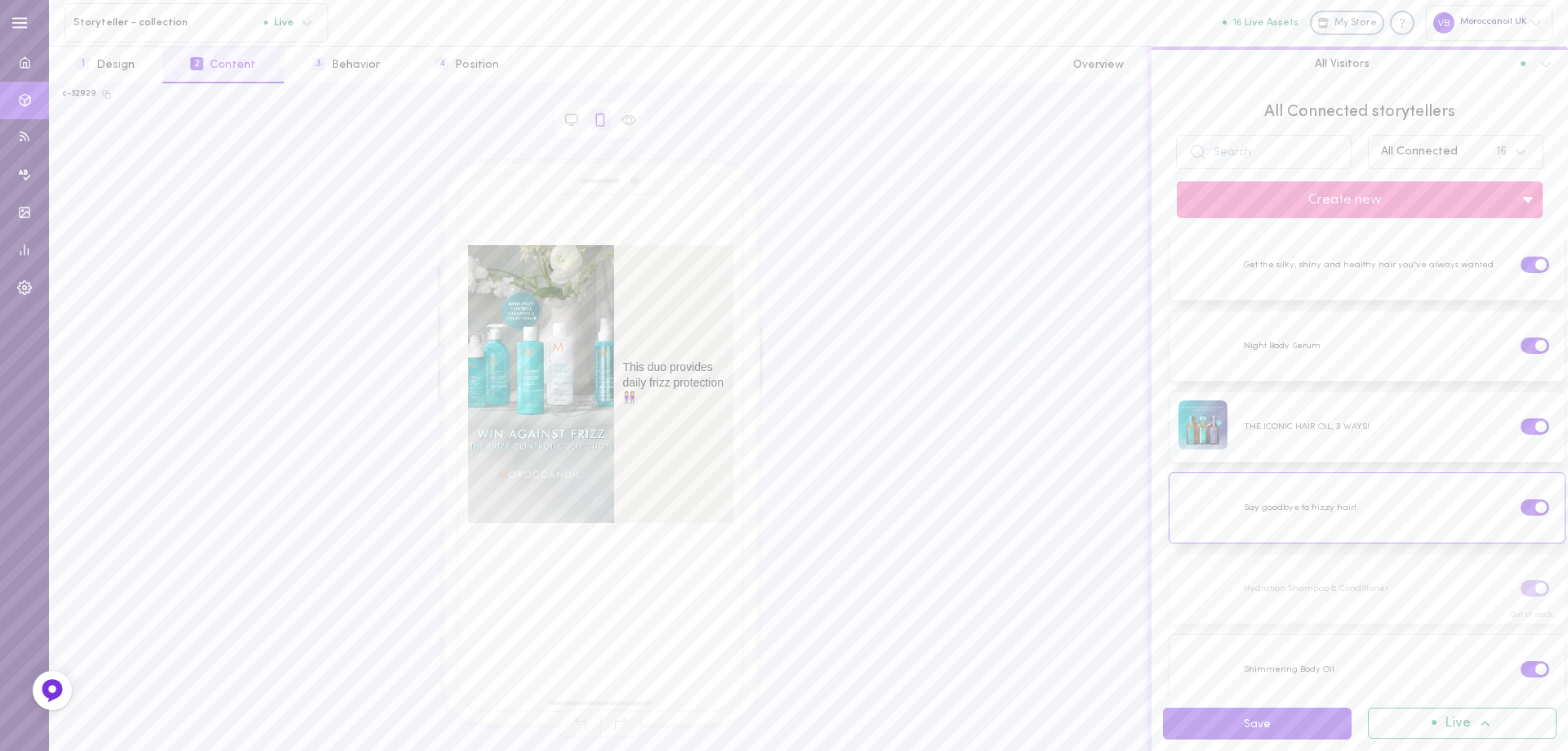
click at [476, 379] on icon "Left arrow" at bounding box center [476, 383] width 9 height 13
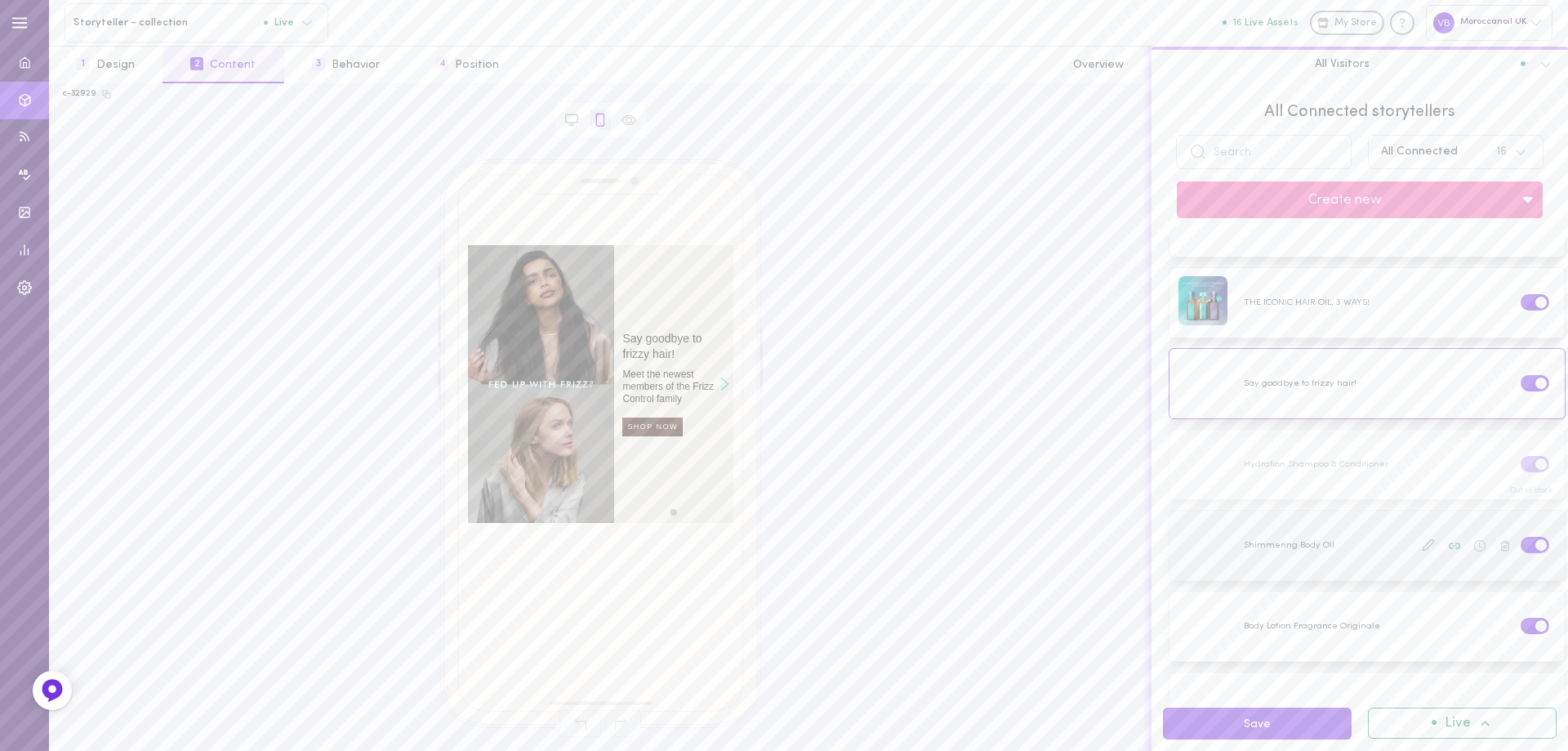
scroll to position [807, 0]
click at [1292, 562] on div at bounding box center [1367, 597] width 395 height 69
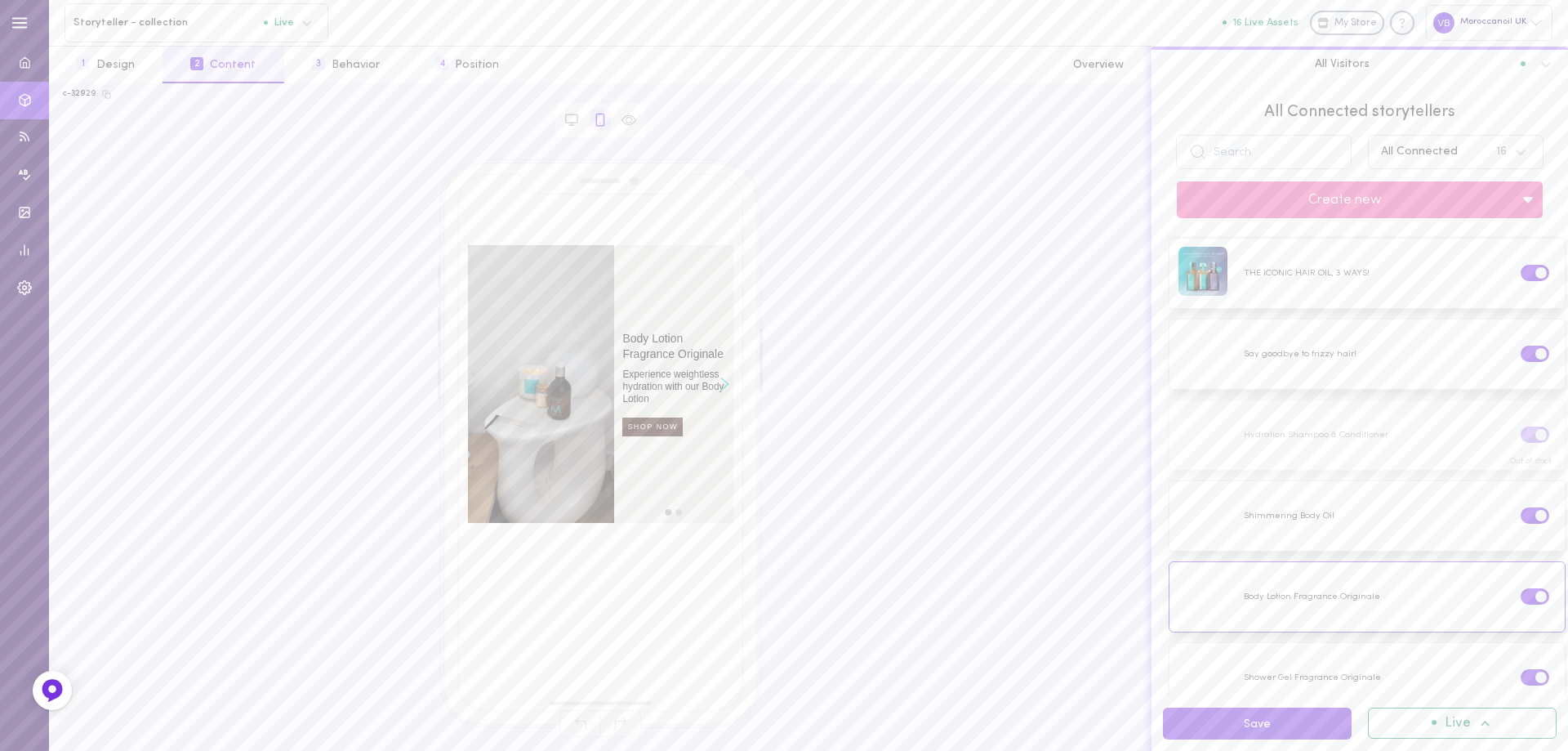
click at [720, 378] on div "right arrow" at bounding box center [724, 384] width 17 height 278
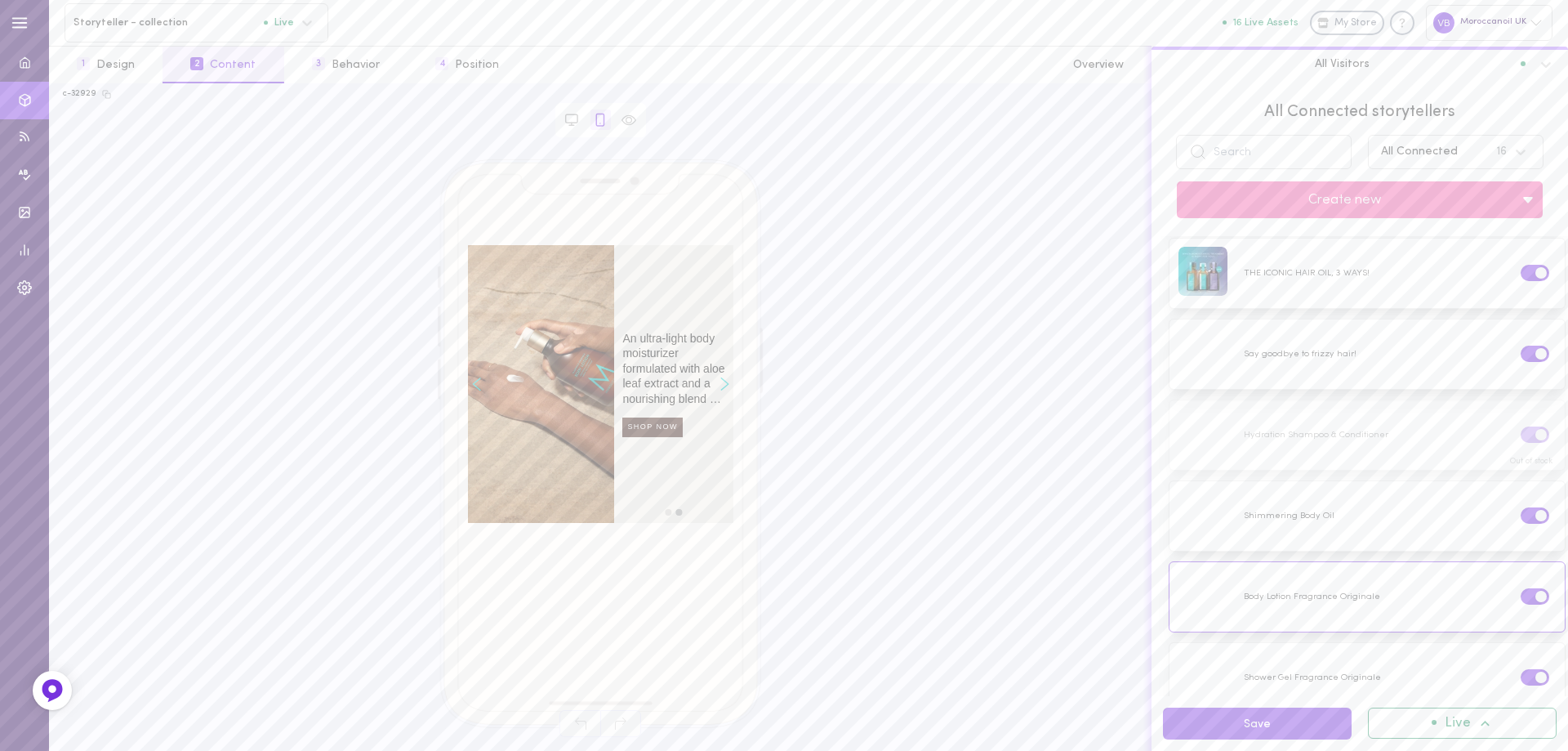
click at [723, 383] on icon "Right arrow" at bounding box center [725, 383] width 9 height 13
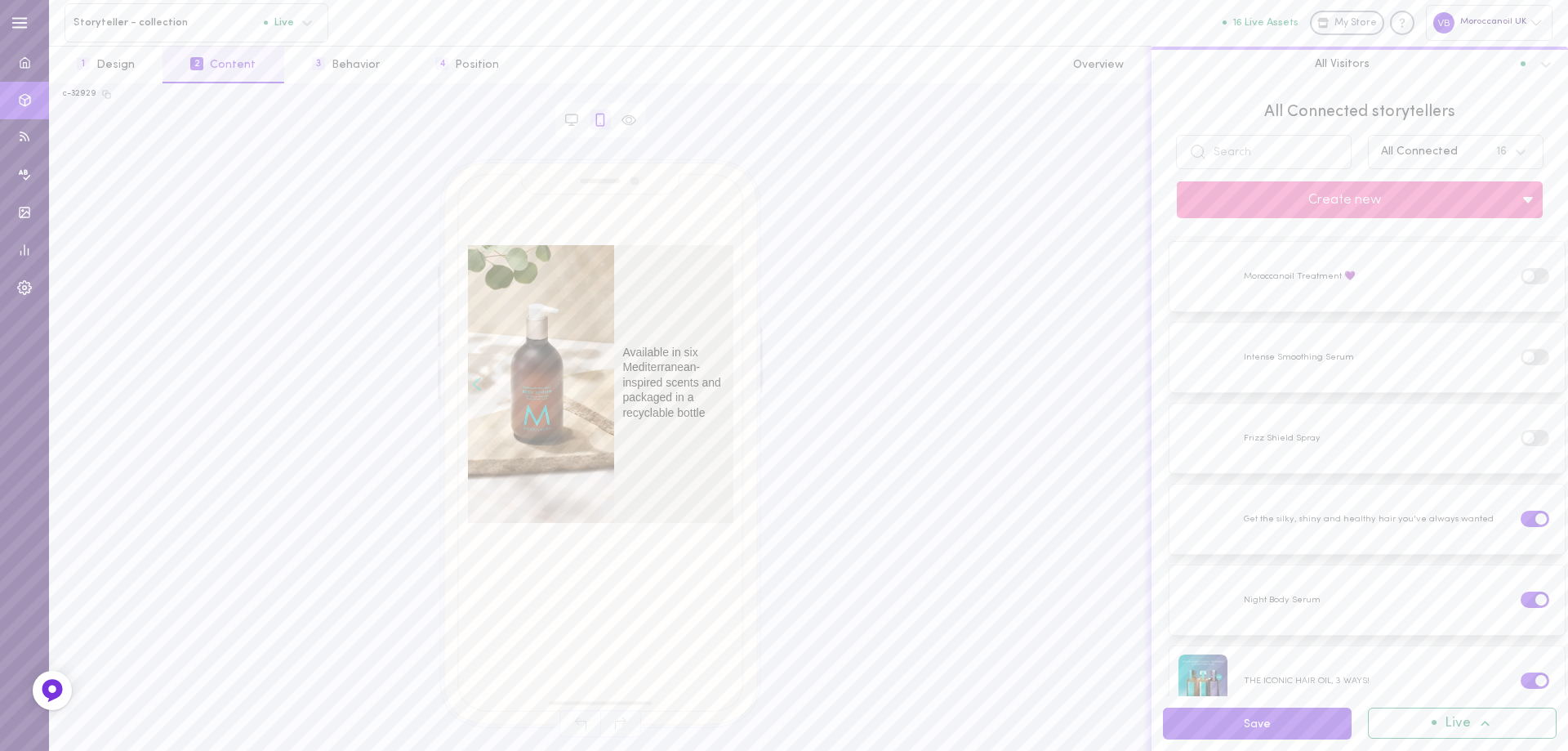
scroll to position [0, 0]
click at [1423, 150] on div "All Connected" at bounding box center [1419, 151] width 77 height 12
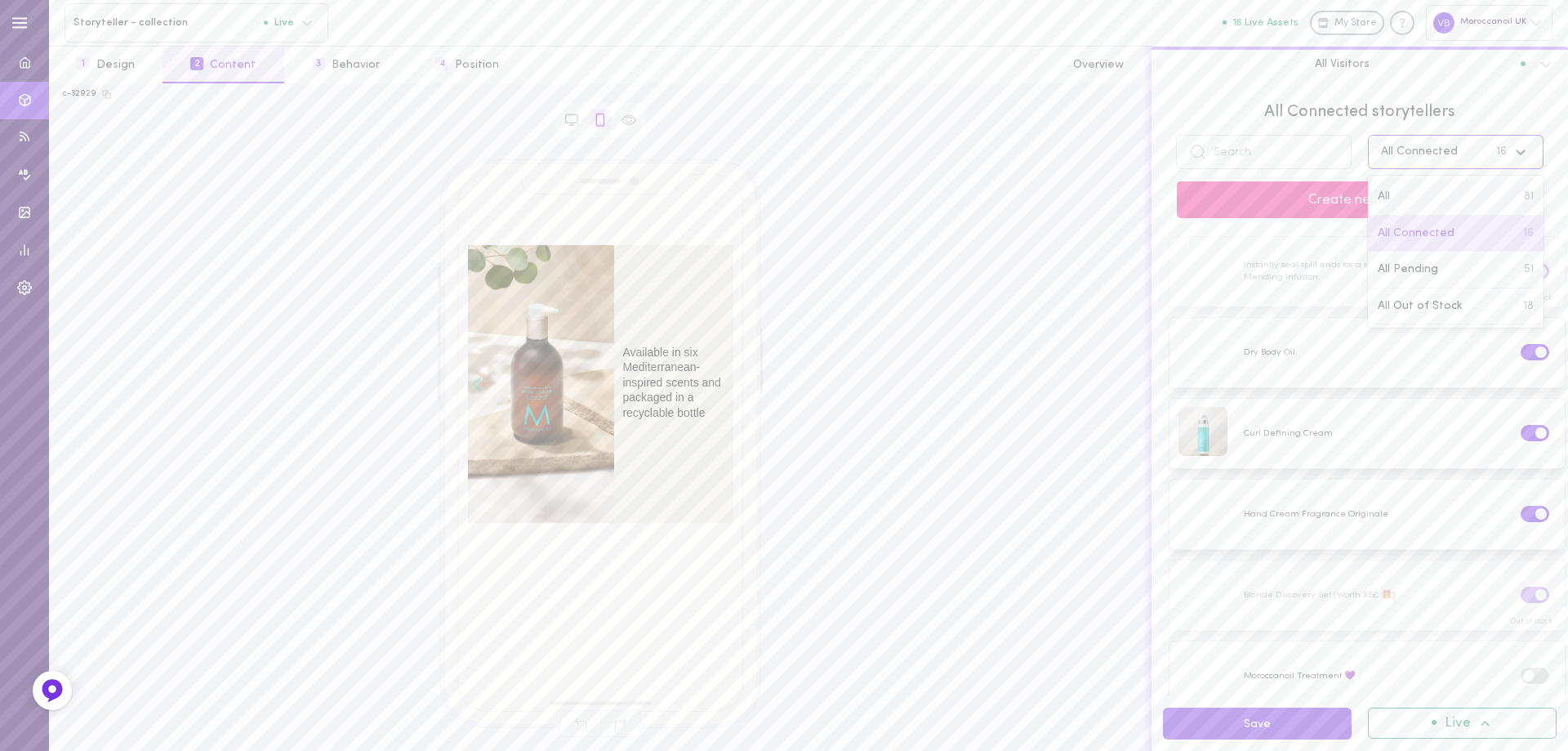
click at [1374, 190] on div "All 81" at bounding box center [1456, 197] width 175 height 37
click at [1419, 147] on div "All 81" at bounding box center [1440, 151] width 134 height 19
click at [1415, 229] on span "All Connected" at bounding box center [1416, 234] width 77 height 16
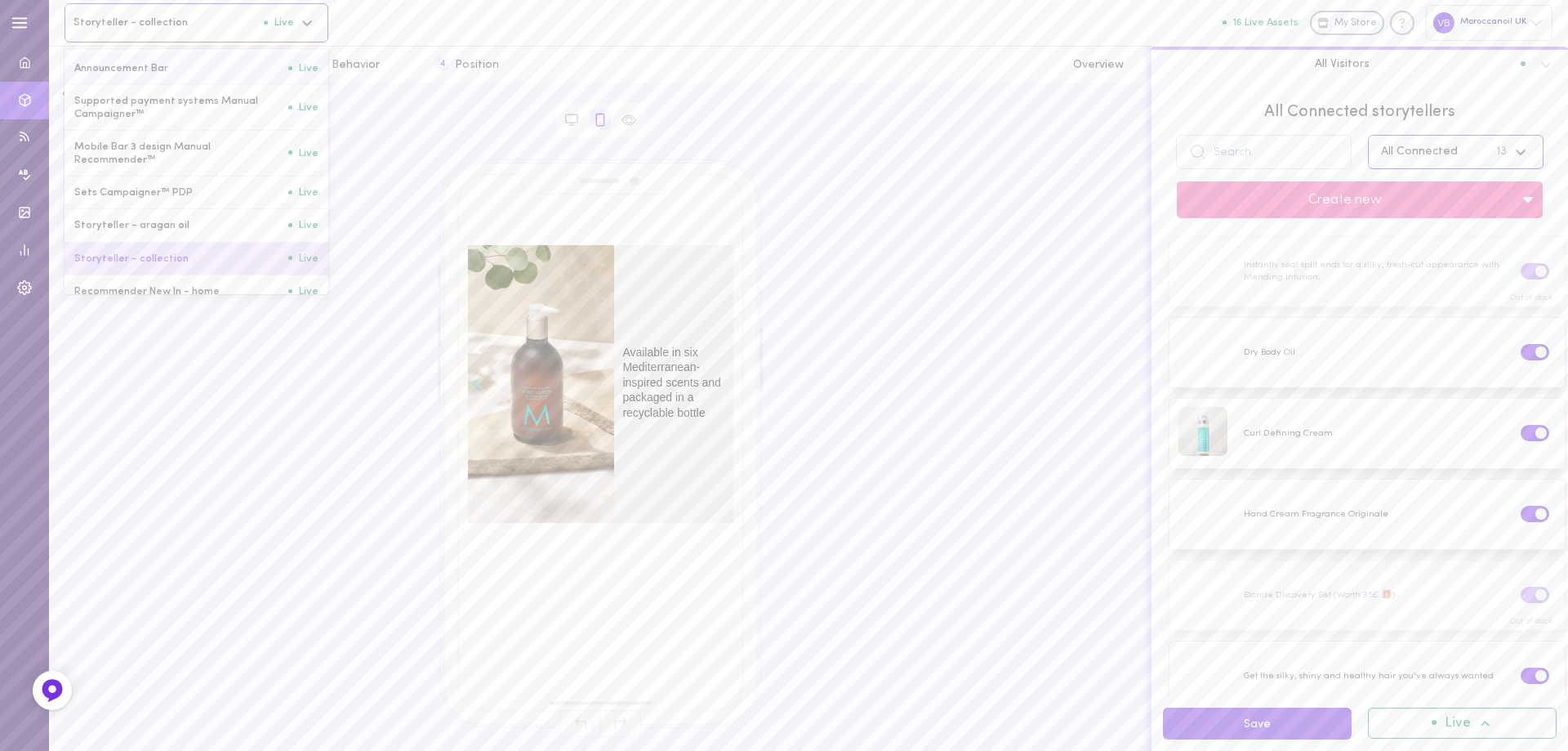
click at [135, 26] on span "Storyteller - collection" at bounding box center [168, 22] width 190 height 12
click at [189, 229] on span "Storyteller - aragan oil" at bounding box center [182, 225] width 214 height 12
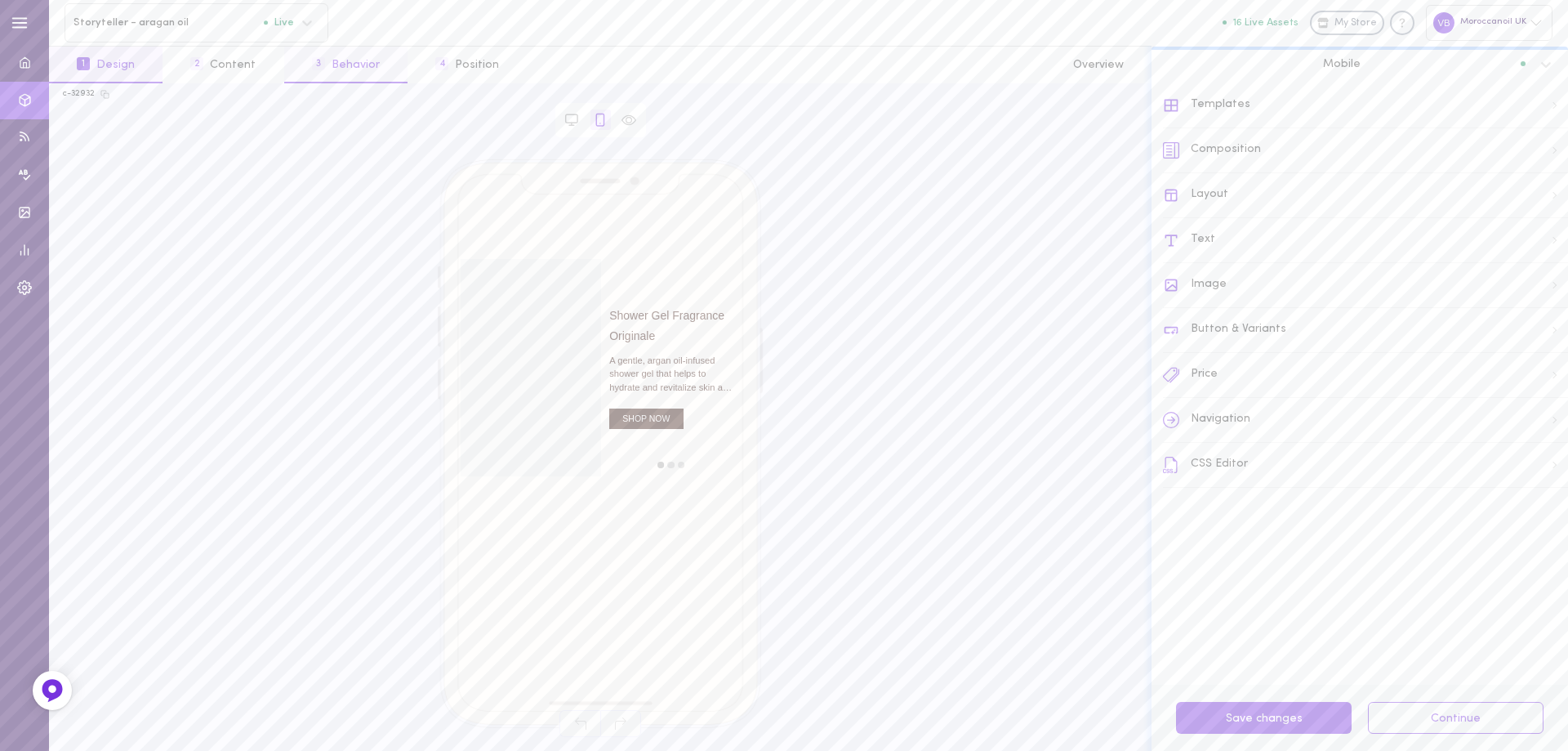
click at [350, 74] on button "3 Behavior" at bounding box center [345, 66] width 123 height 37
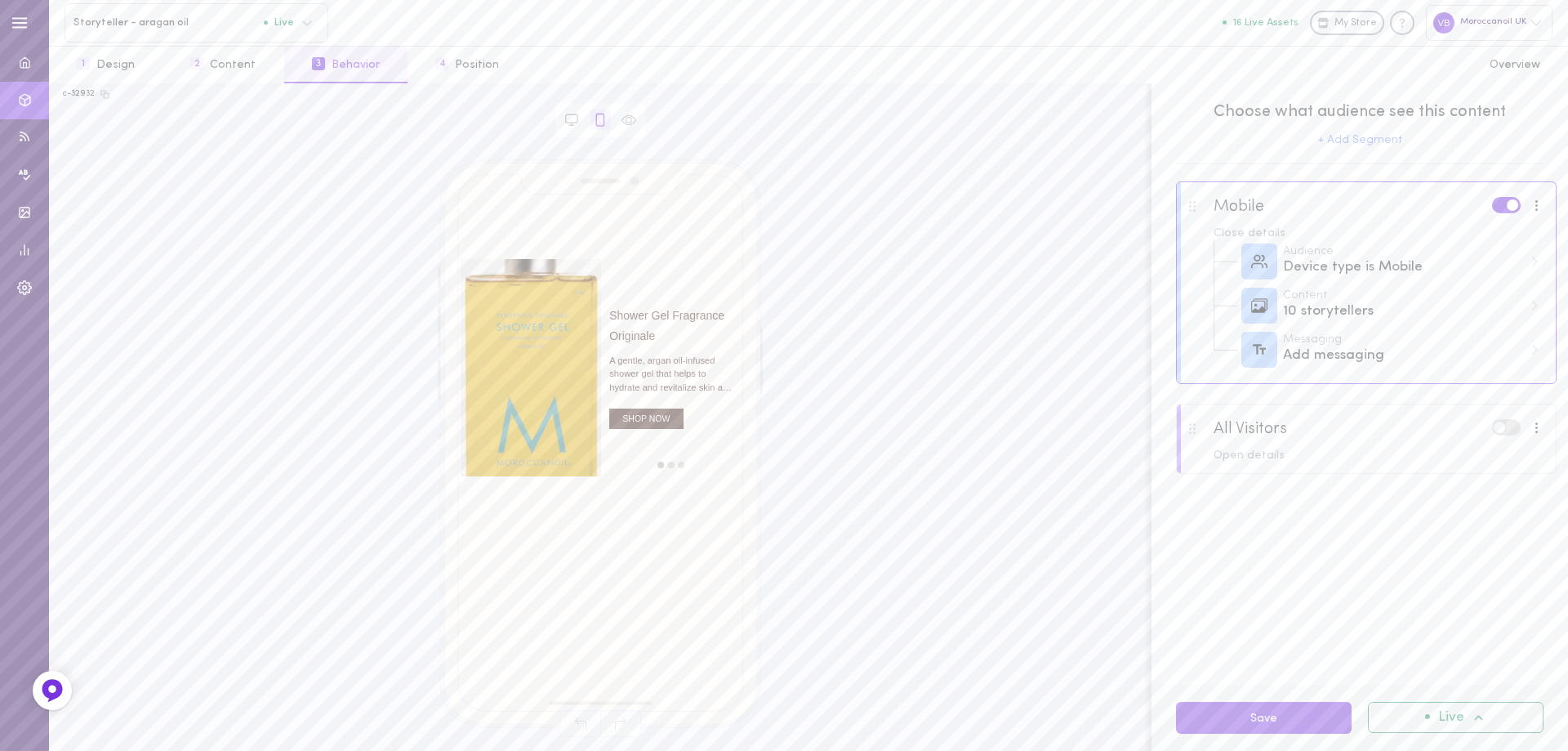
click at [1383, 476] on div at bounding box center [1366, 449] width 379 height 89
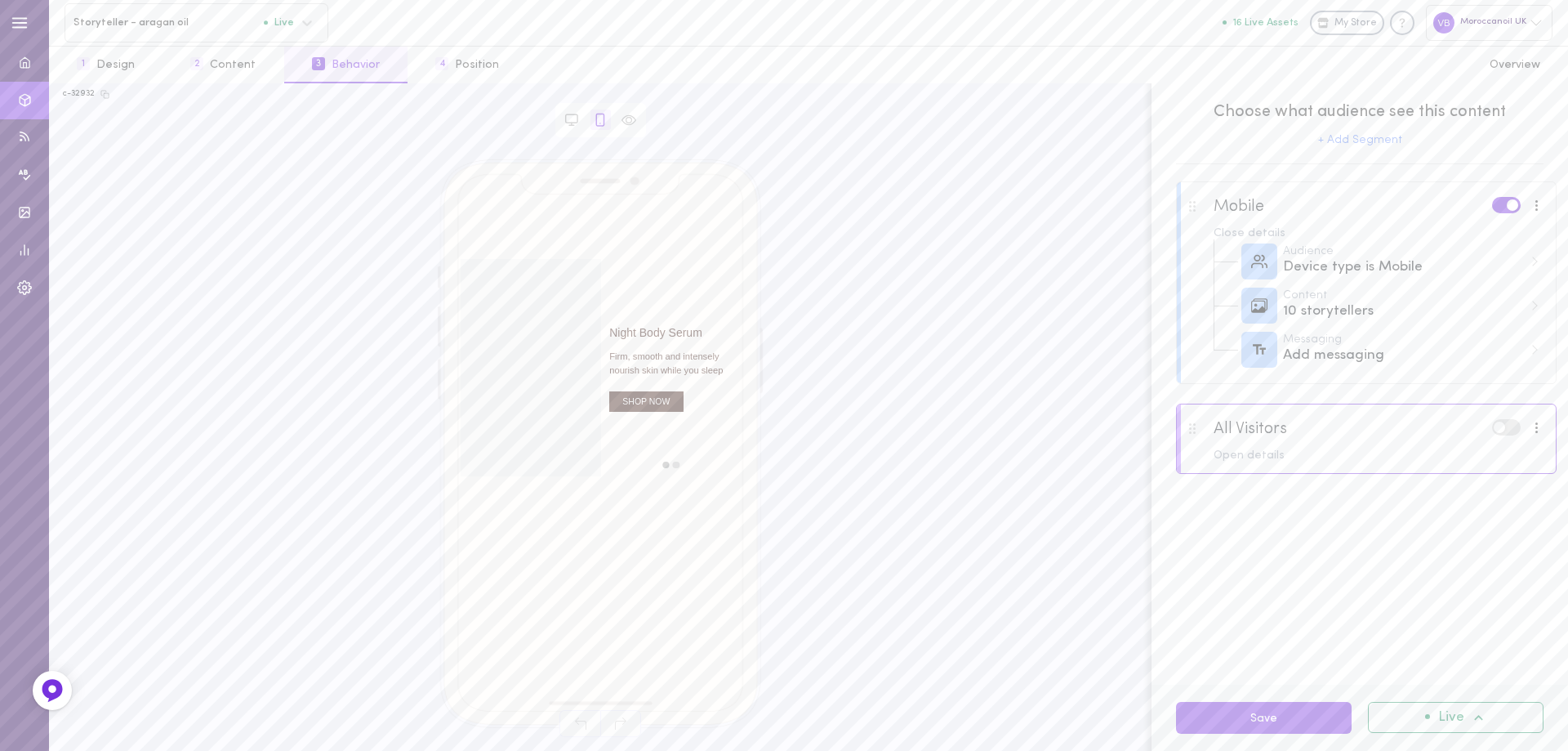
click at [1250, 448] on div at bounding box center [1366, 449] width 379 height 89
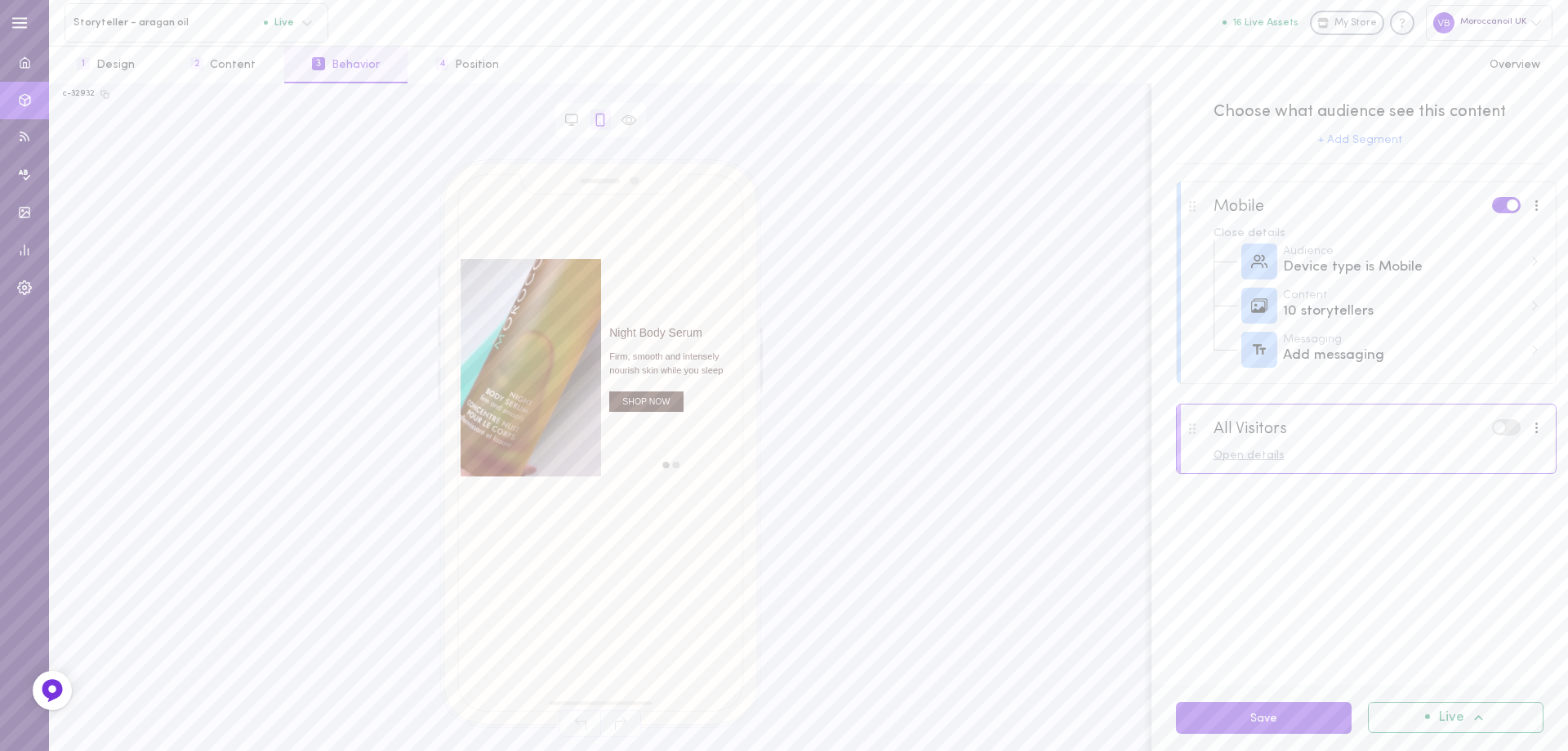
click at [1253, 461] on div "Open details" at bounding box center [1379, 455] width 331 height 12
click at [1318, 542] on div "7 storytellers" at bounding box center [1402, 533] width 240 height 20
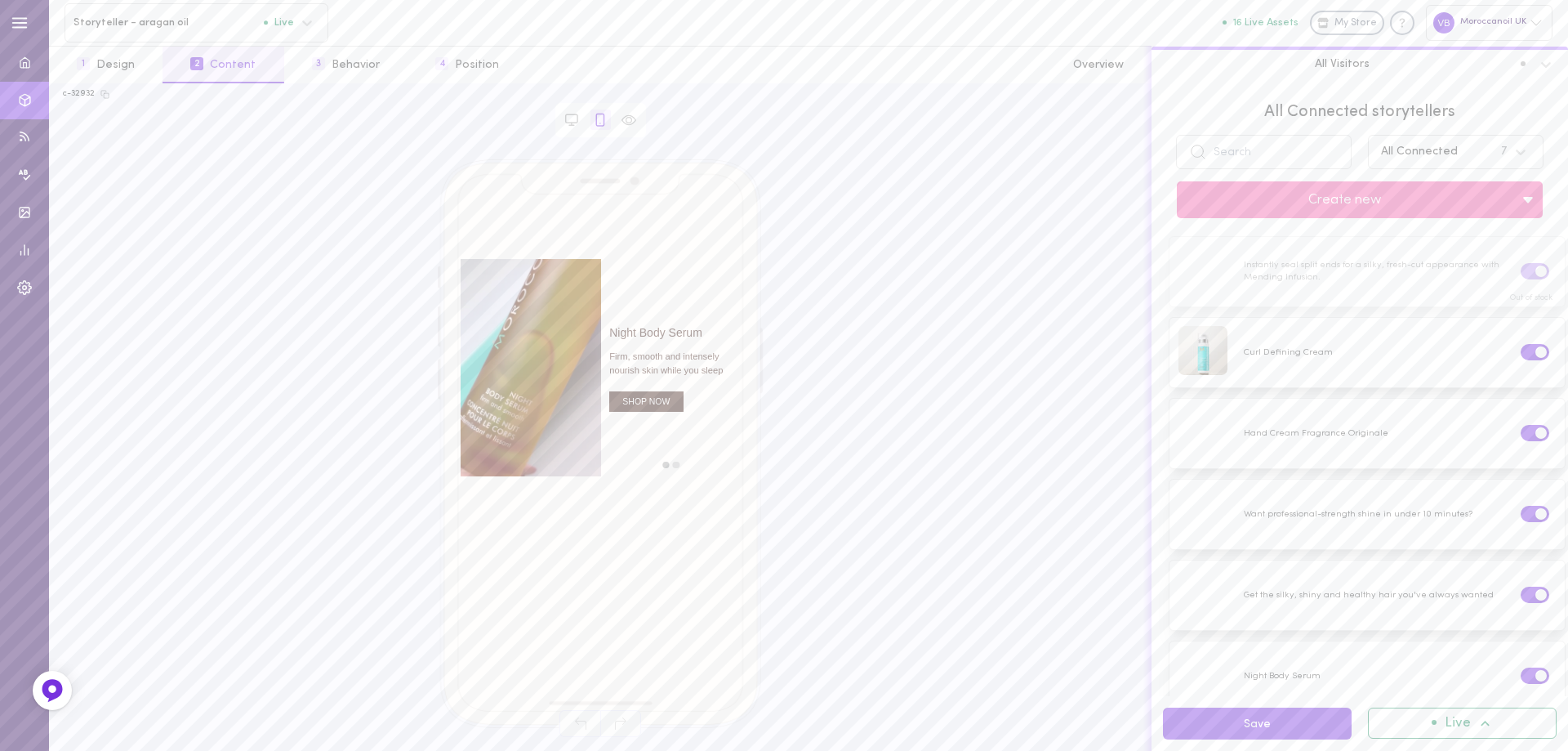
drag, startPoint x: 691, startPoint y: 435, endPoint x: 549, endPoint y: 422, distance: 142.6
click at [550, 423] on div "Night Body Serum Firm, smooth and intensely nourish skin while you sleep SHOP N…" at bounding box center [600, 367] width 281 height 217
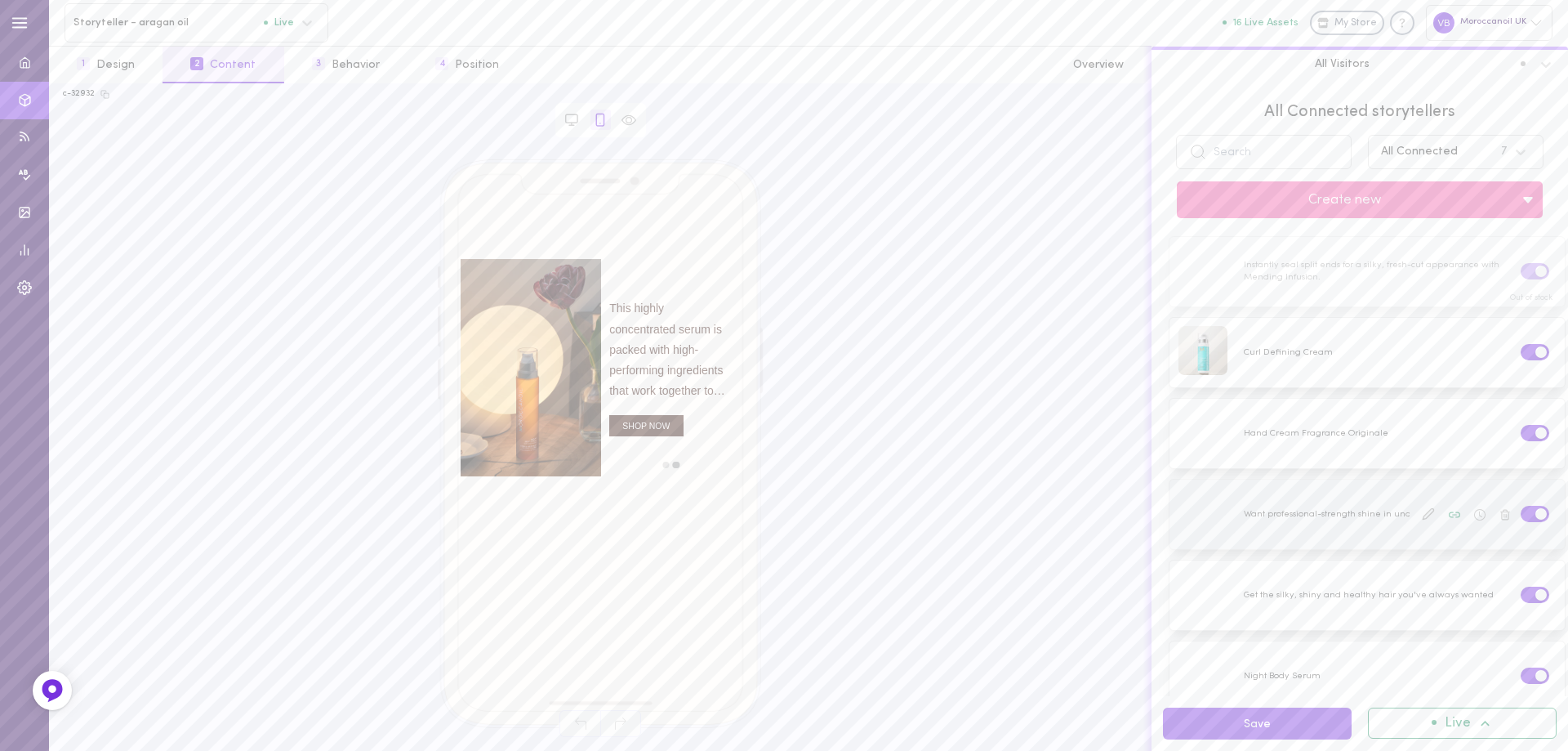
click at [1521, 508] on label at bounding box center [1535, 514] width 28 height 16
click at [0, 0] on input "checkbox" at bounding box center [0, 0] width 0 height 0
click at [1332, 28] on link "My Store" at bounding box center [1348, 23] width 74 height 25
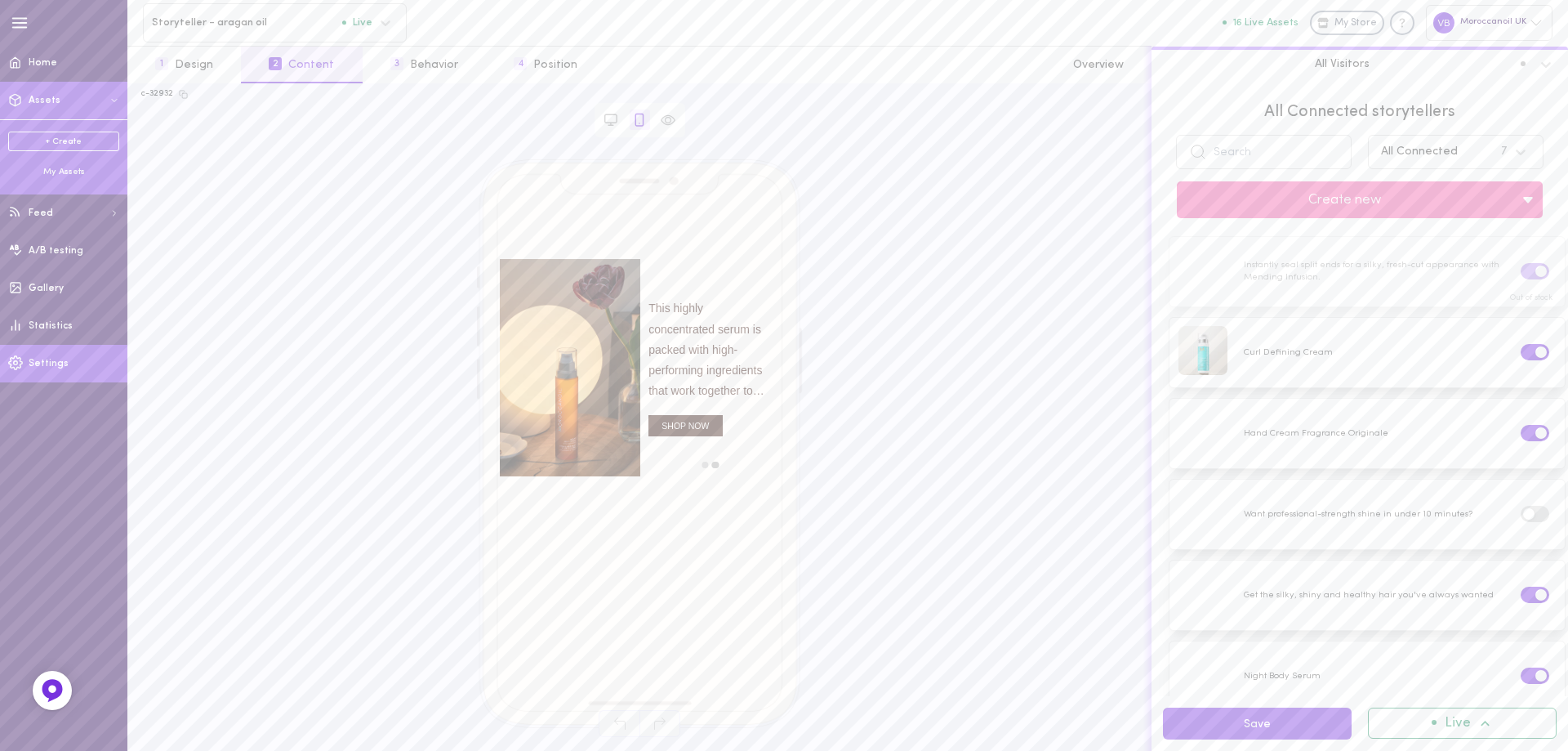
click at [57, 364] on span "Settings" at bounding box center [48, 363] width 40 height 10
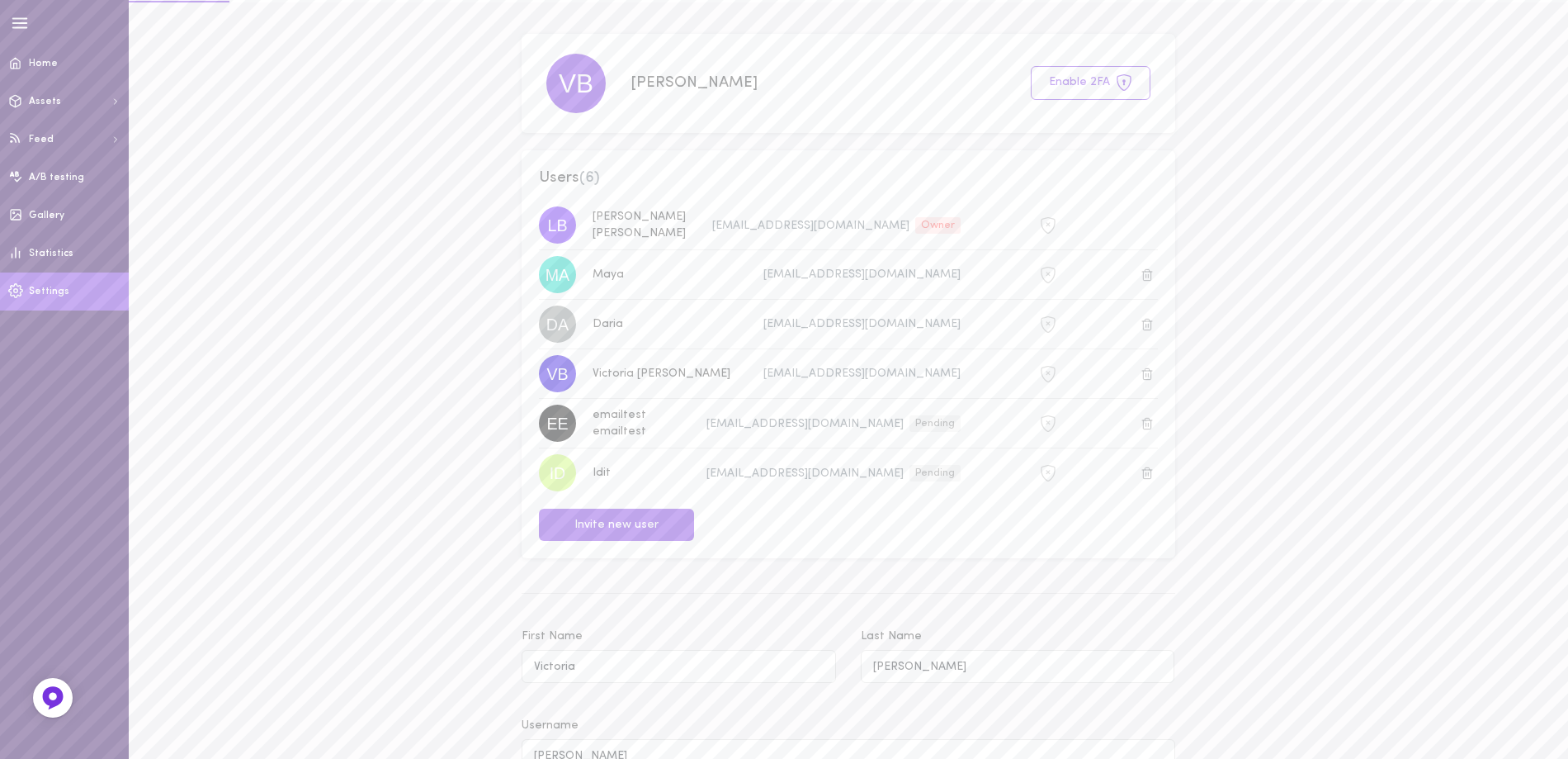
scroll to position [2, 0]
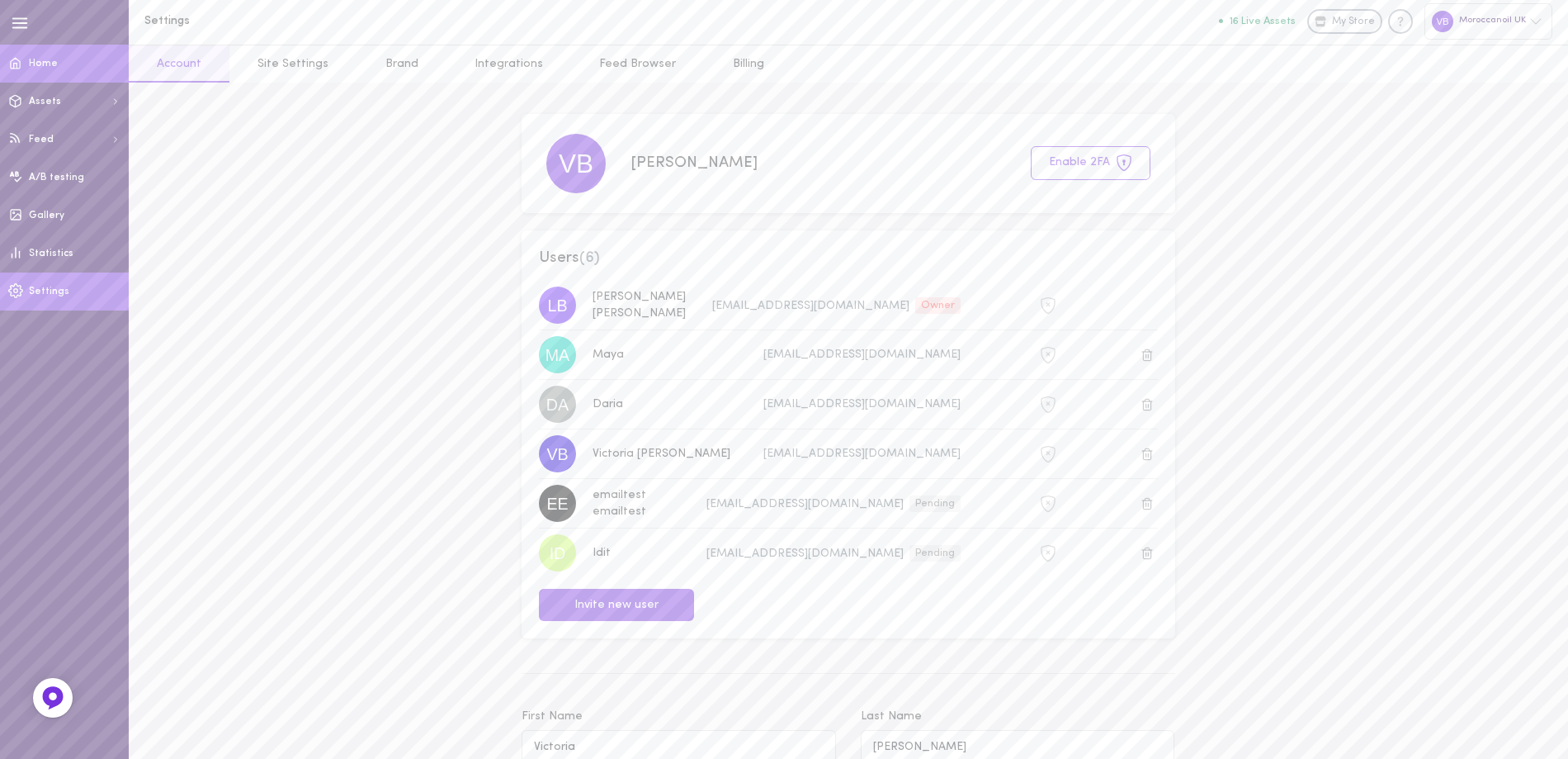
click at [76, 79] on link "Home" at bounding box center [64, 64] width 129 height 38
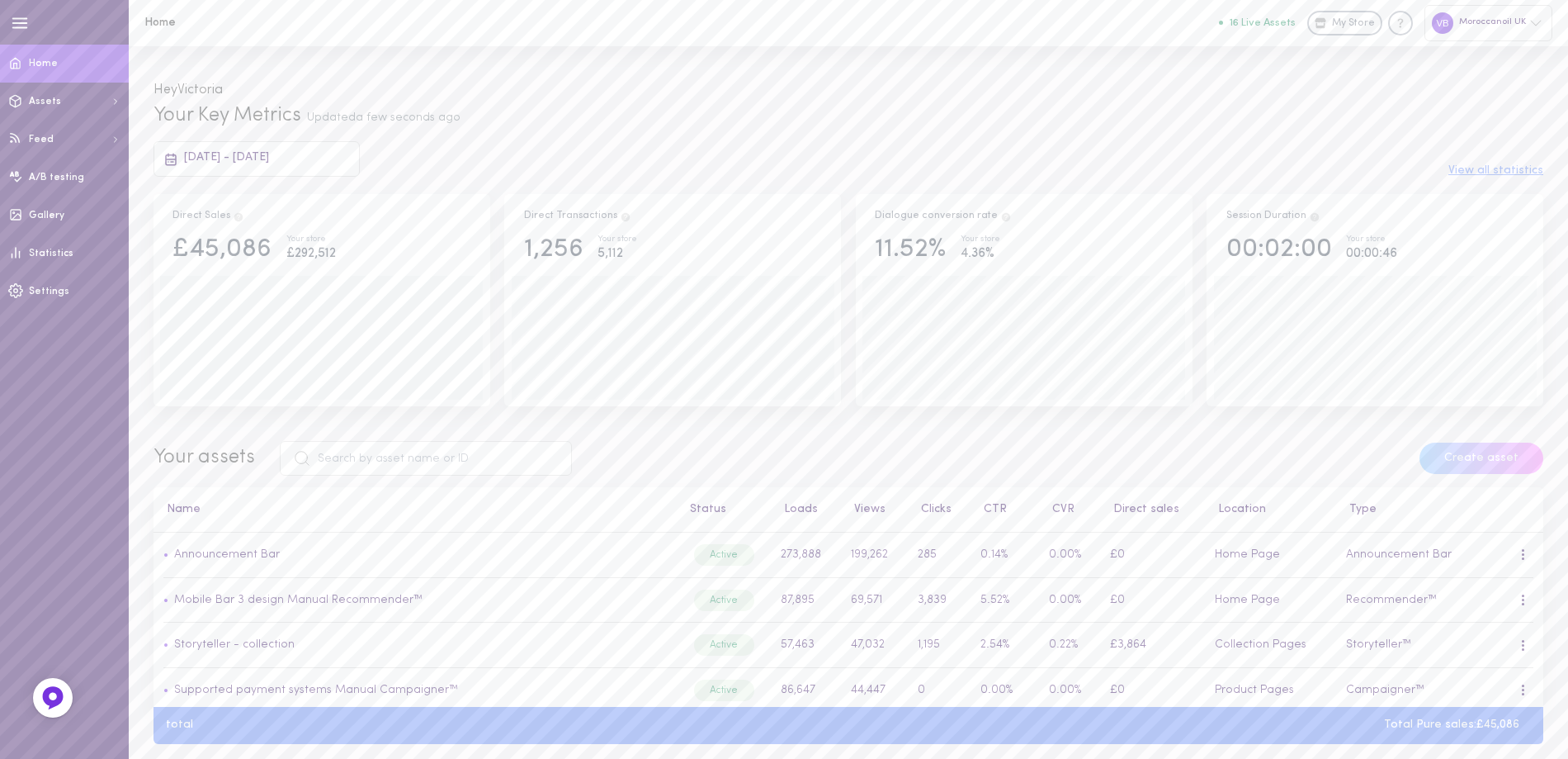
click at [1471, 18] on div "Moroccanoil UK" at bounding box center [1487, 23] width 128 height 36
click at [1436, 294] on p "https://moil-il.myshopify.com" at bounding box center [1462, 289] width 97 height 13
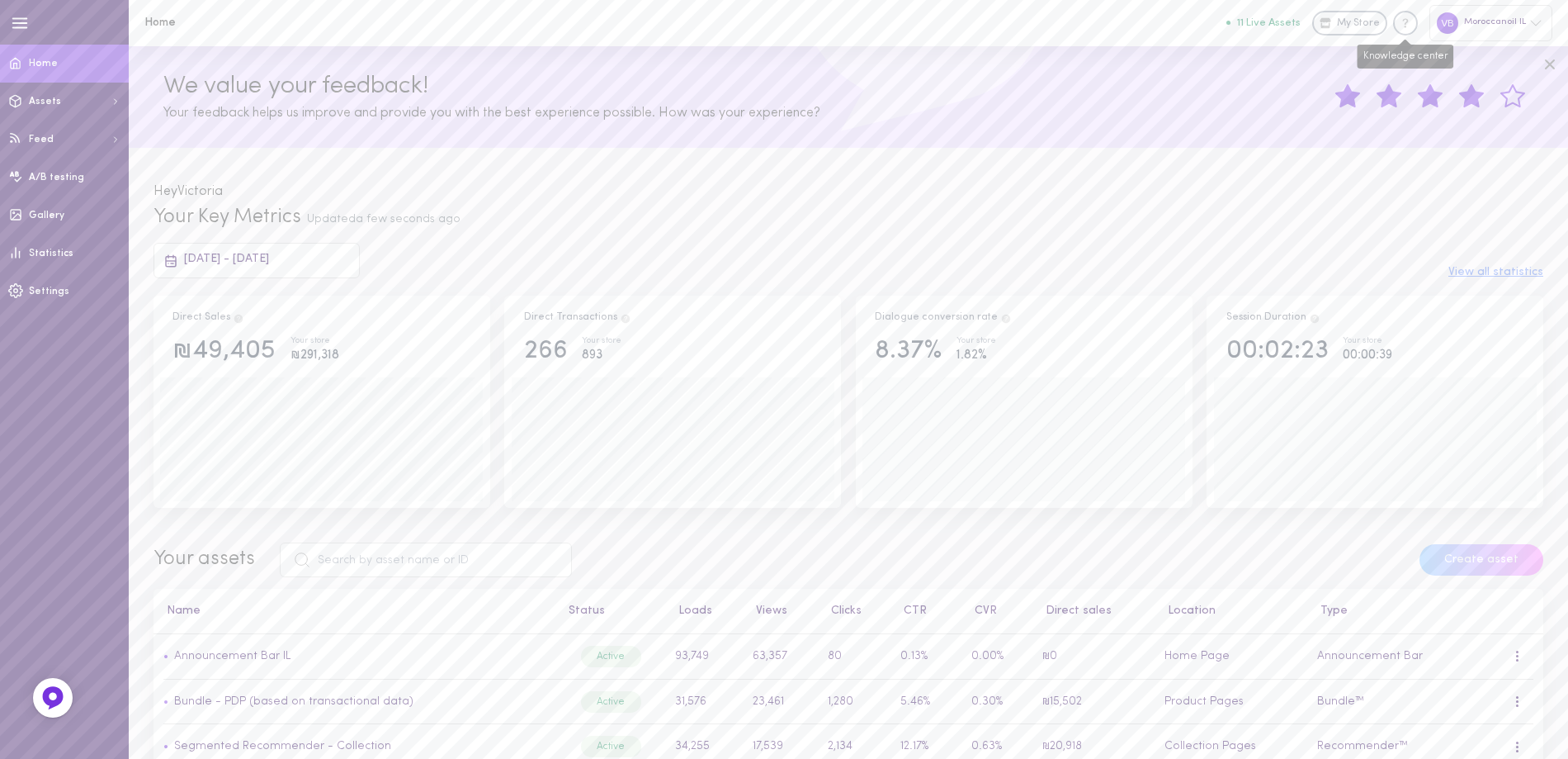
click at [1398, 19] on icon "Knowledge center" at bounding box center [1405, 23] width 16 height 16
click at [1491, 33] on div "Moroccanoil IL" at bounding box center [1490, 23] width 123 height 36
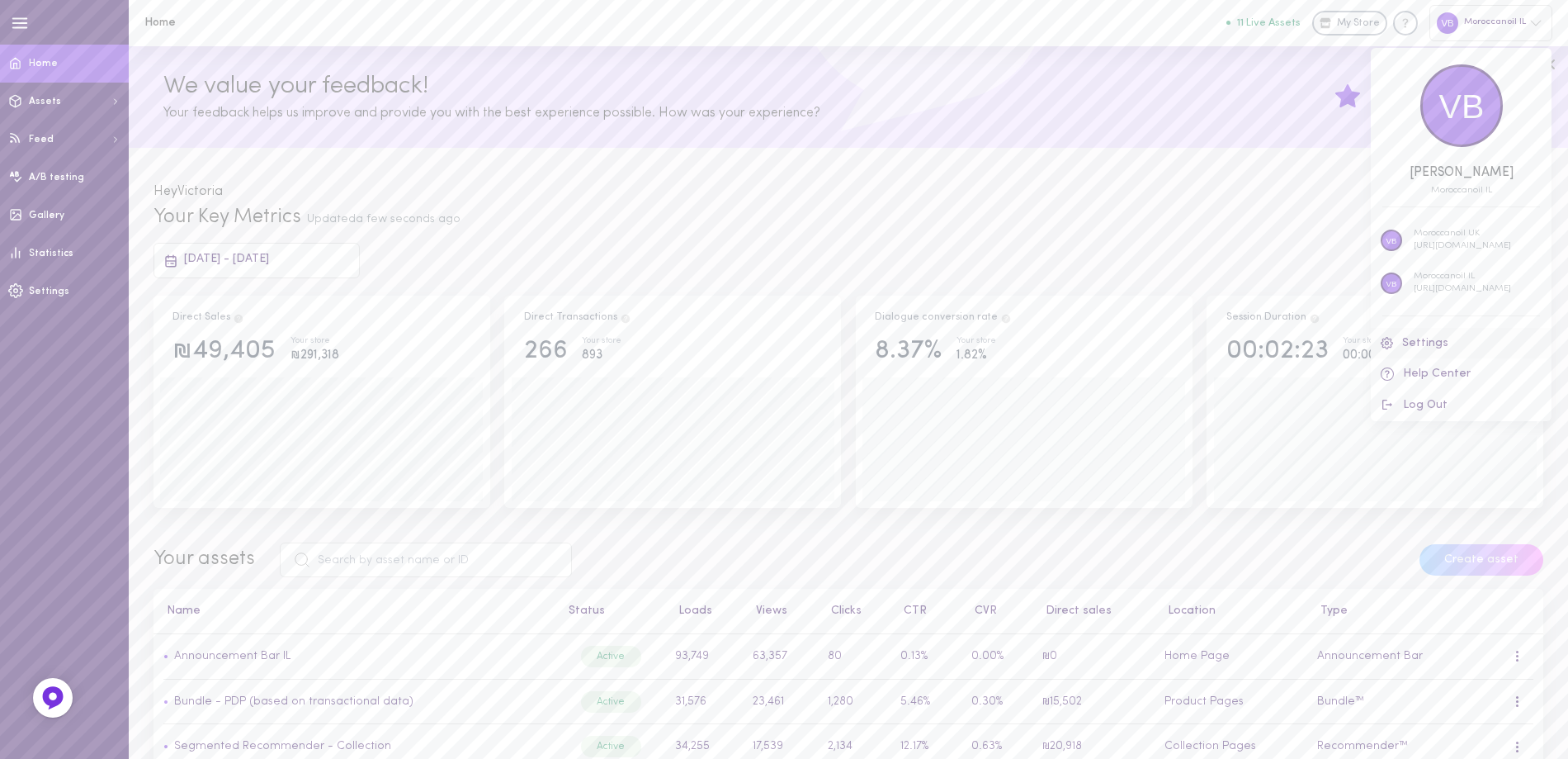
click at [1449, 337] on link "Settings" at bounding box center [1461, 343] width 181 height 30
